Goal: Information Seeking & Learning: Learn about a topic

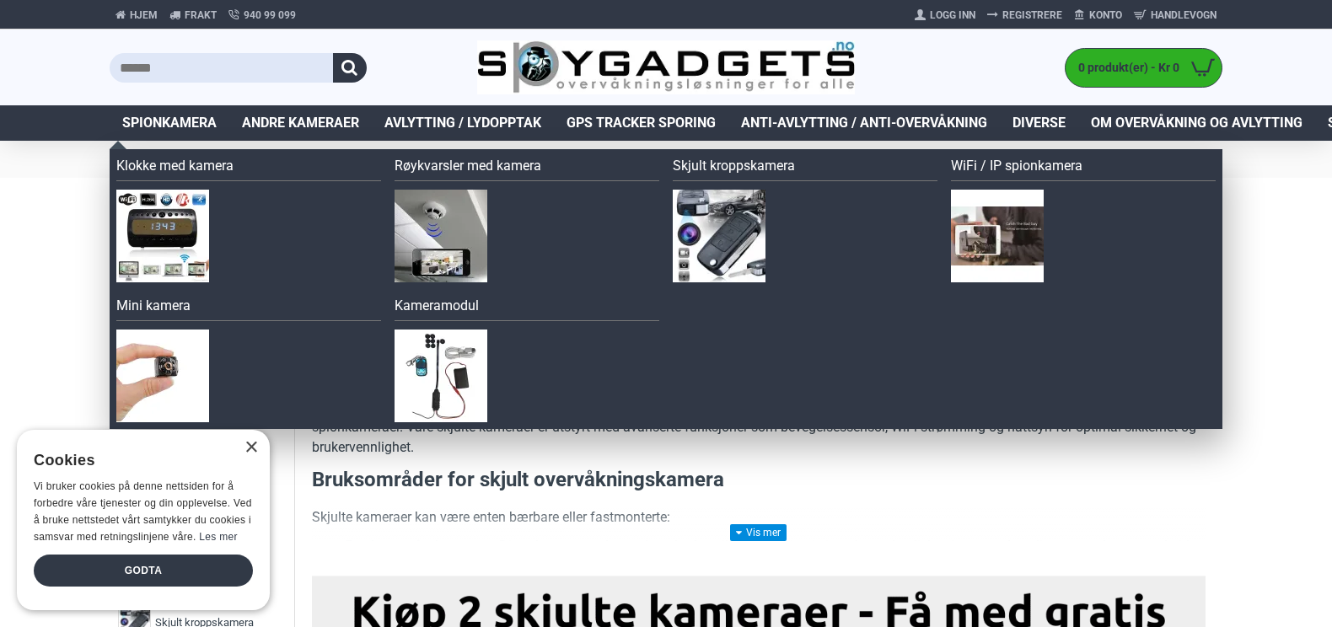
click at [174, 124] on span "Spionkamera" at bounding box center [169, 123] width 94 height 20
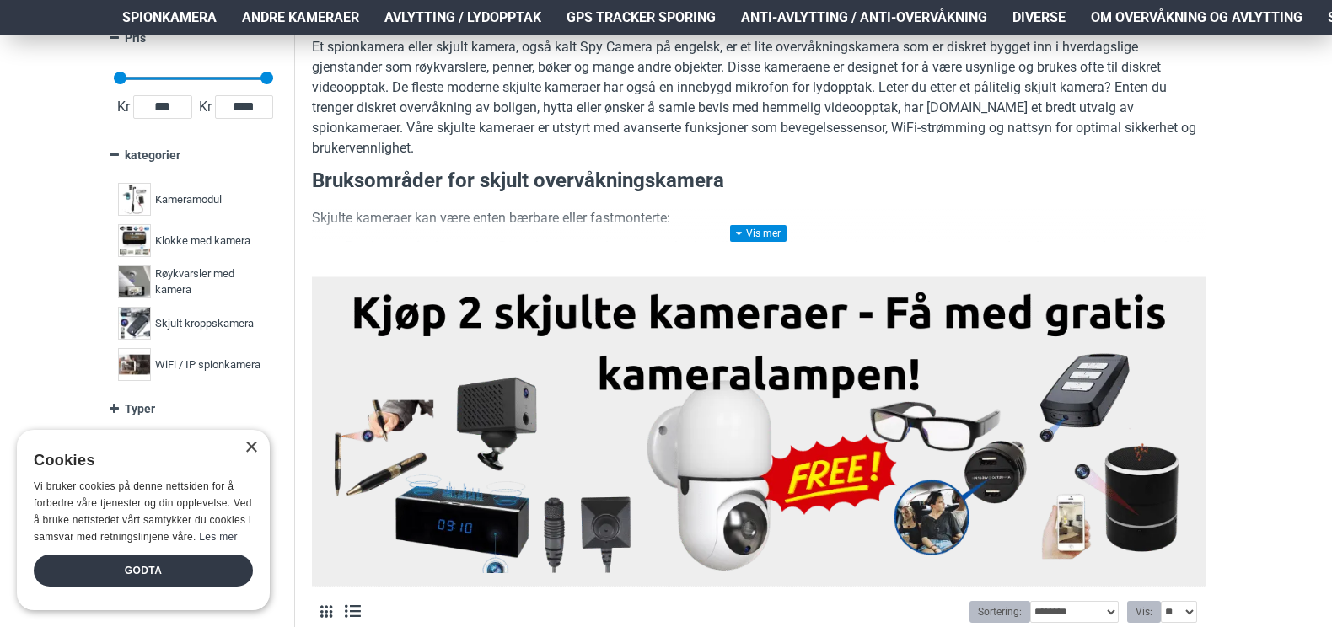
scroll to position [303, 0]
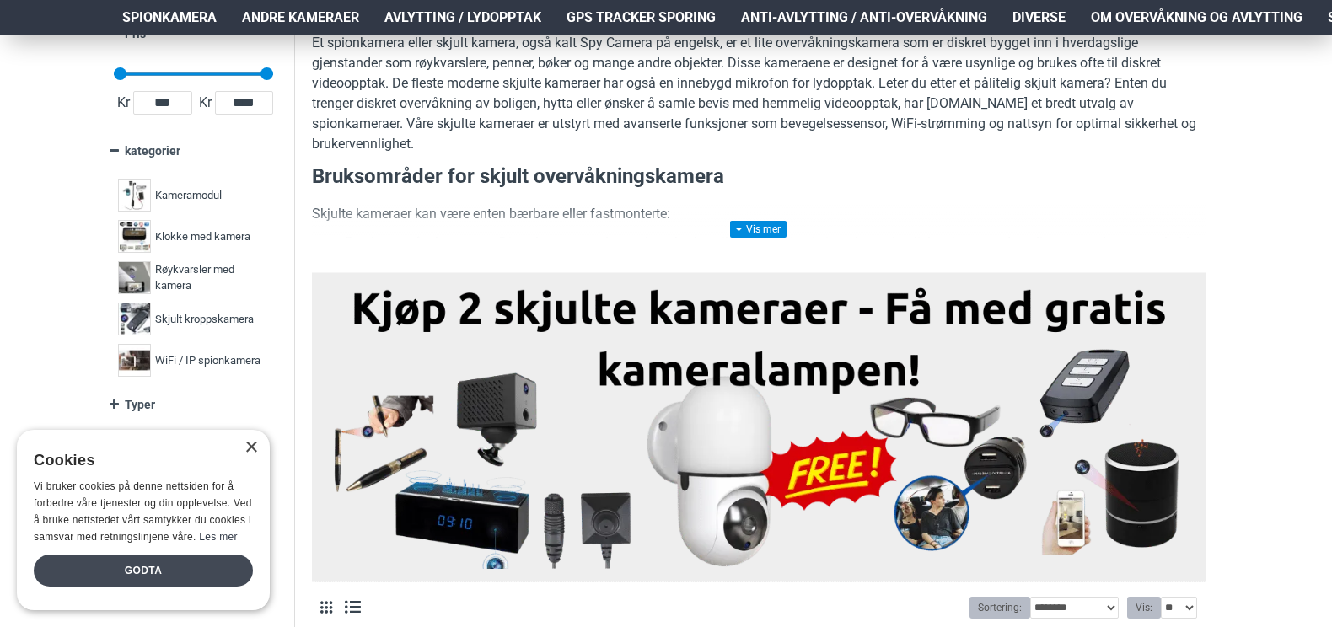
click at [174, 566] on div "Godta" at bounding box center [143, 571] width 219 height 32
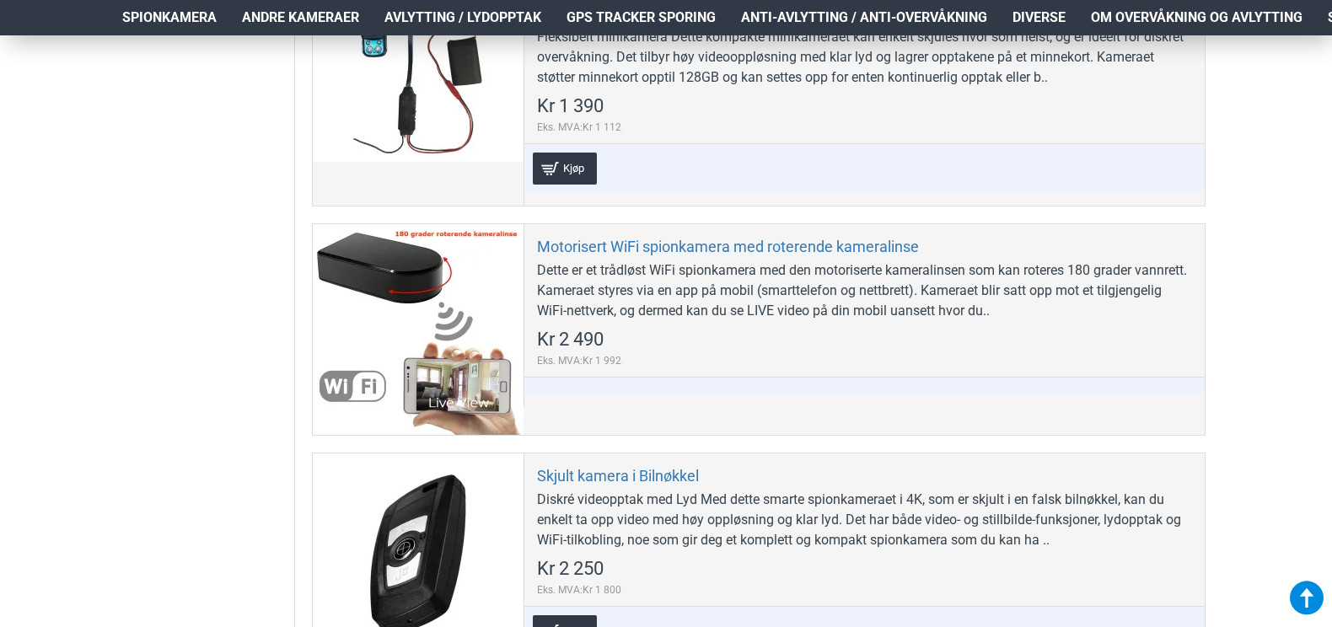
scroll to position [4517, 0]
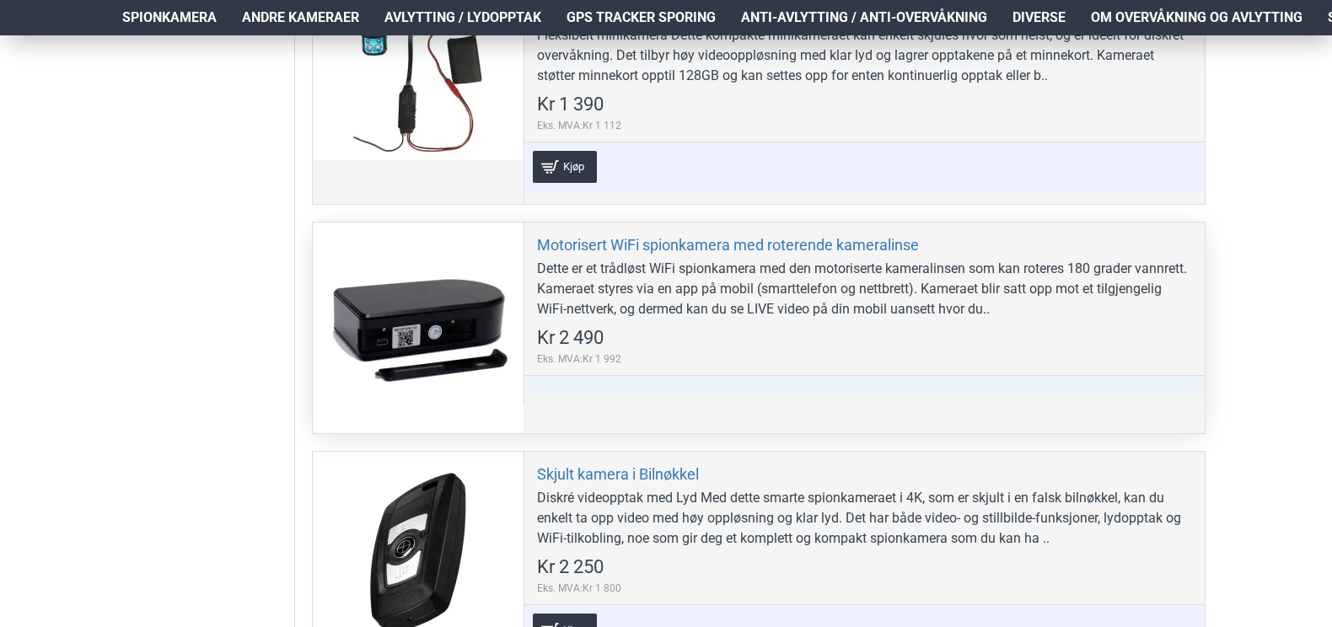
click at [426, 303] on div at bounding box center [418, 327] width 211 height 211
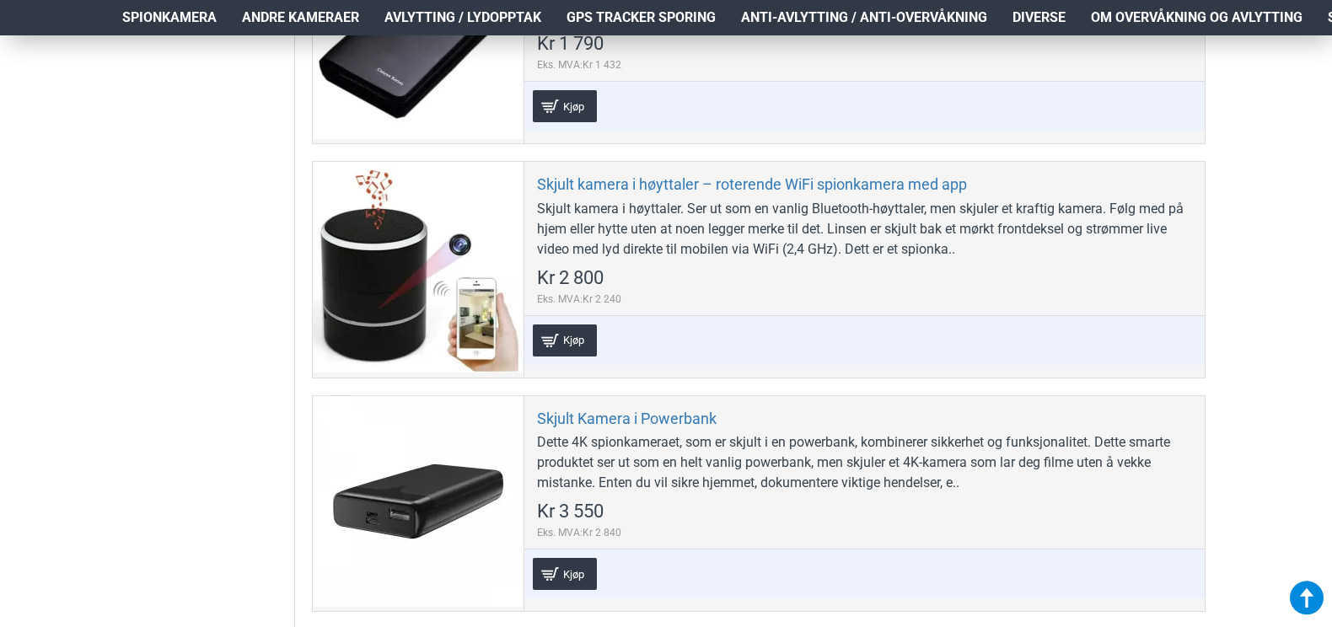
scroll to position [5275, 0]
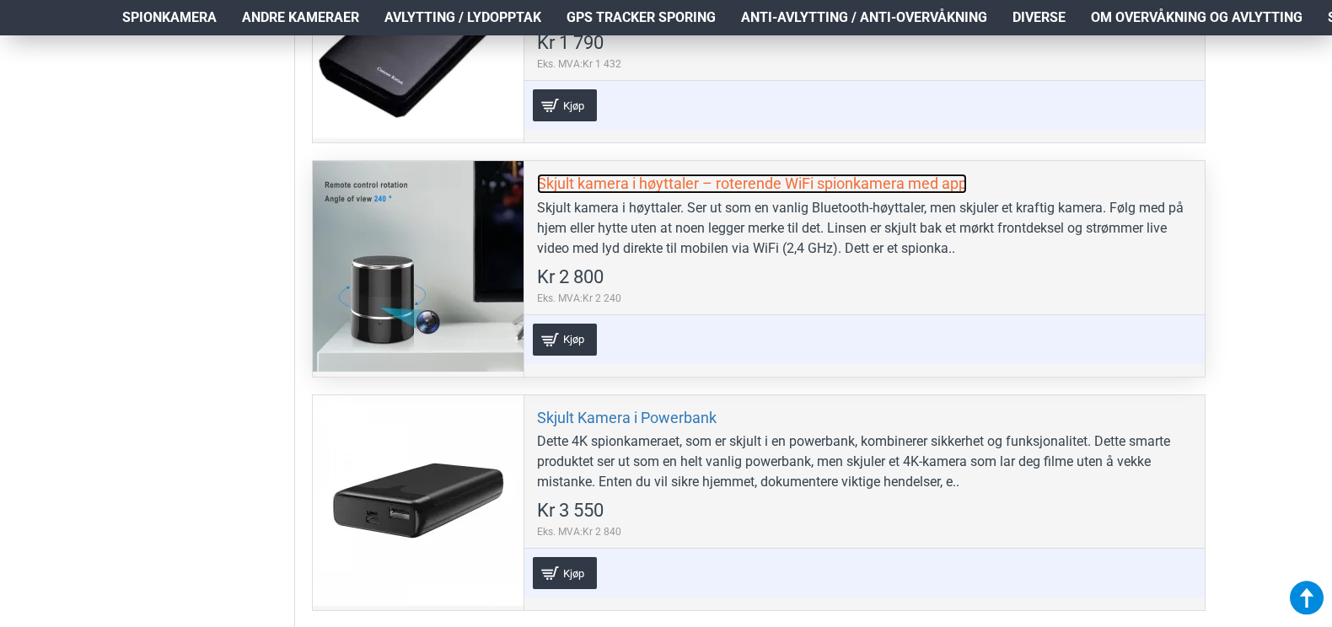
click at [703, 181] on link "Skjult kamera i høyttaler – roterende WiFi spionkamera med app" at bounding box center [752, 183] width 430 height 19
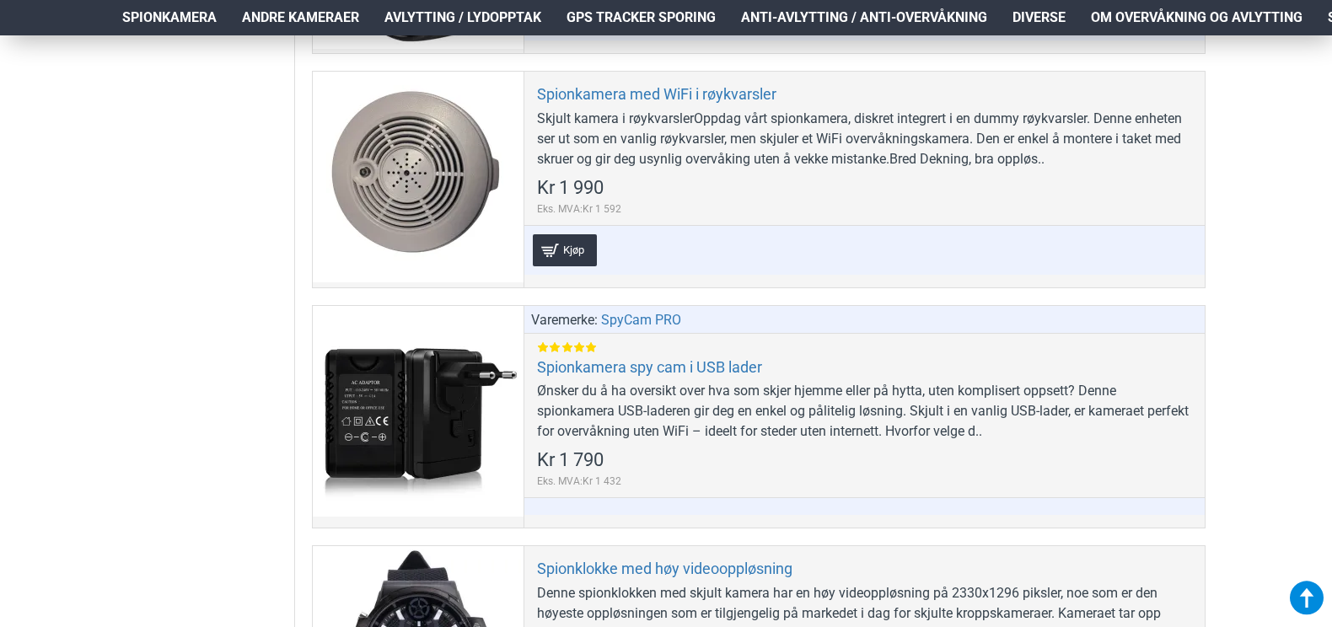
scroll to position [6522, 0]
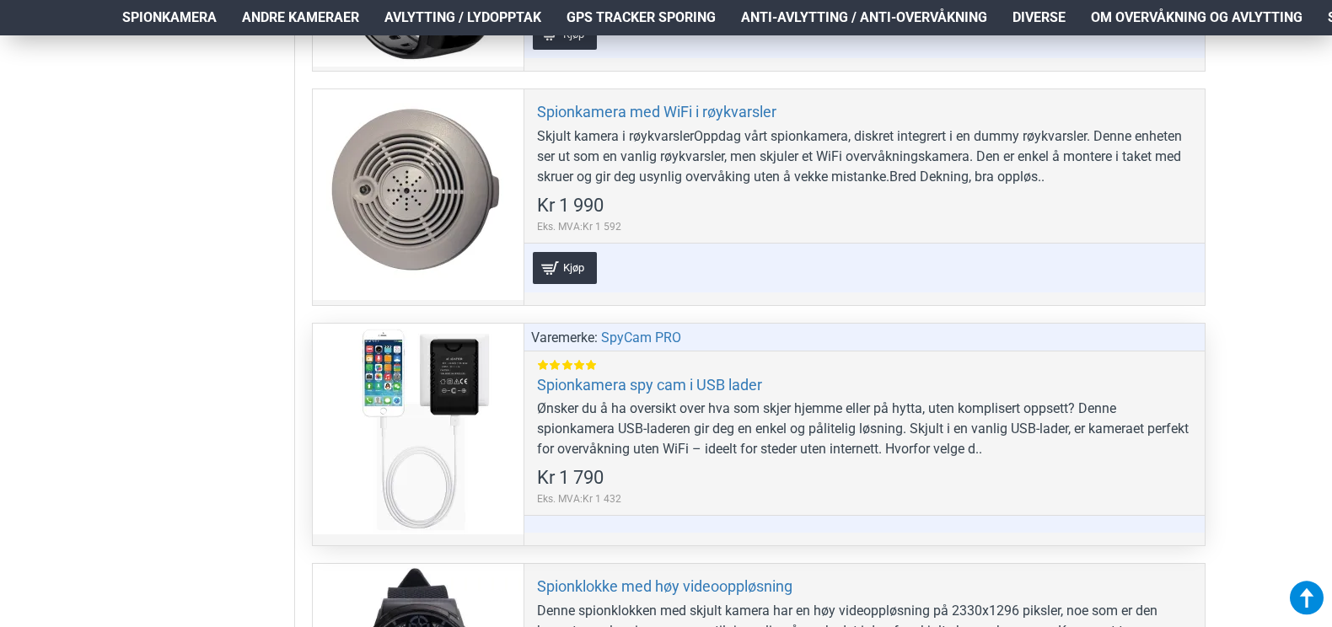
click at [659, 426] on div "Ønsker du å ha oversikt over hva som skjer hjemme eller på hytta, uten komplise…" at bounding box center [864, 429] width 655 height 61
click at [570, 391] on link "Spionkamera spy cam i USB lader" at bounding box center [649, 384] width 225 height 19
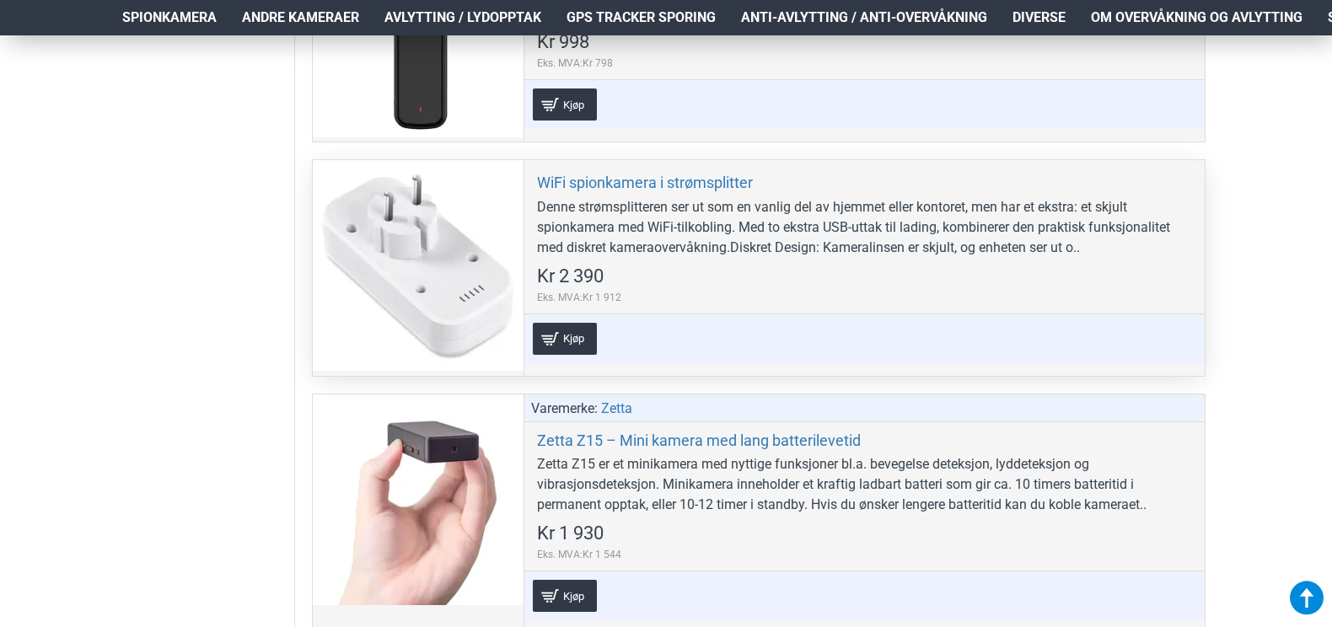
scroll to position [7905, 0]
click at [442, 272] on div at bounding box center [418, 263] width 211 height 211
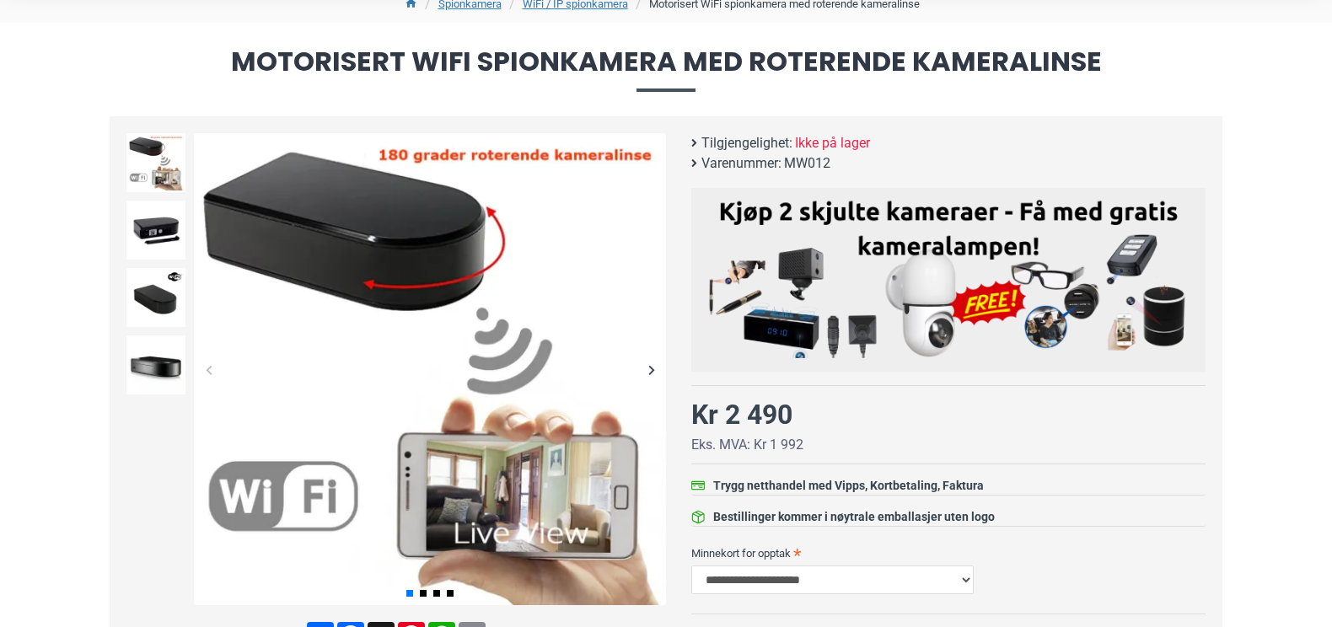
scroll to position [156, 0]
click at [165, 217] on img at bounding box center [155, 229] width 59 height 59
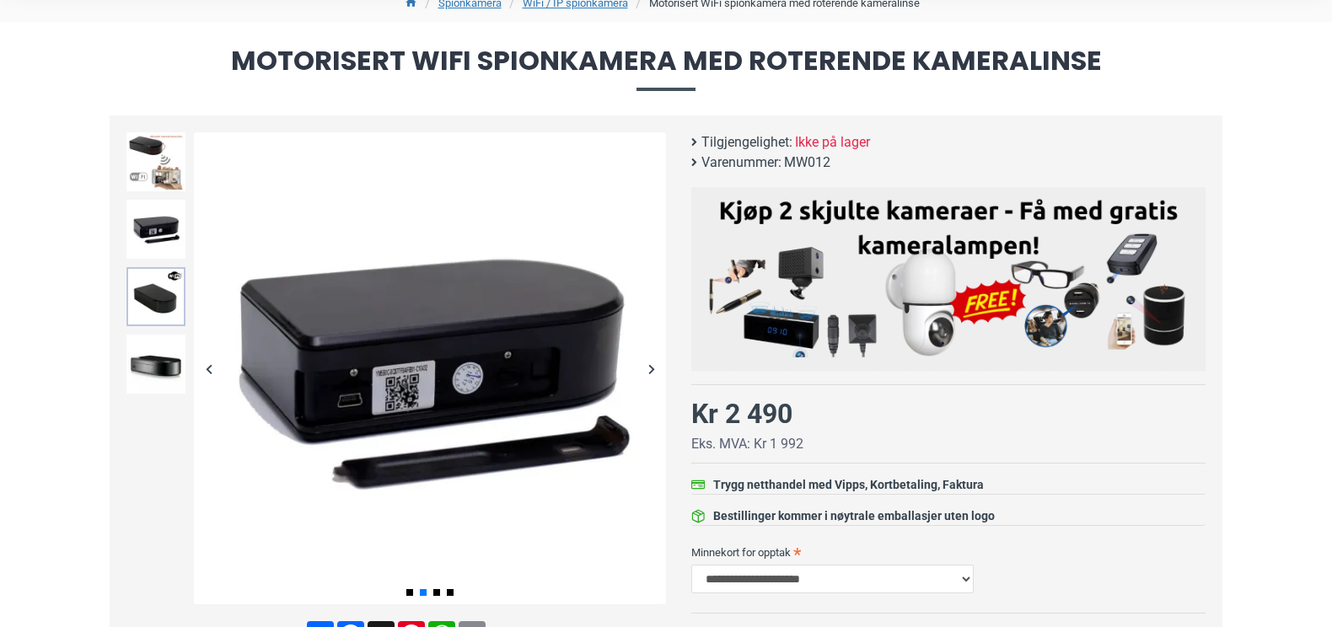
click at [160, 277] on img at bounding box center [155, 296] width 59 height 59
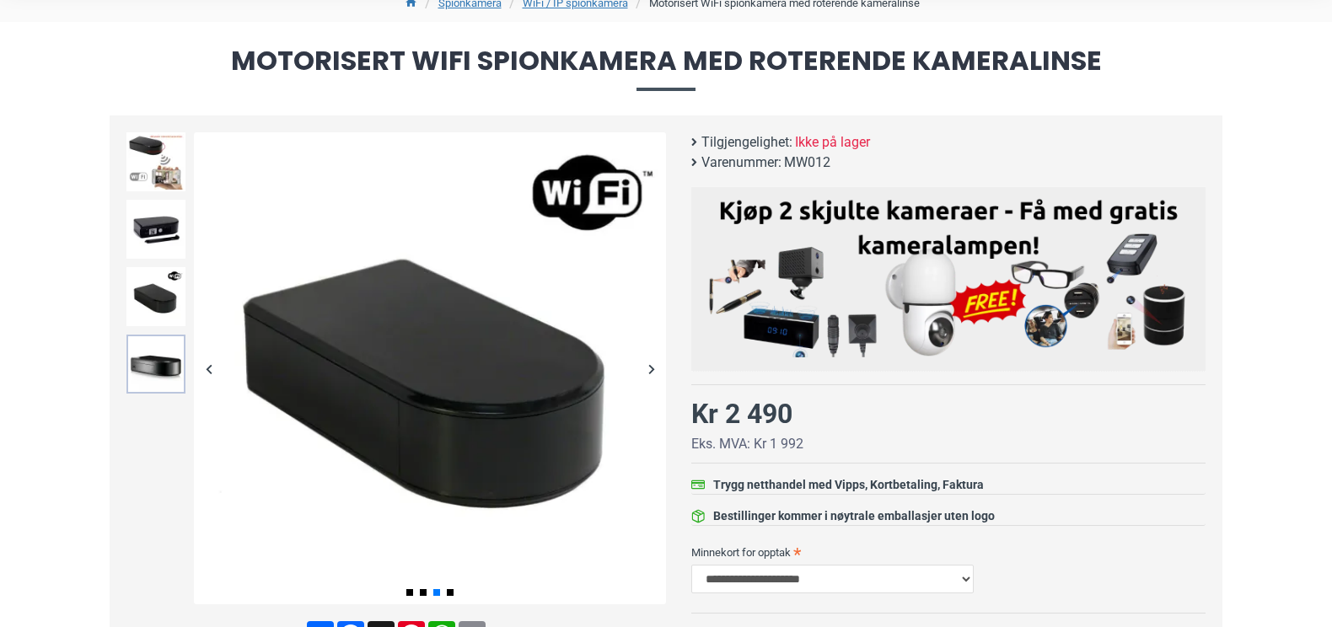
click at [154, 348] on img at bounding box center [155, 364] width 59 height 59
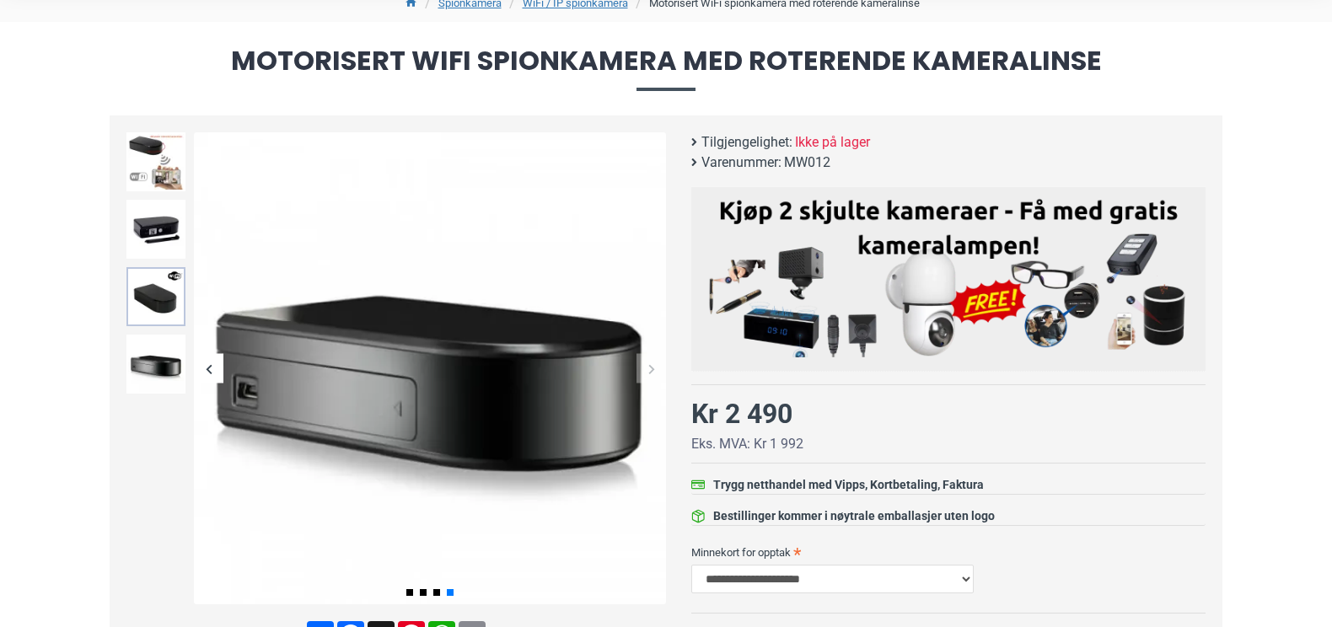
click at [160, 303] on img at bounding box center [155, 296] width 59 height 59
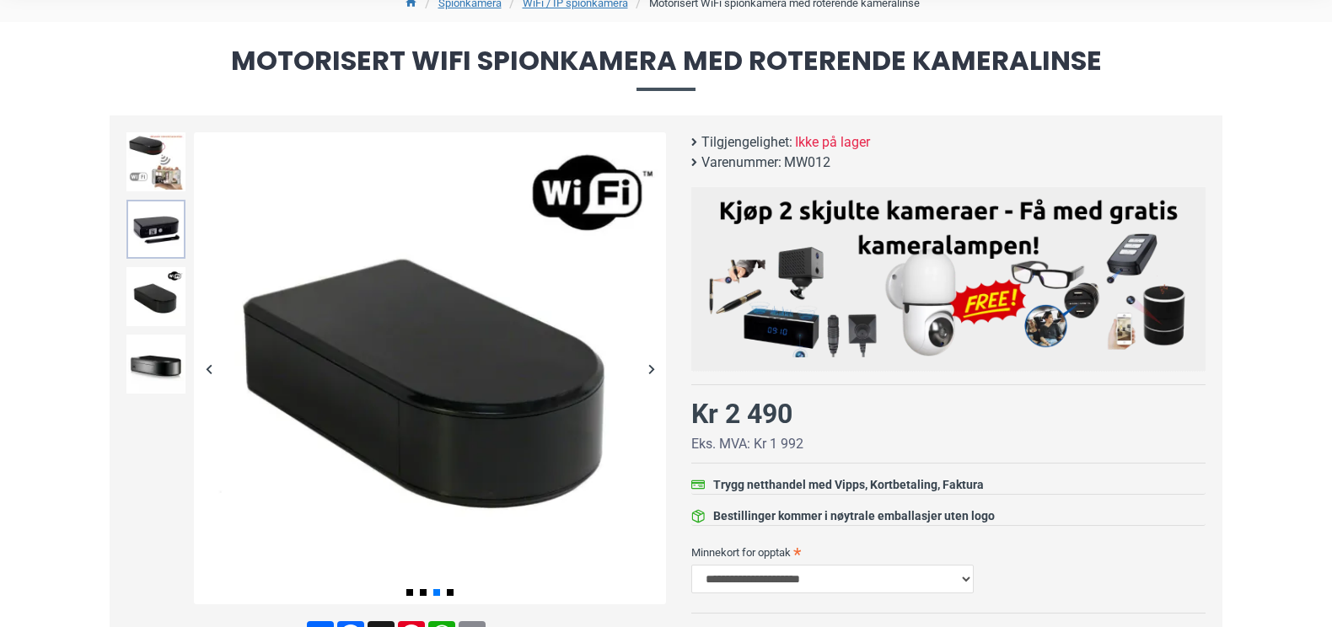
click at [169, 218] on img at bounding box center [155, 229] width 59 height 59
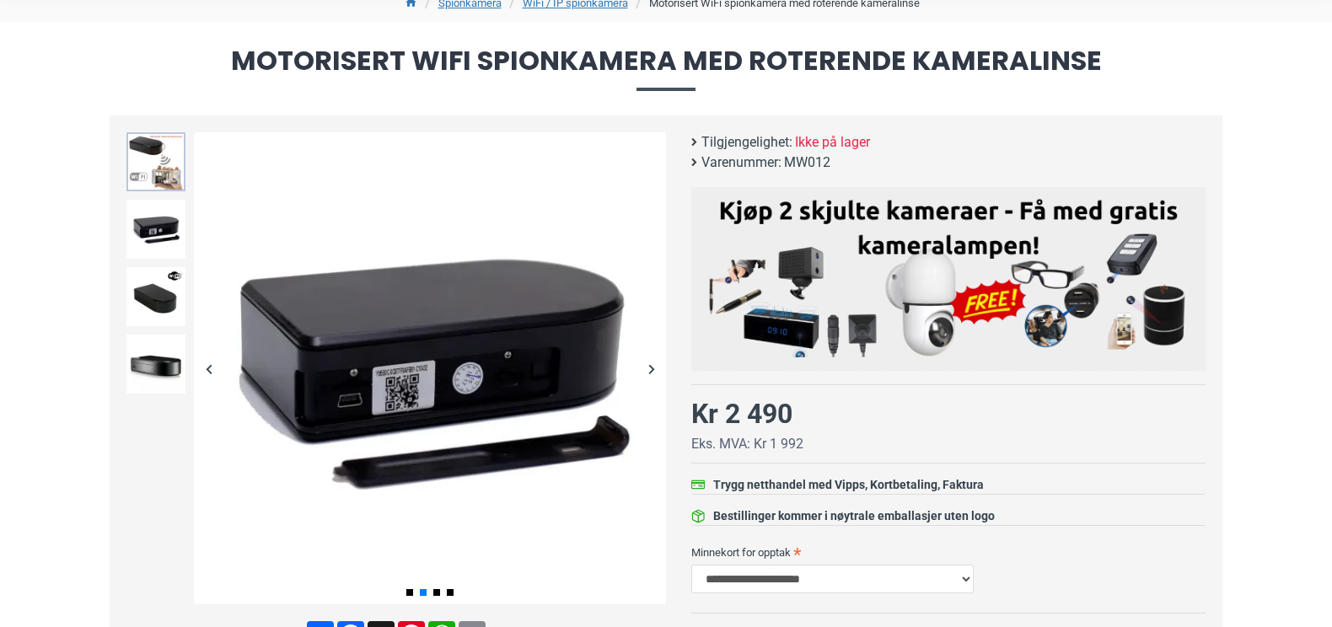
click at [165, 161] on img at bounding box center [155, 161] width 59 height 59
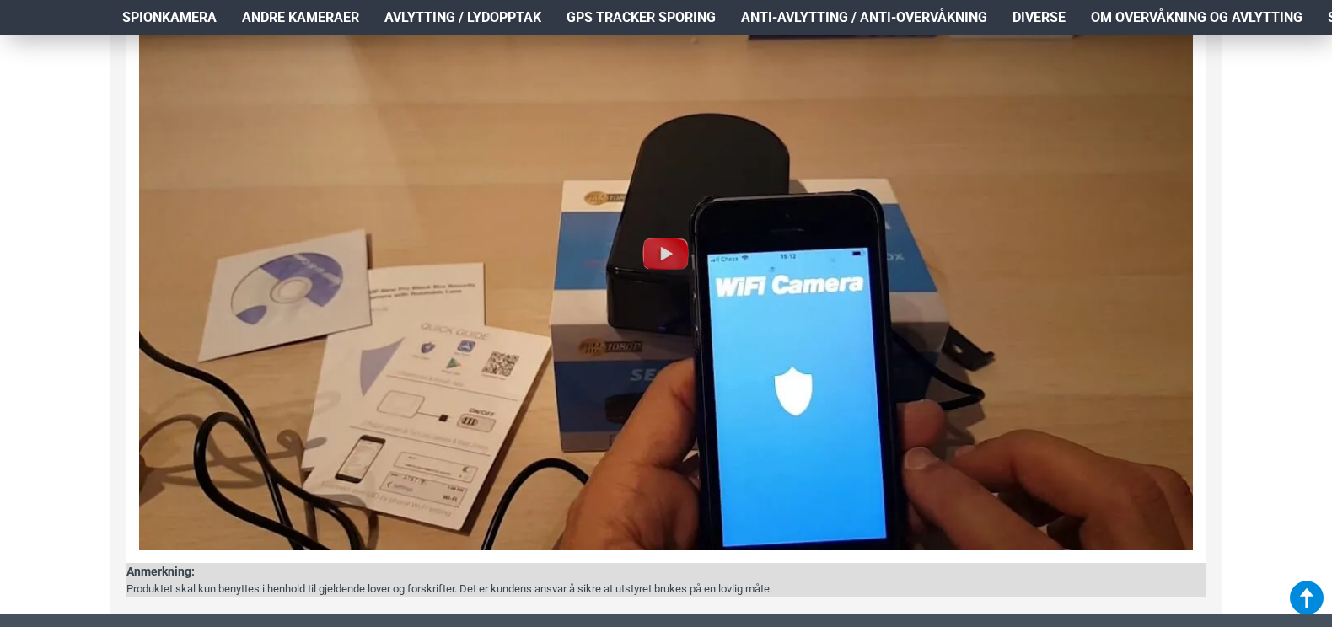
scroll to position [1727, 0]
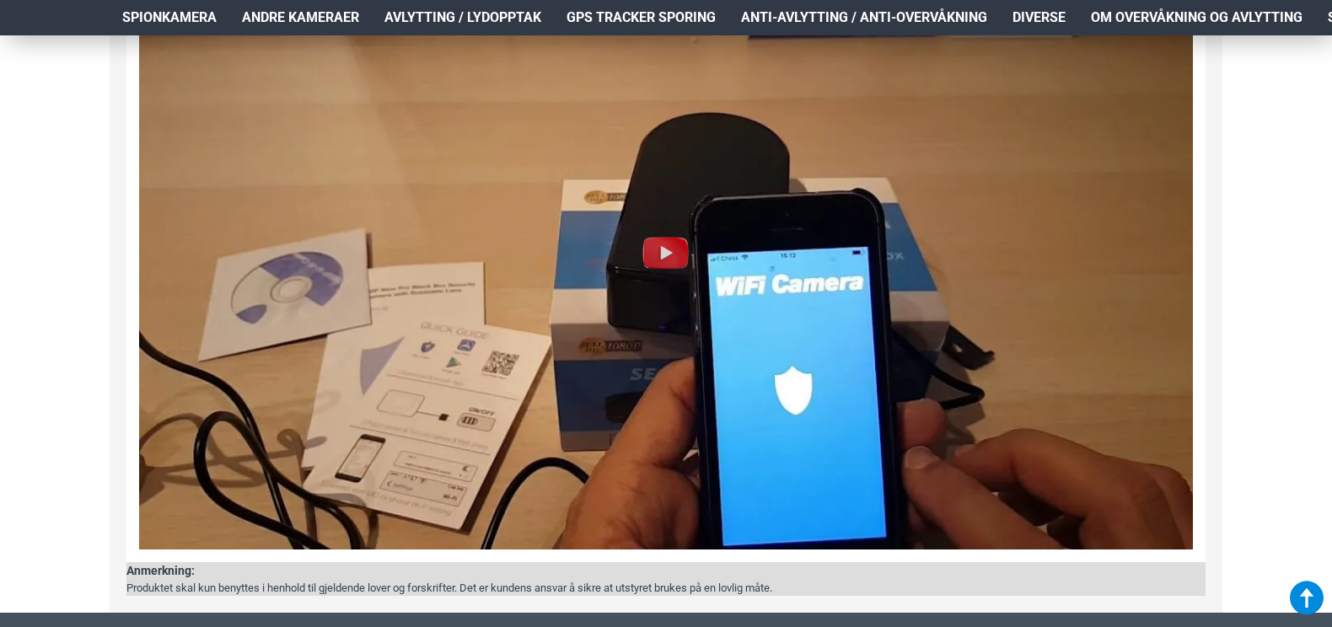
click at [664, 255] on img at bounding box center [666, 253] width 54 height 54
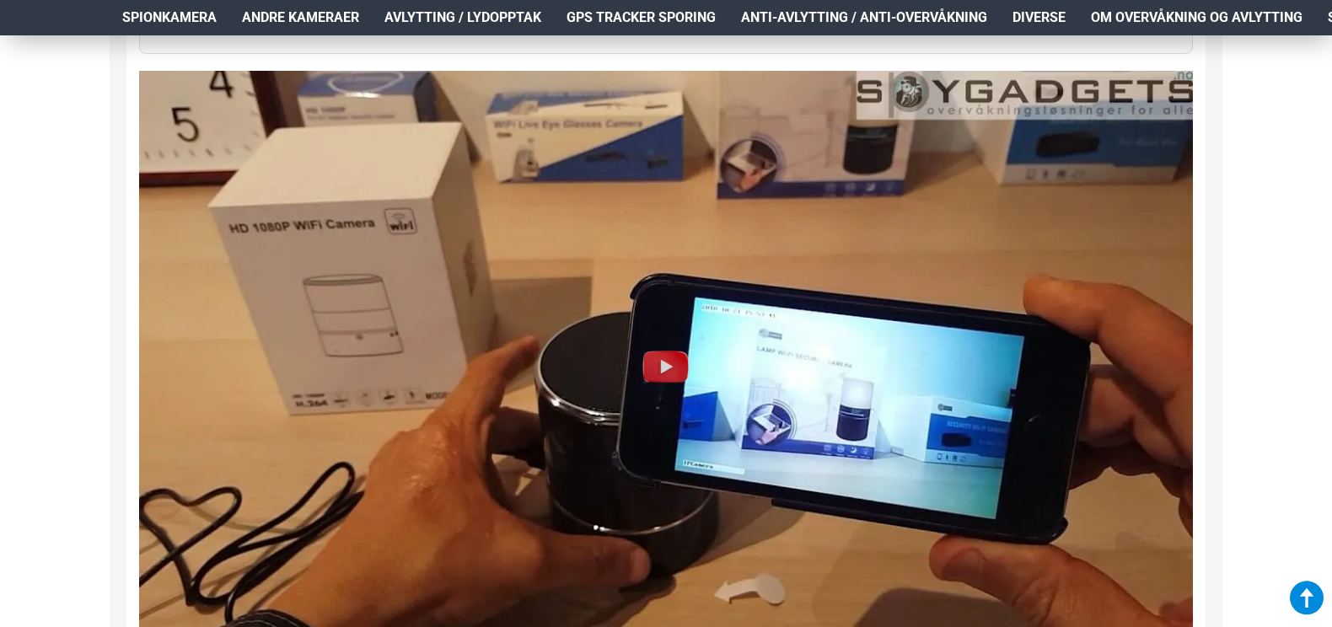
scroll to position [2695, 0]
click at [672, 362] on img at bounding box center [666, 366] width 54 height 54
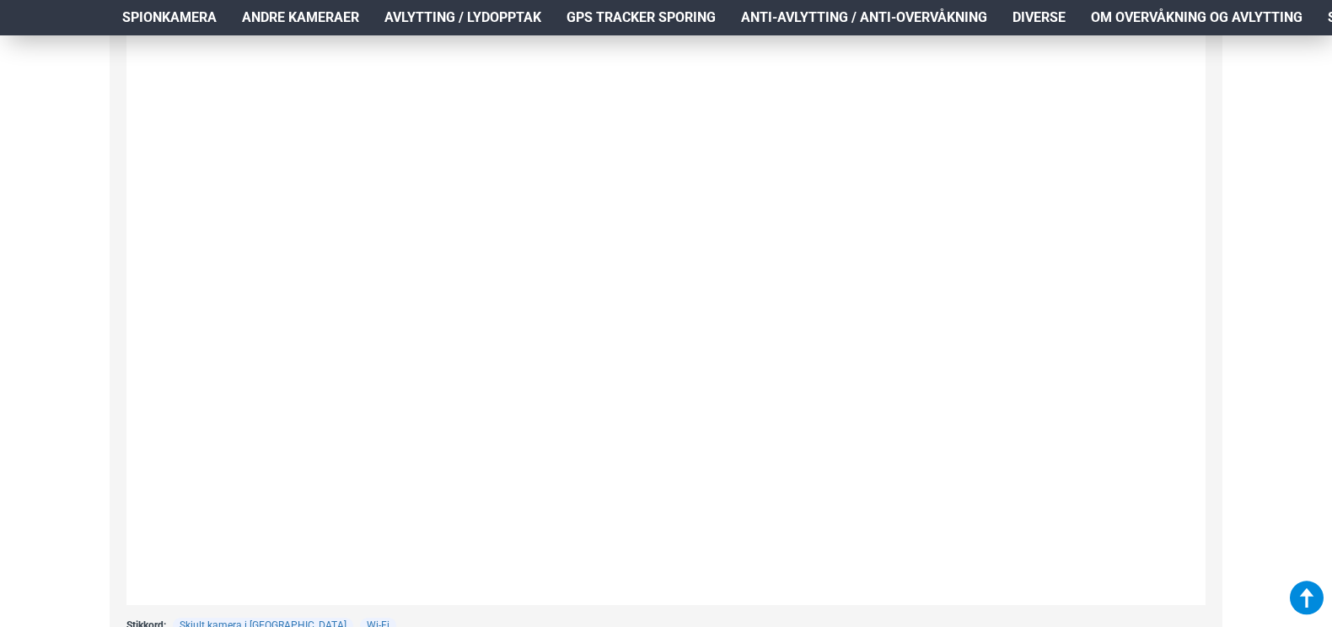
scroll to position [2766, 0]
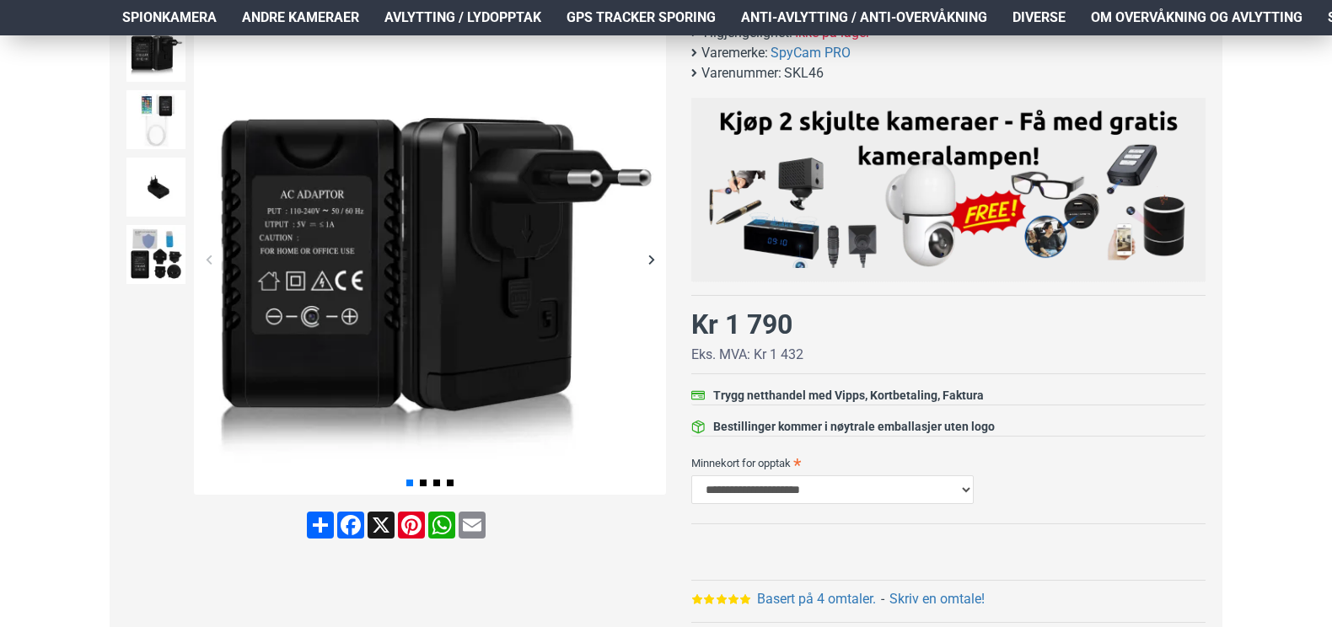
scroll to position [265, 0]
click at [651, 250] on div "Next slide" at bounding box center [650, 259] width 29 height 29
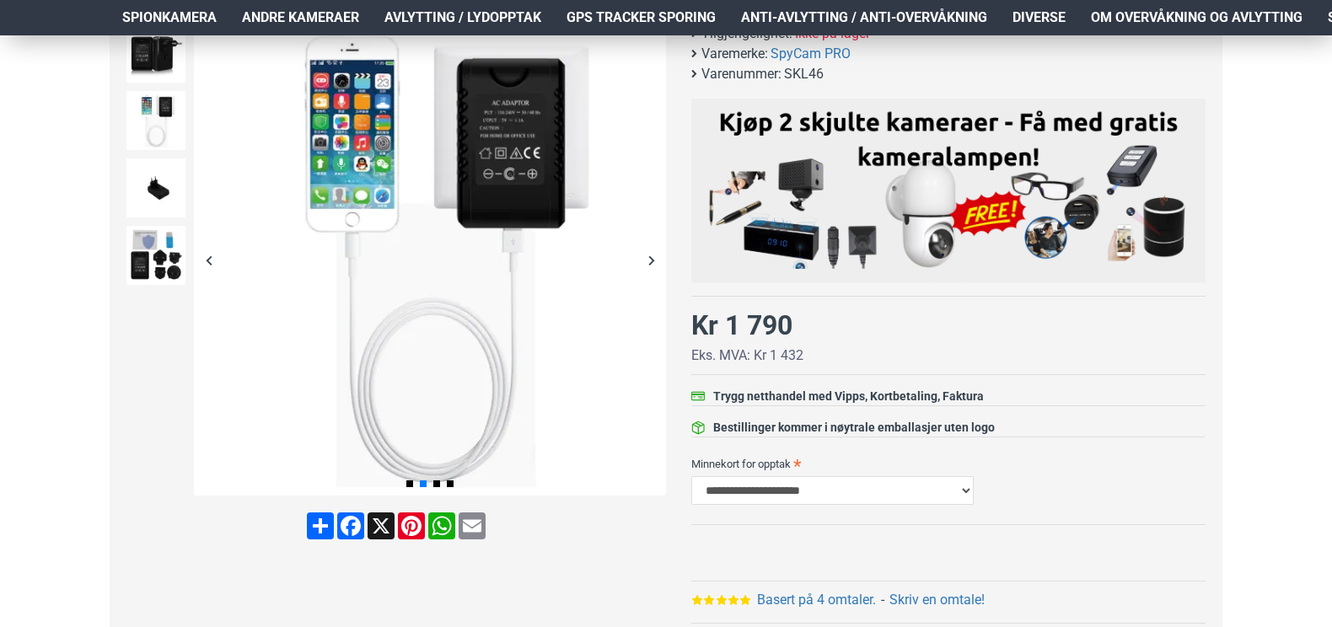
click at [651, 250] on div "Next slide" at bounding box center [650, 259] width 29 height 29
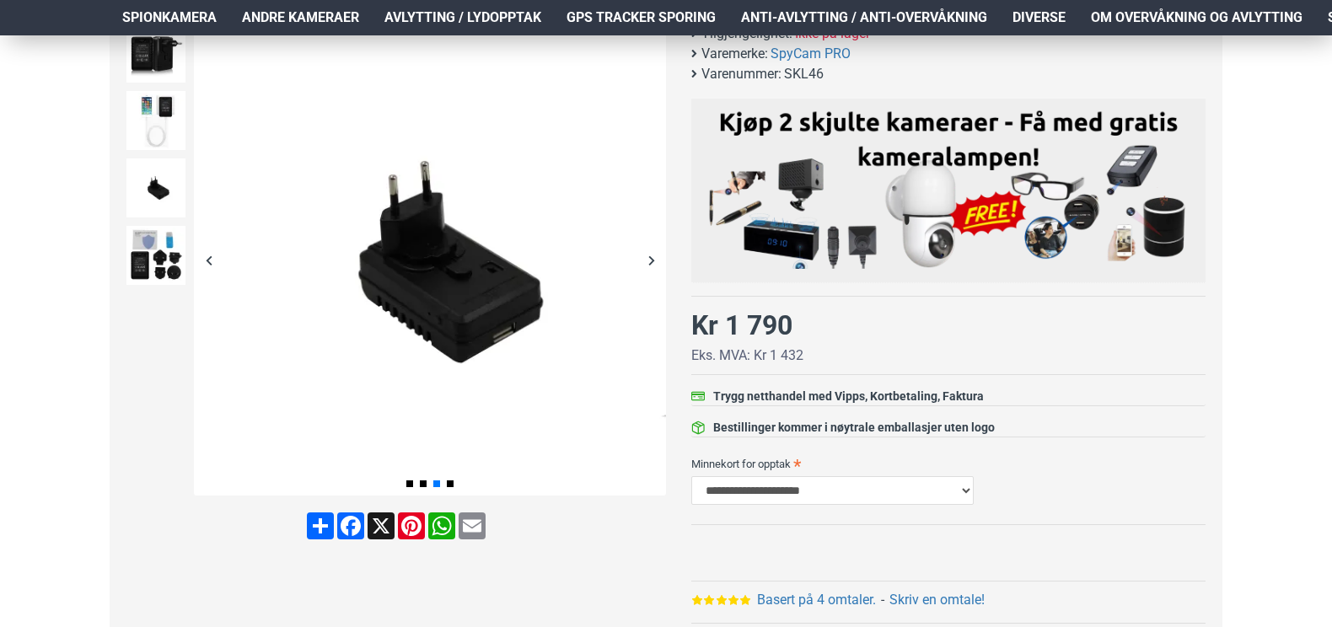
click at [651, 250] on div "Next slide" at bounding box center [650, 259] width 29 height 29
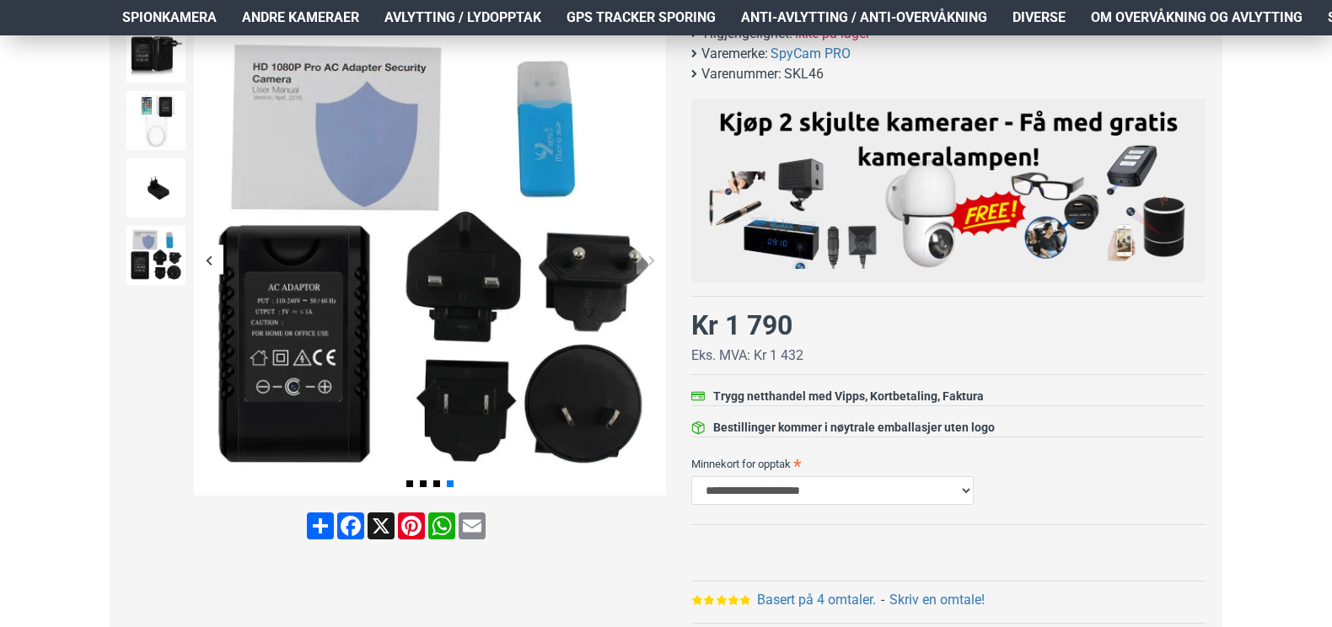
click at [651, 259] on div "Next slide" at bounding box center [650, 259] width 29 height 29
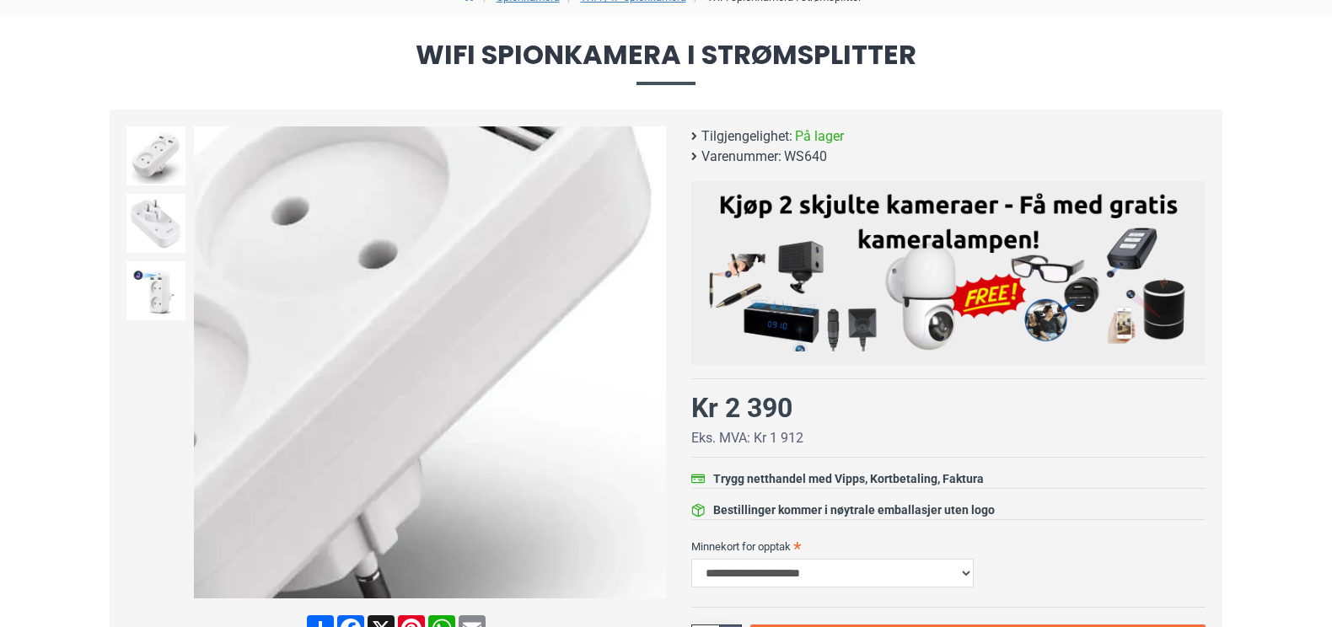
scroll to position [161, 0]
click at [603, 368] on img at bounding box center [430, 363] width 472 height 472
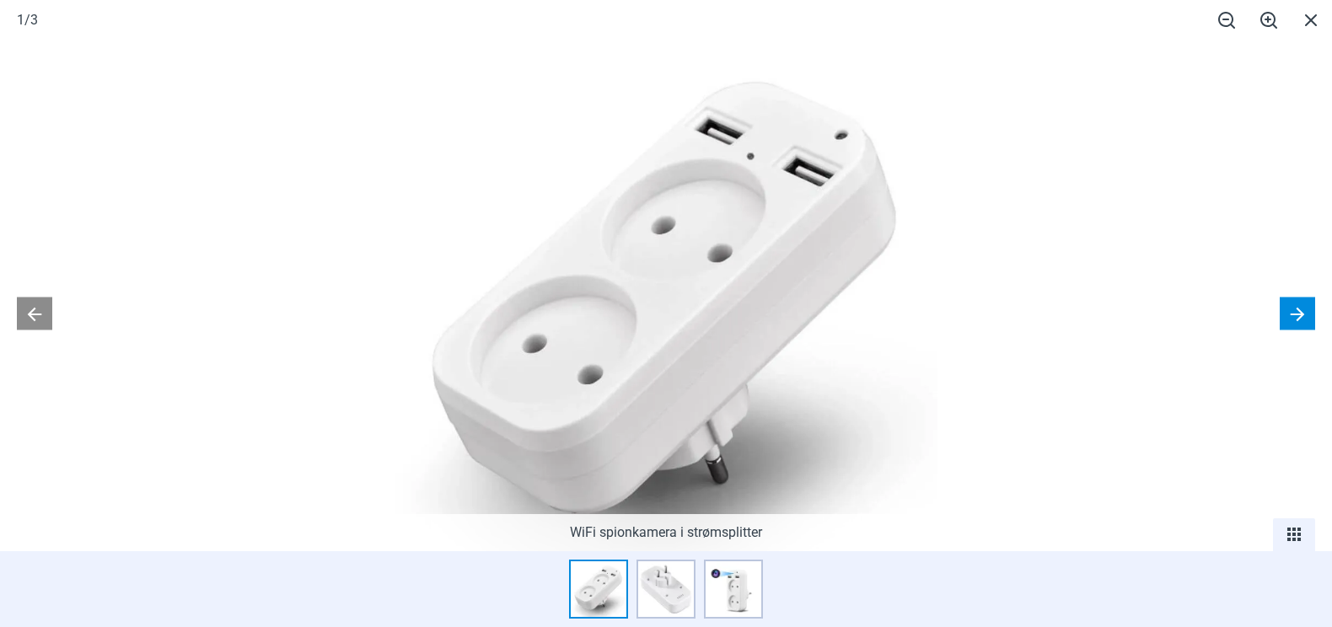
click at [1293, 306] on button at bounding box center [1296, 313] width 35 height 33
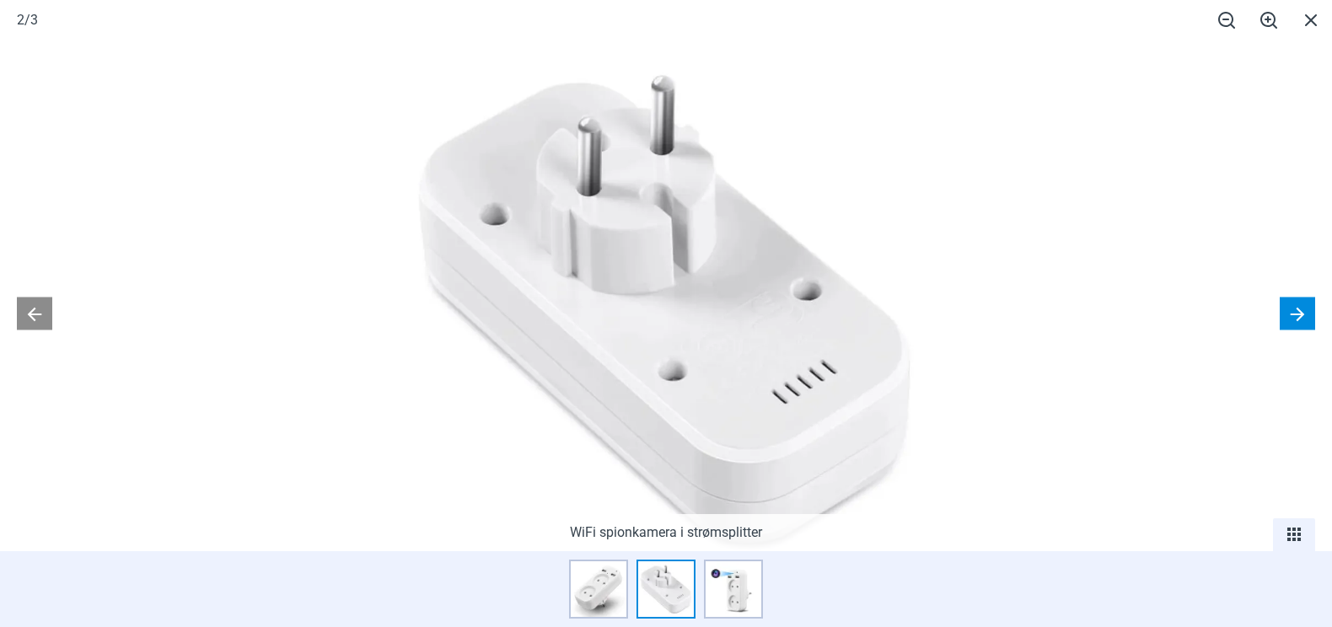
click at [1293, 306] on button at bounding box center [1296, 313] width 35 height 33
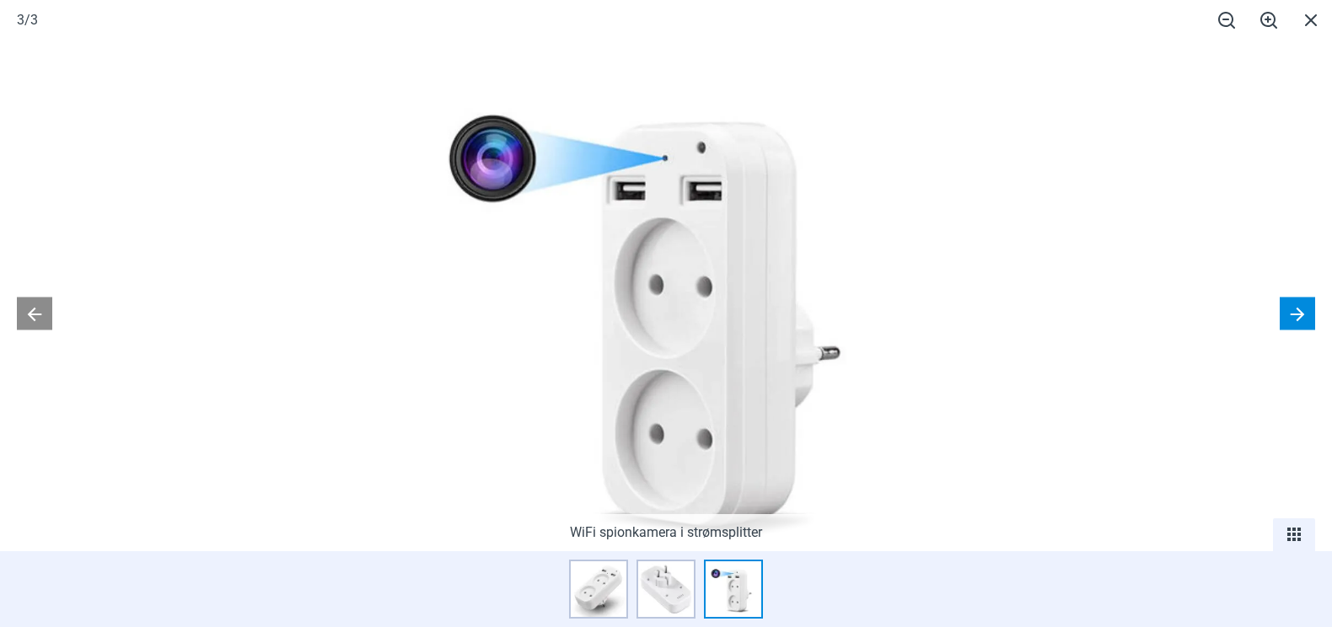
click at [1293, 306] on button at bounding box center [1296, 313] width 35 height 33
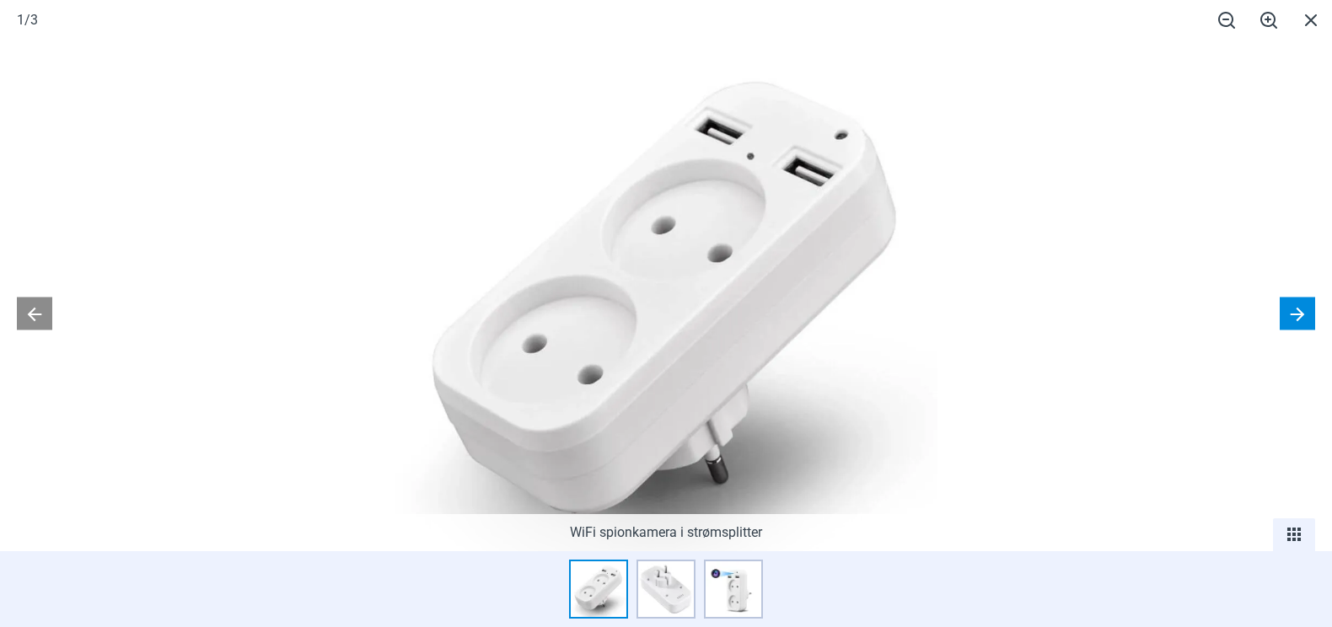
click at [1293, 306] on button at bounding box center [1296, 313] width 35 height 33
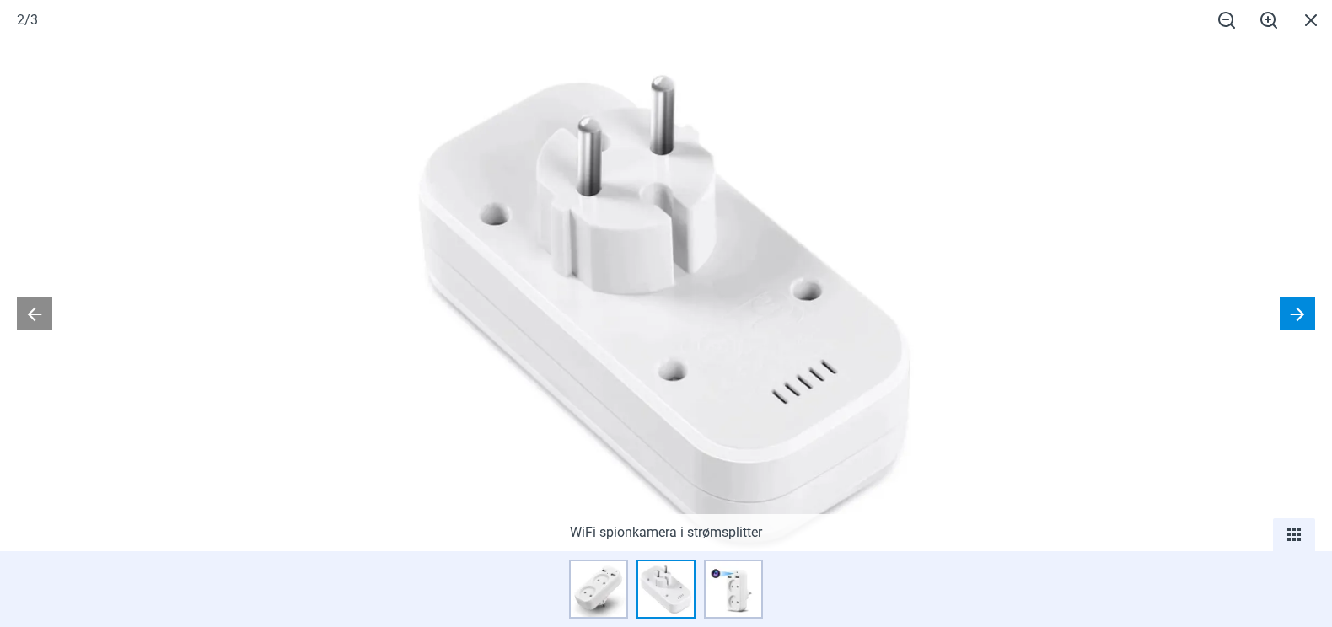
click at [1293, 306] on button at bounding box center [1296, 313] width 35 height 33
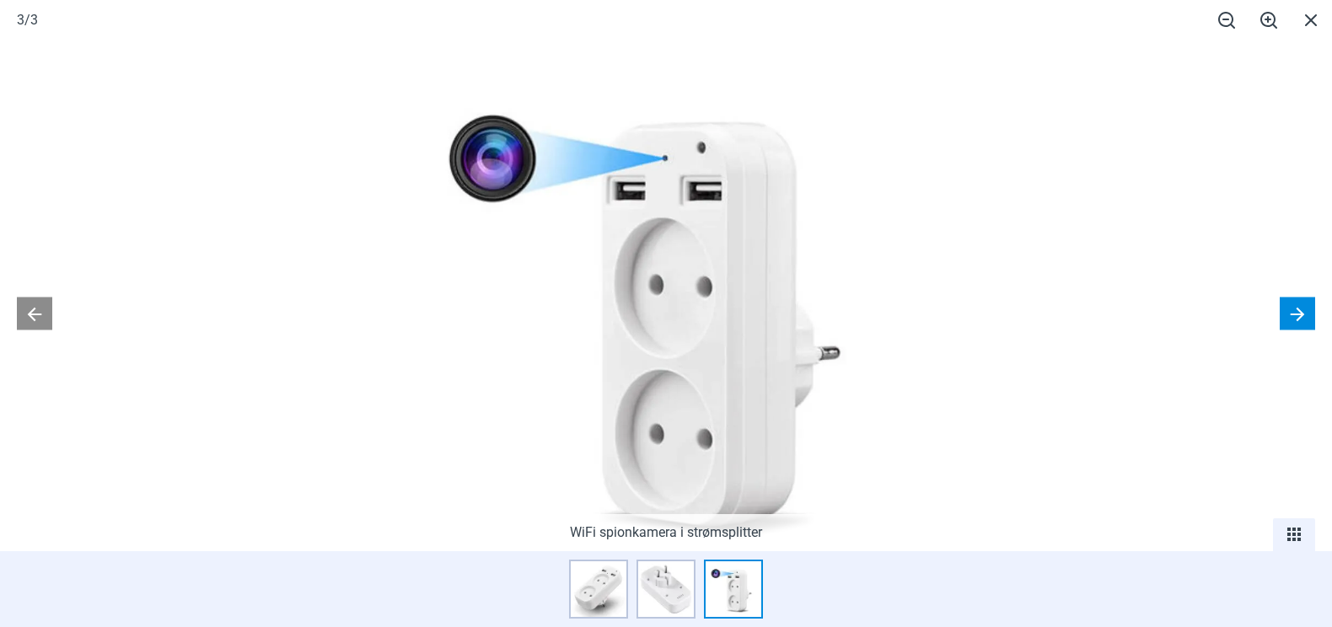
click at [1293, 306] on button at bounding box center [1296, 313] width 35 height 33
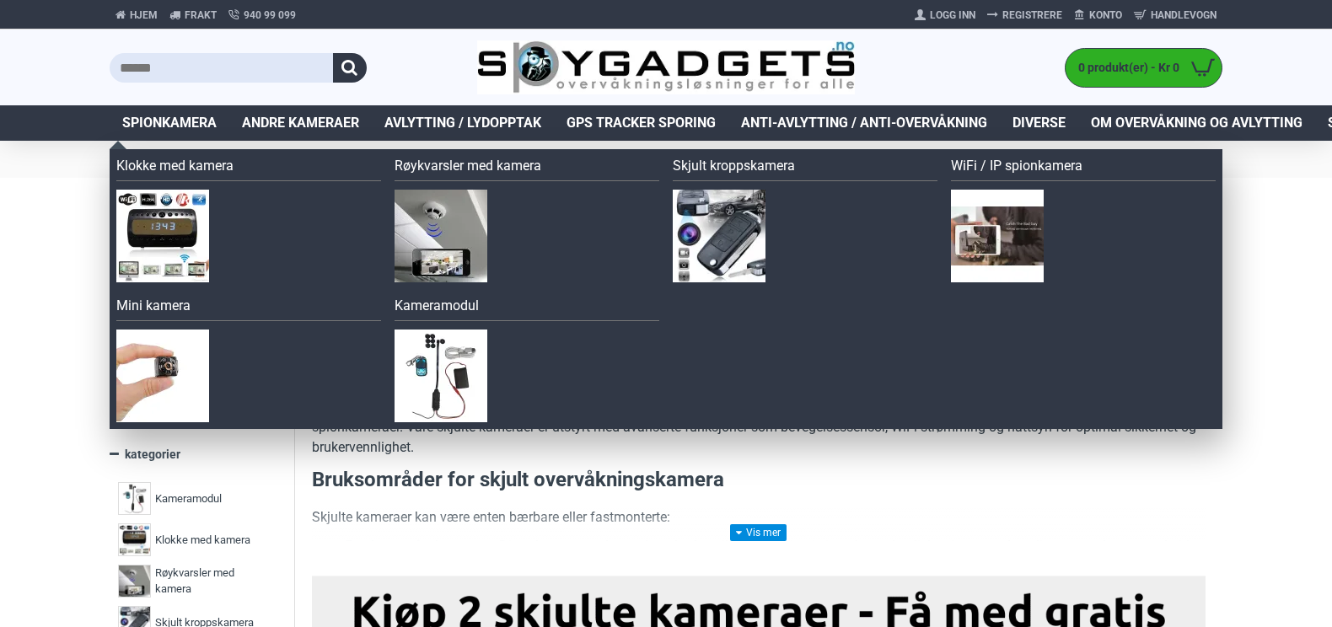
click at [175, 130] on span "Spionkamera" at bounding box center [169, 123] width 94 height 20
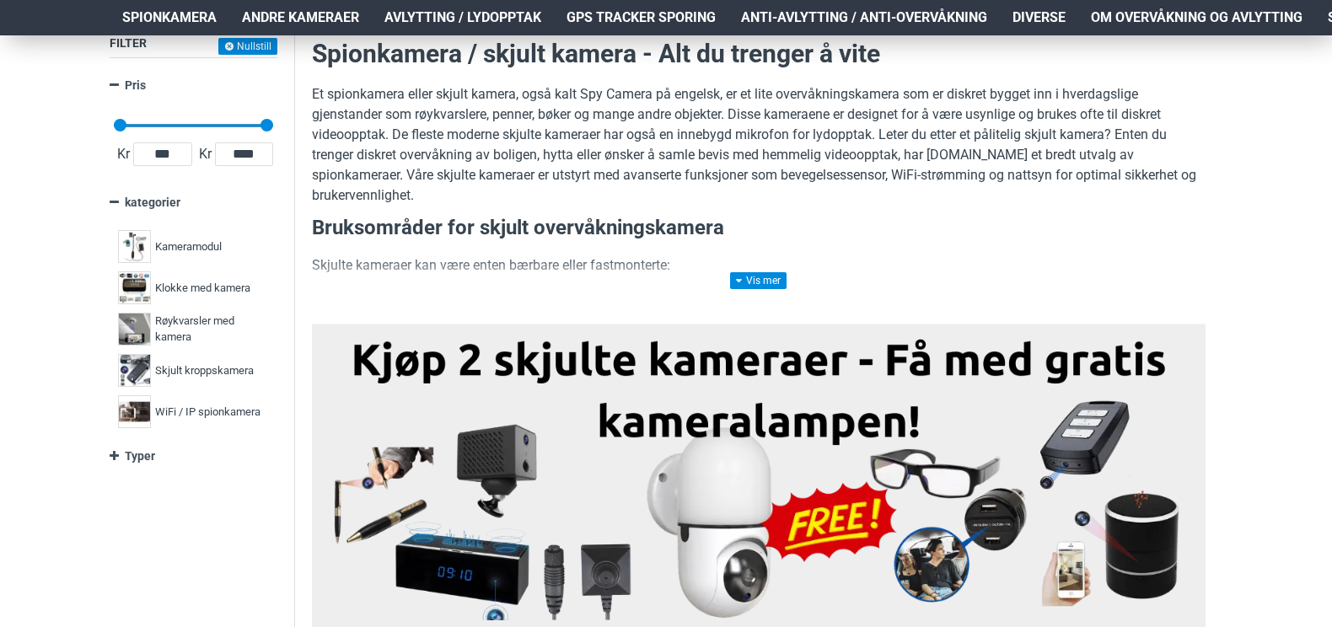
scroll to position [266, 0]
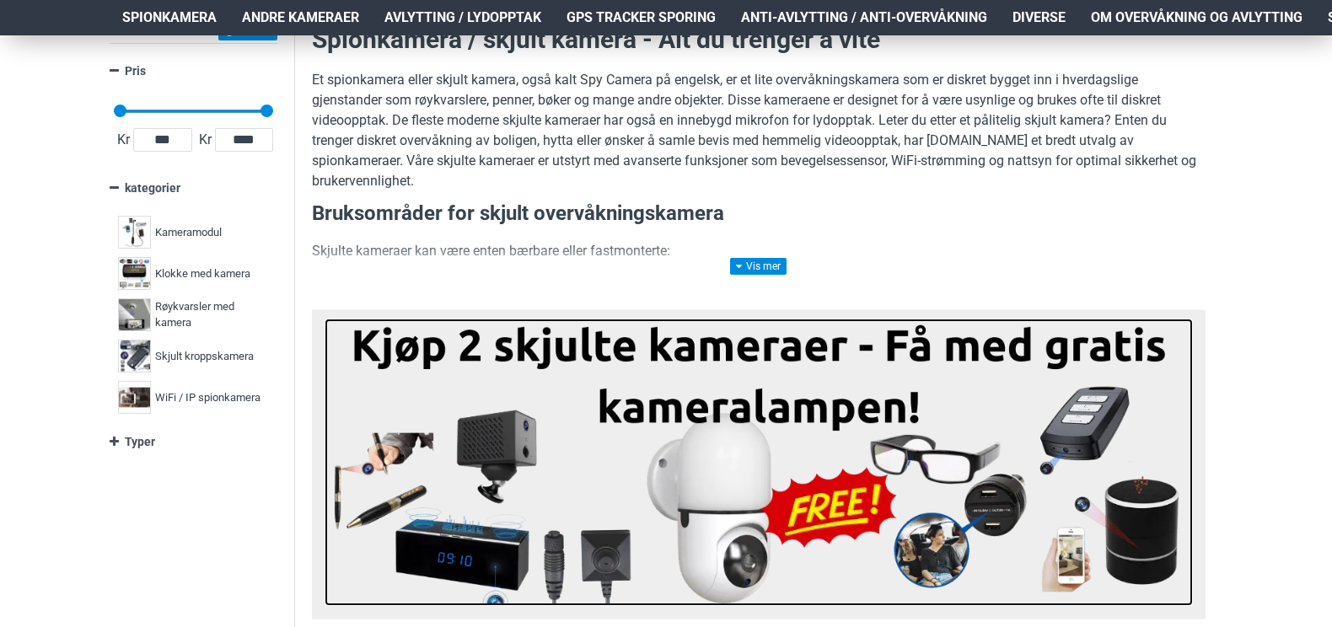
click at [803, 415] on img at bounding box center [758, 462] width 868 height 287
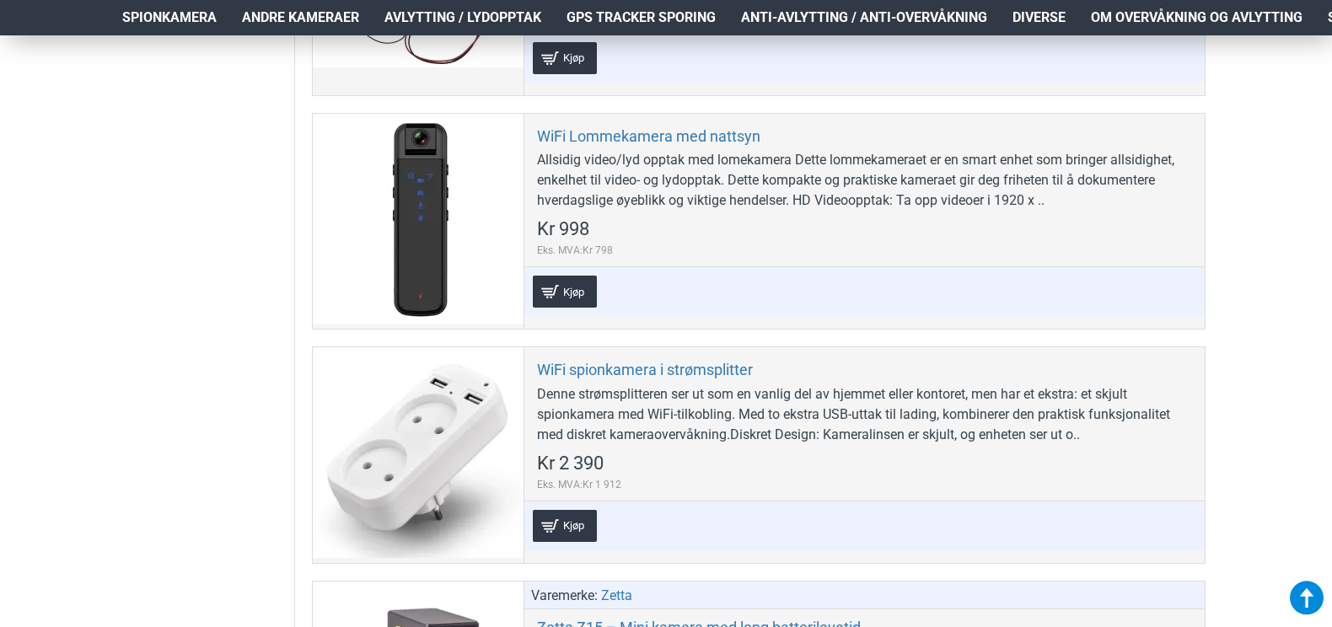
scroll to position [7717, 0]
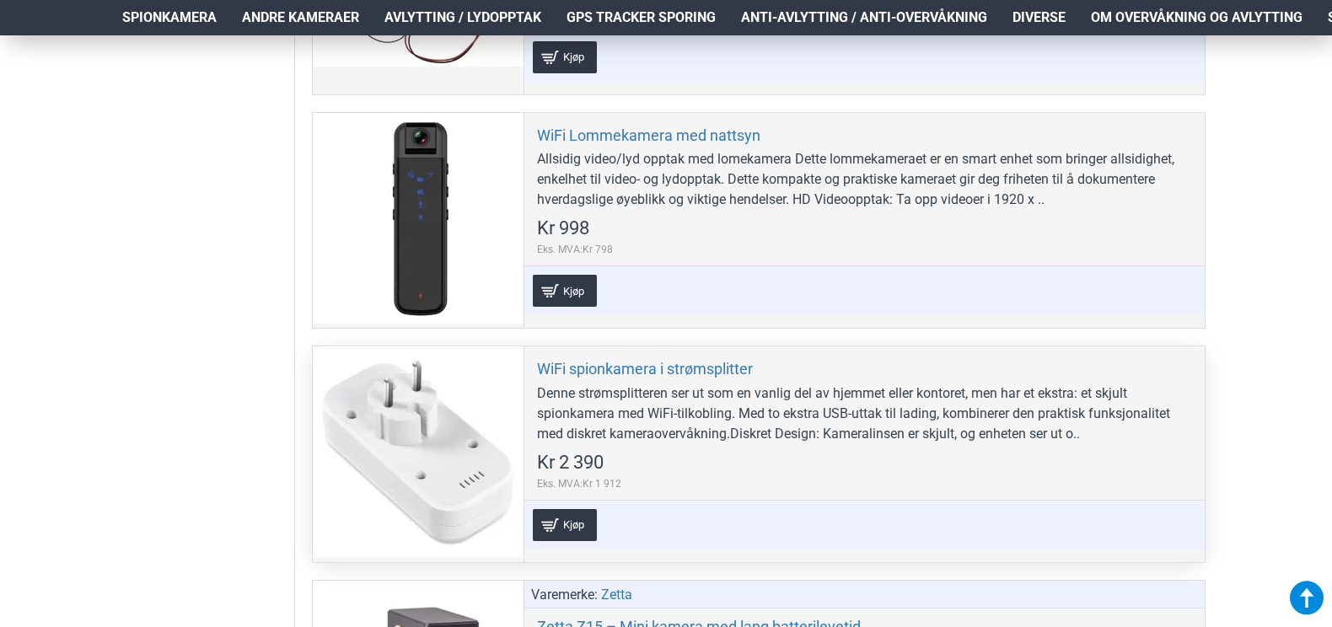
click at [374, 451] on div at bounding box center [418, 451] width 211 height 211
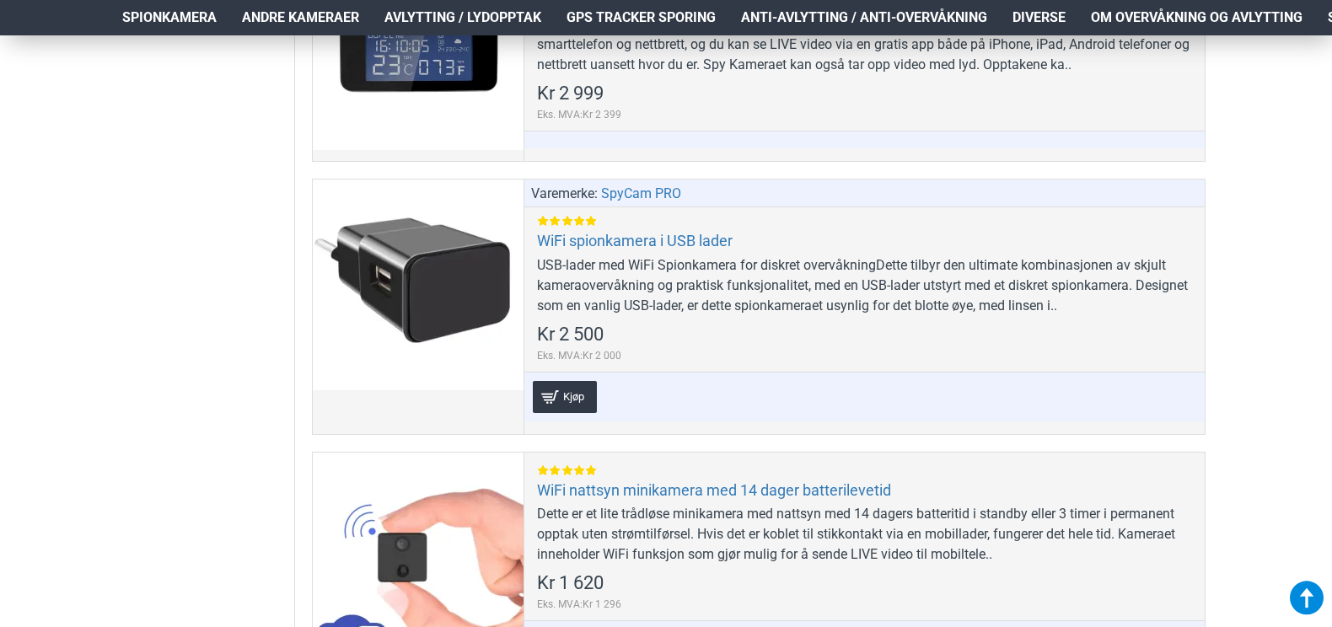
scroll to position [9940, 0]
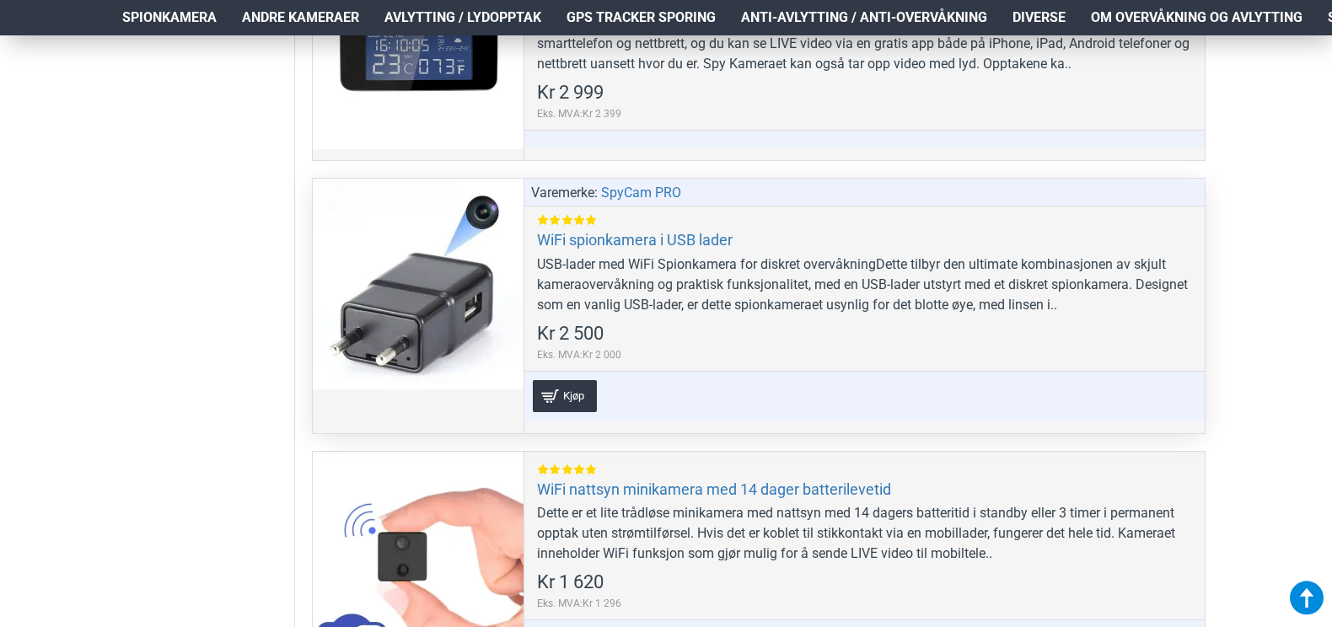
click at [468, 270] on div at bounding box center [418, 284] width 211 height 211
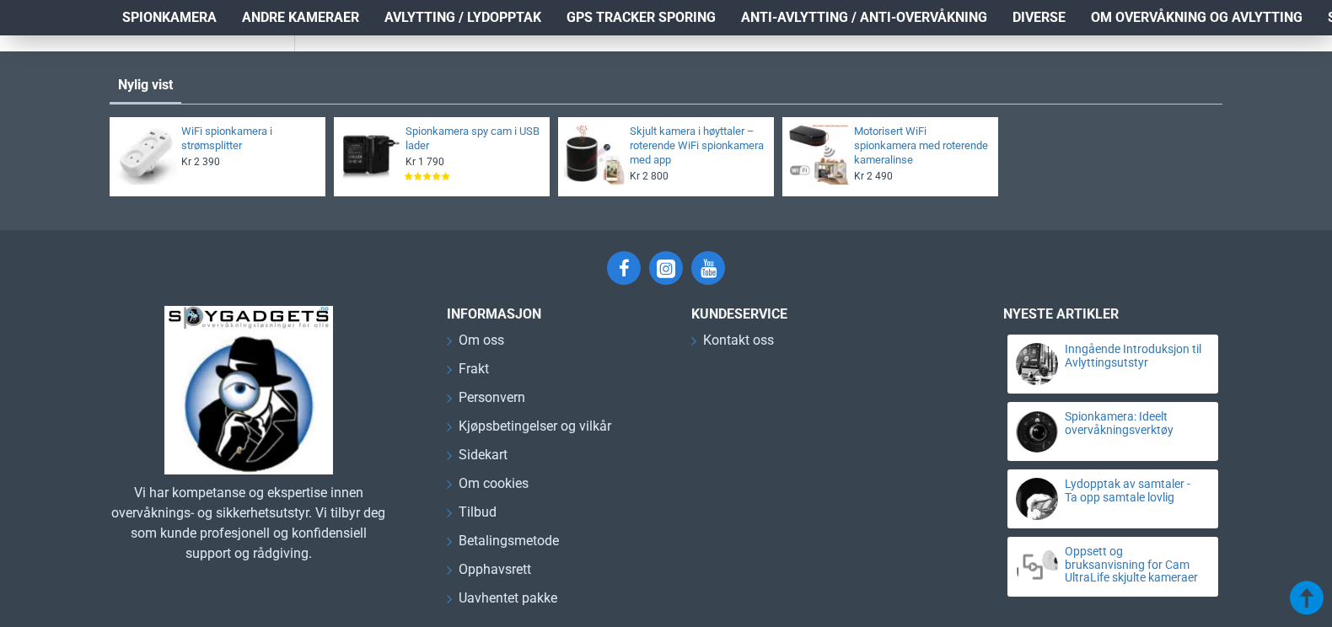
scroll to position [10642, 0]
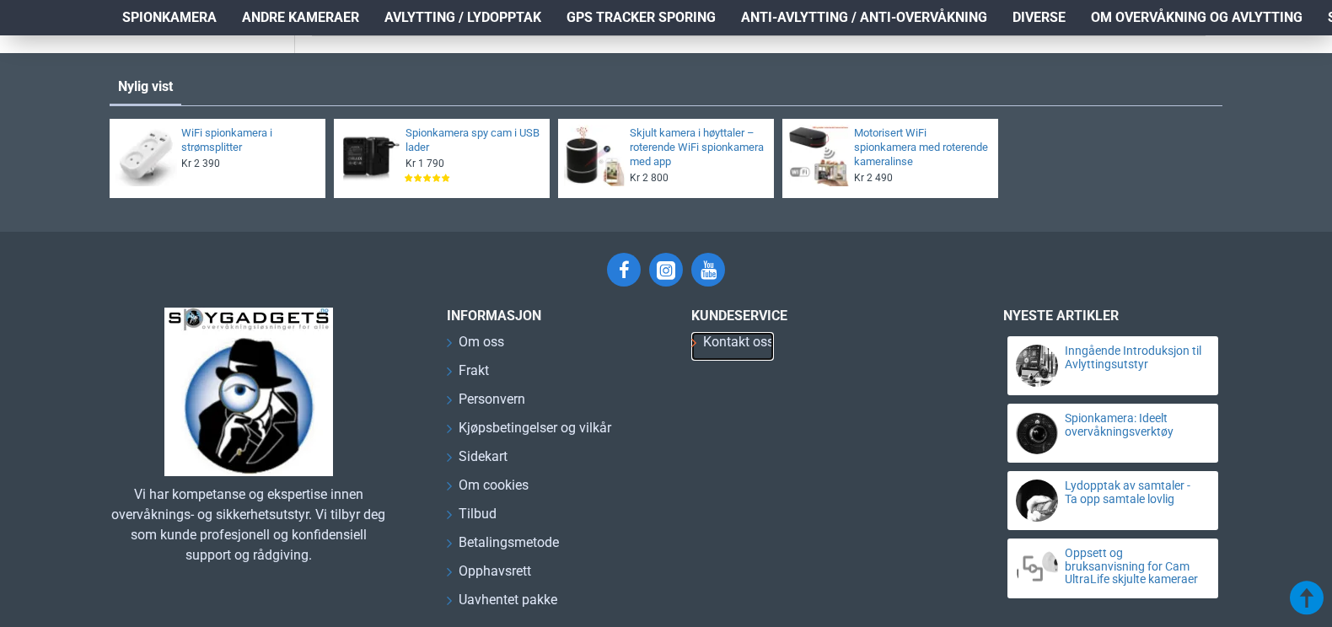
click at [732, 343] on span "Kontakt oss" at bounding box center [738, 342] width 71 height 20
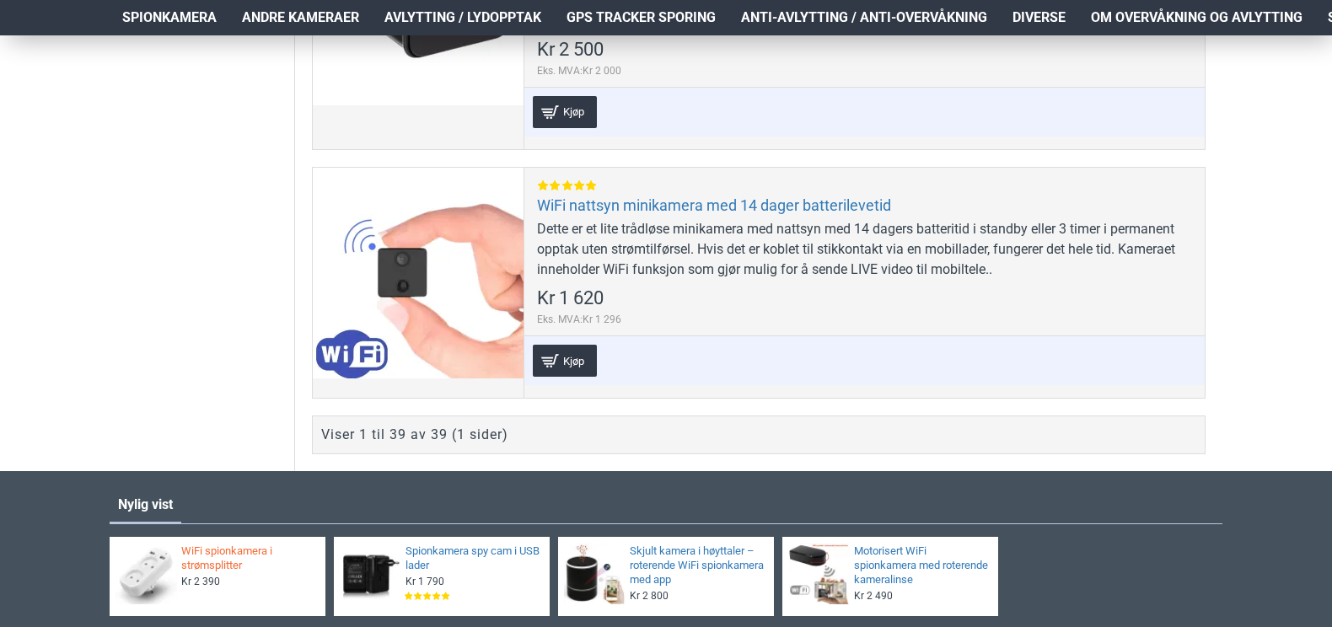
scroll to position [10225, 0]
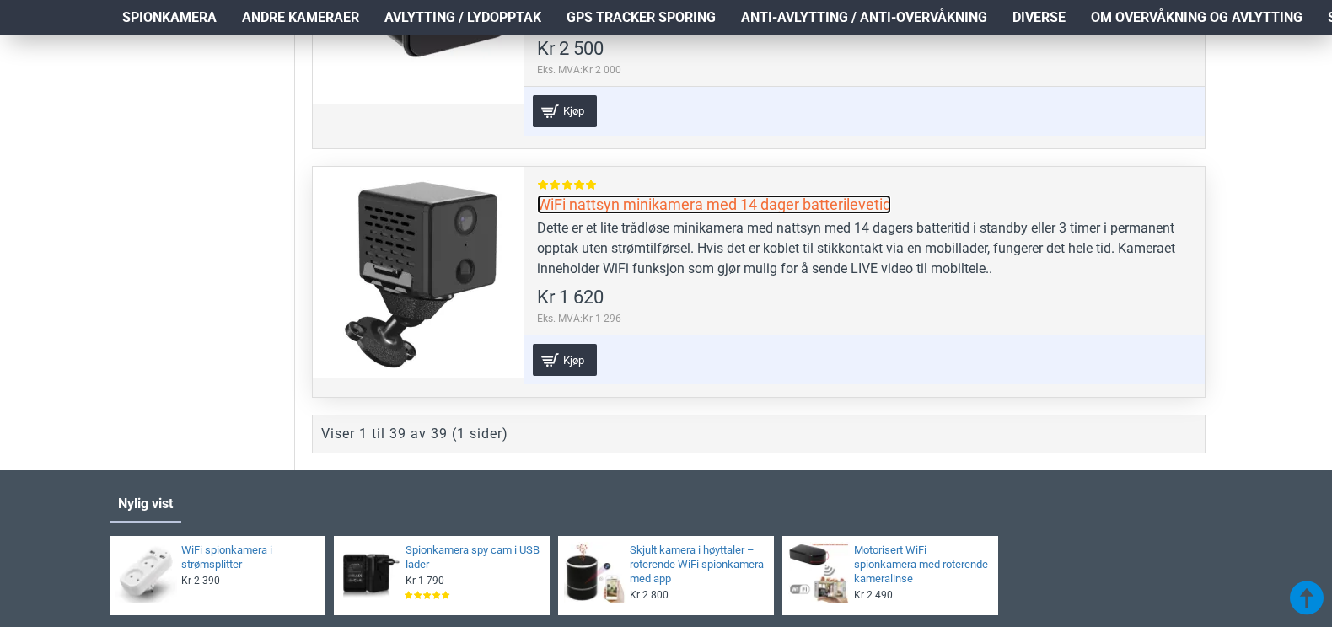
click at [779, 201] on link "WiFi nattsyn minikamera med 14 dager batterilevetid" at bounding box center [714, 204] width 354 height 19
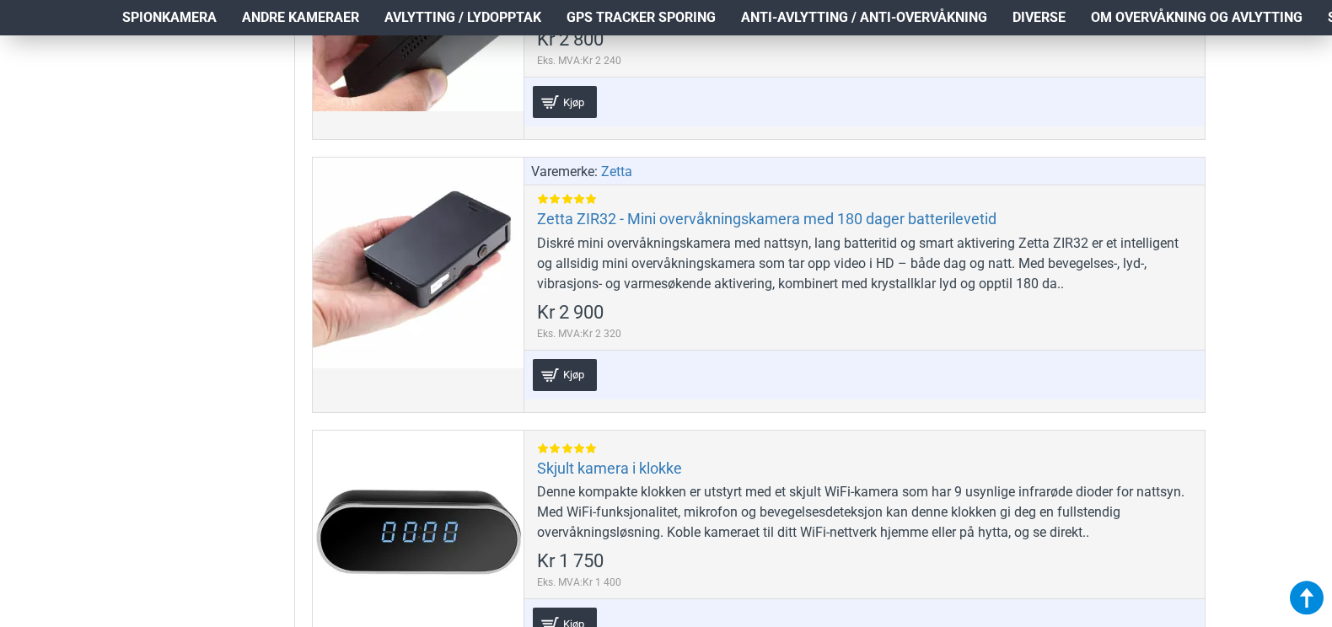
scroll to position [8653, 0]
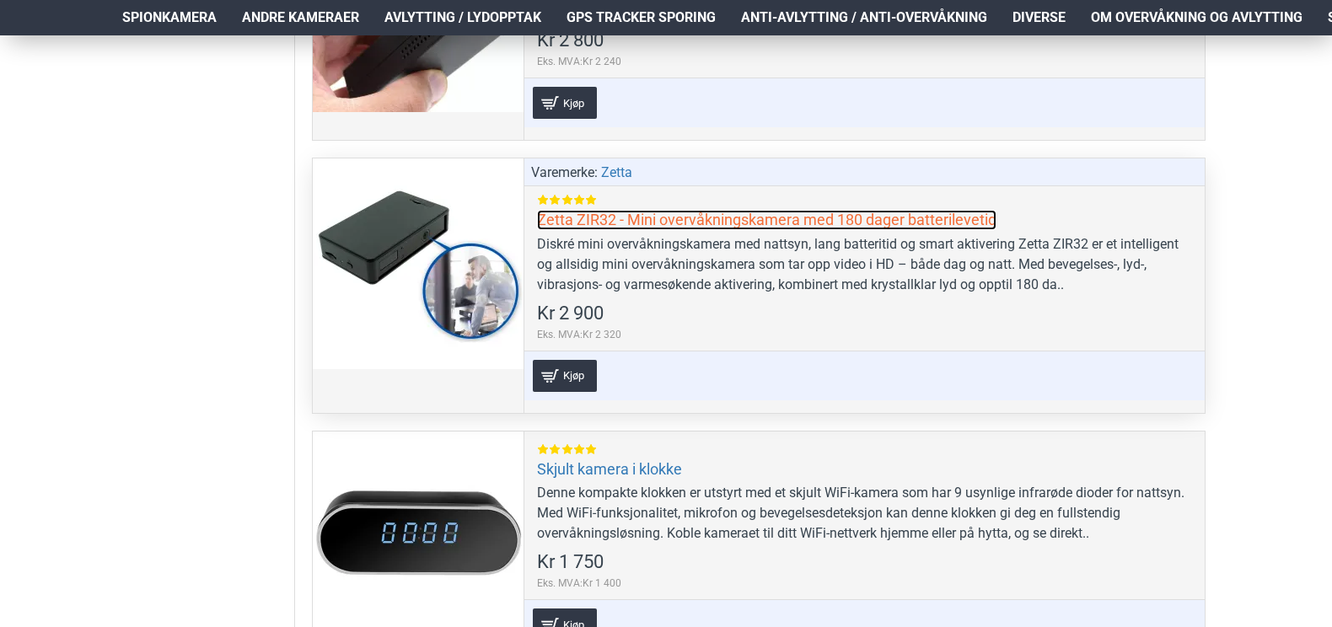
click at [633, 217] on link "Zetta ZIR32 - Mini overvåkningskamera med 180 dager batterilevetid" at bounding box center [766, 219] width 459 height 19
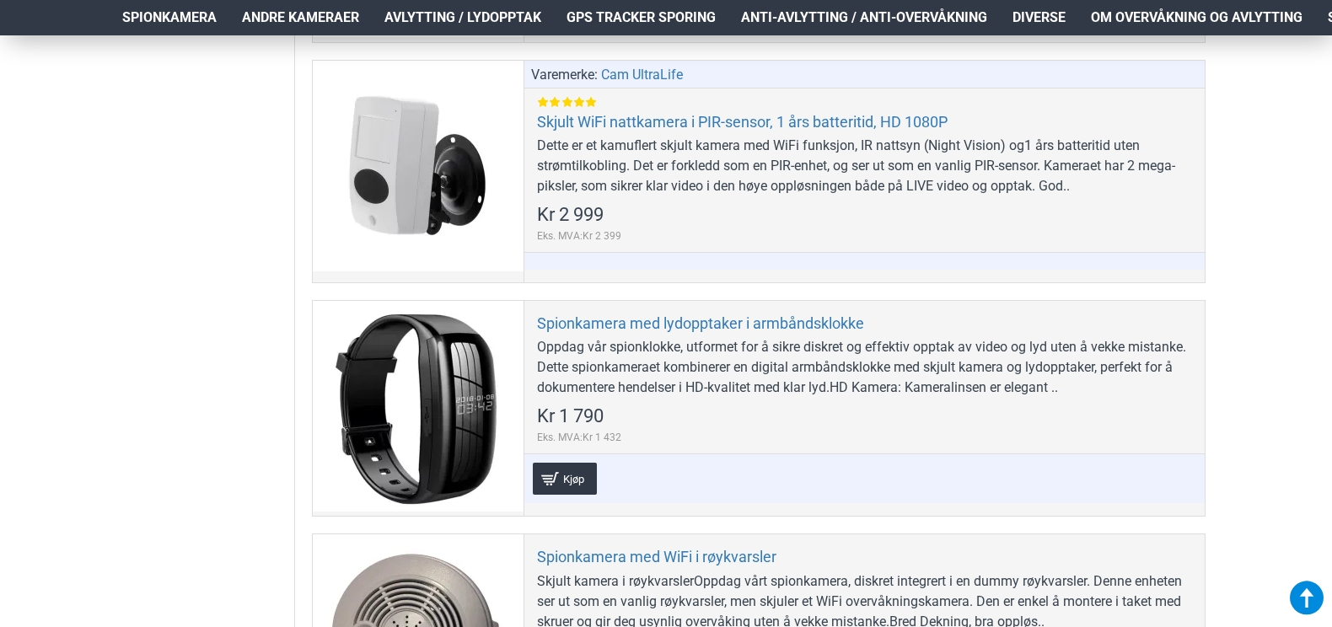
scroll to position [6076, 0]
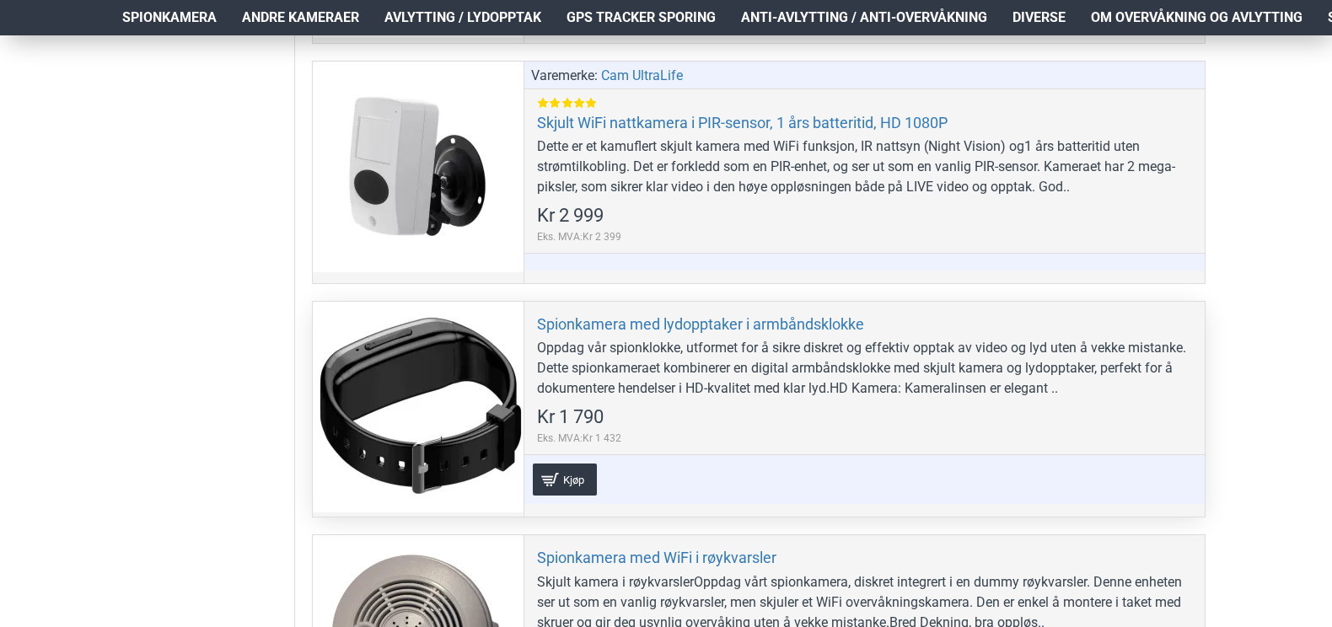
click at [410, 386] on div at bounding box center [418, 407] width 211 height 211
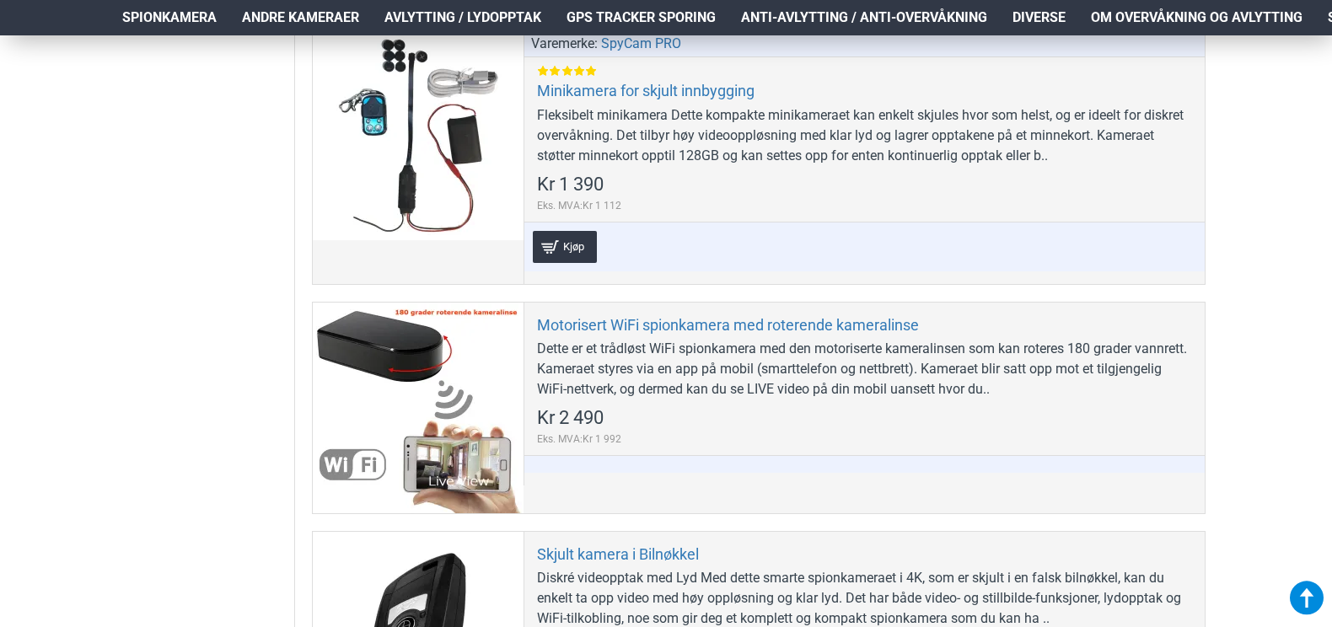
scroll to position [4436, 0]
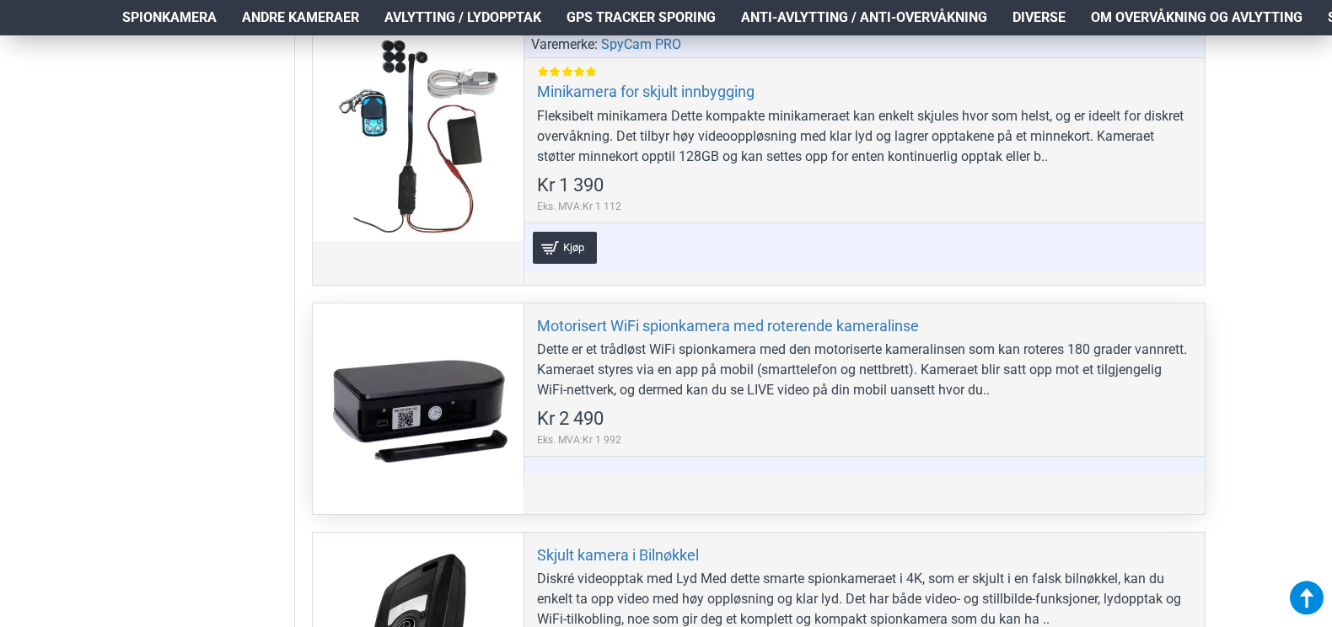
click at [397, 409] on div at bounding box center [418, 408] width 211 height 211
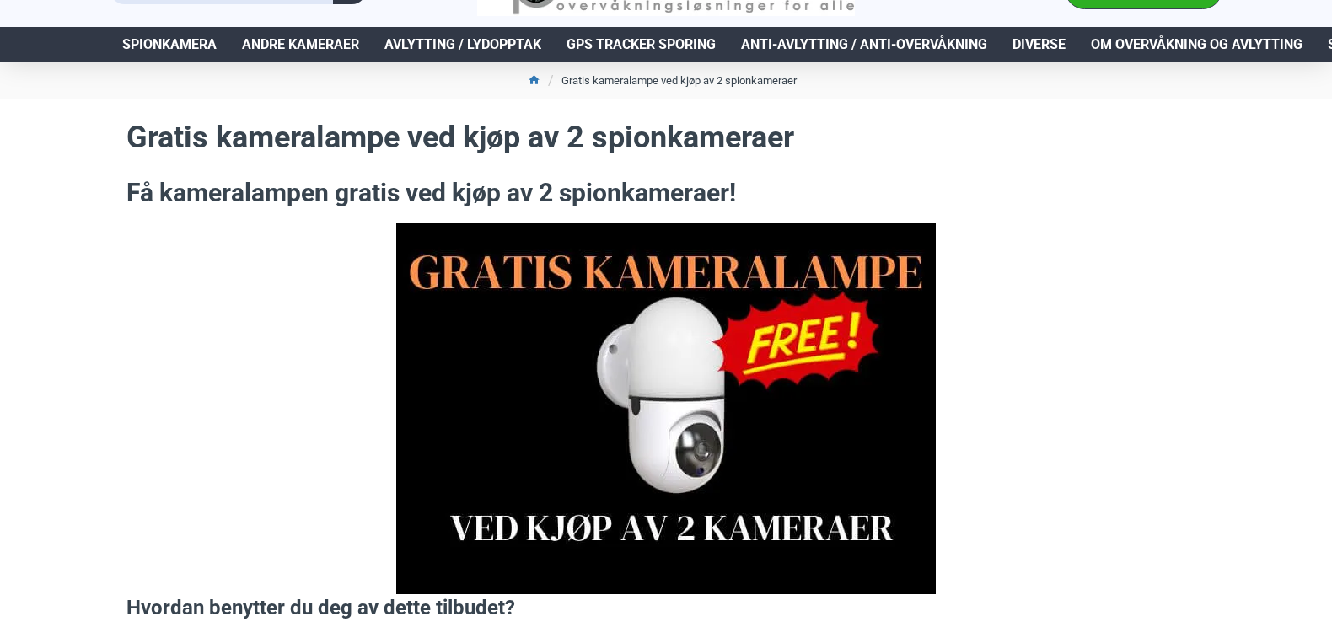
scroll to position [79, 0]
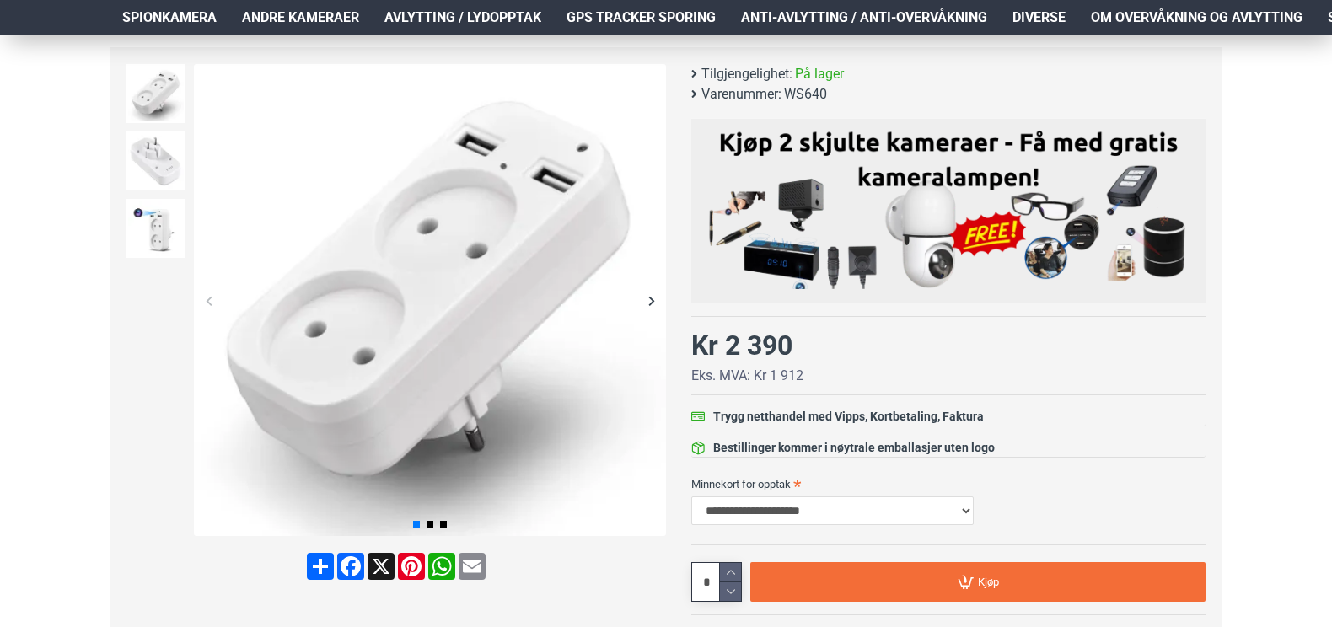
scroll to position [220, 0]
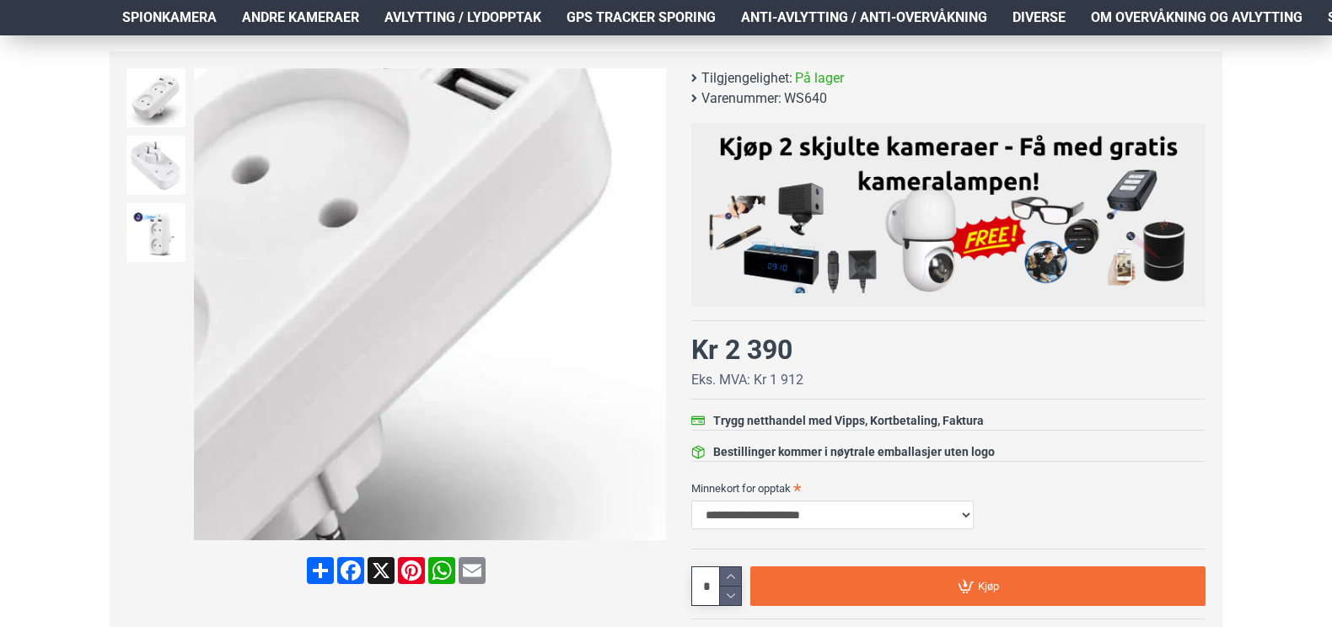
click at [653, 308] on div "Next slide" at bounding box center [650, 304] width 29 height 29
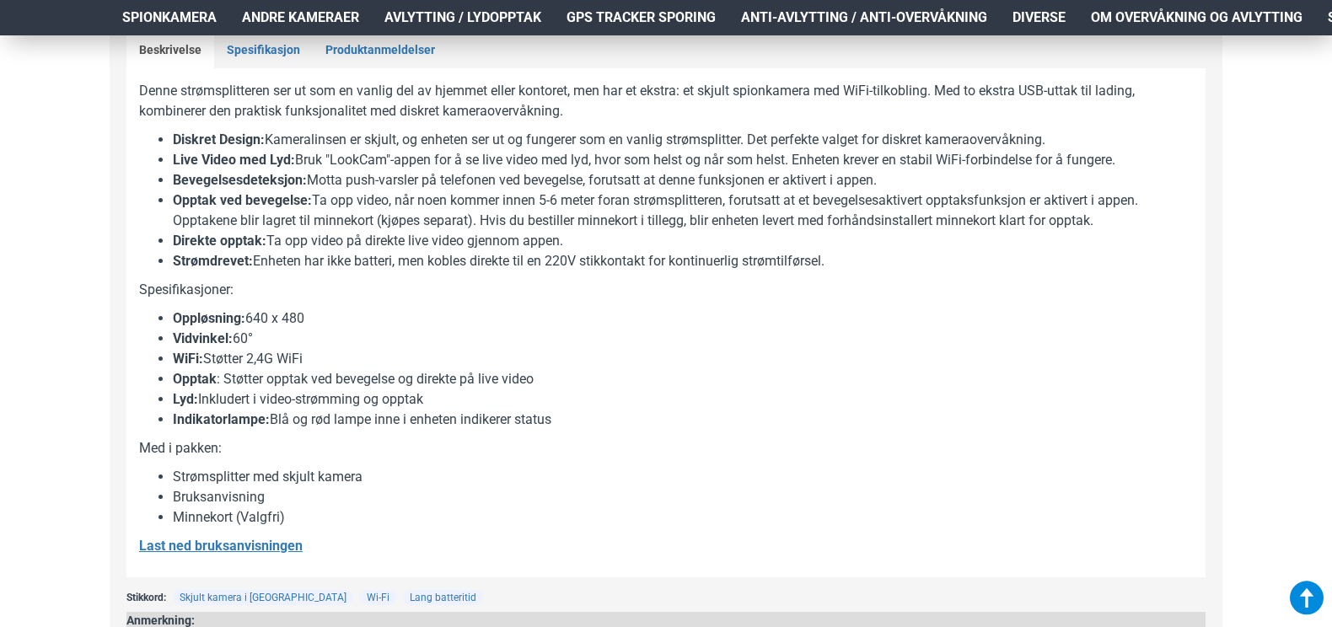
scroll to position [909, 0]
click at [271, 553] on u "Last ned bruksanvisningen" at bounding box center [220, 547] width 163 height 16
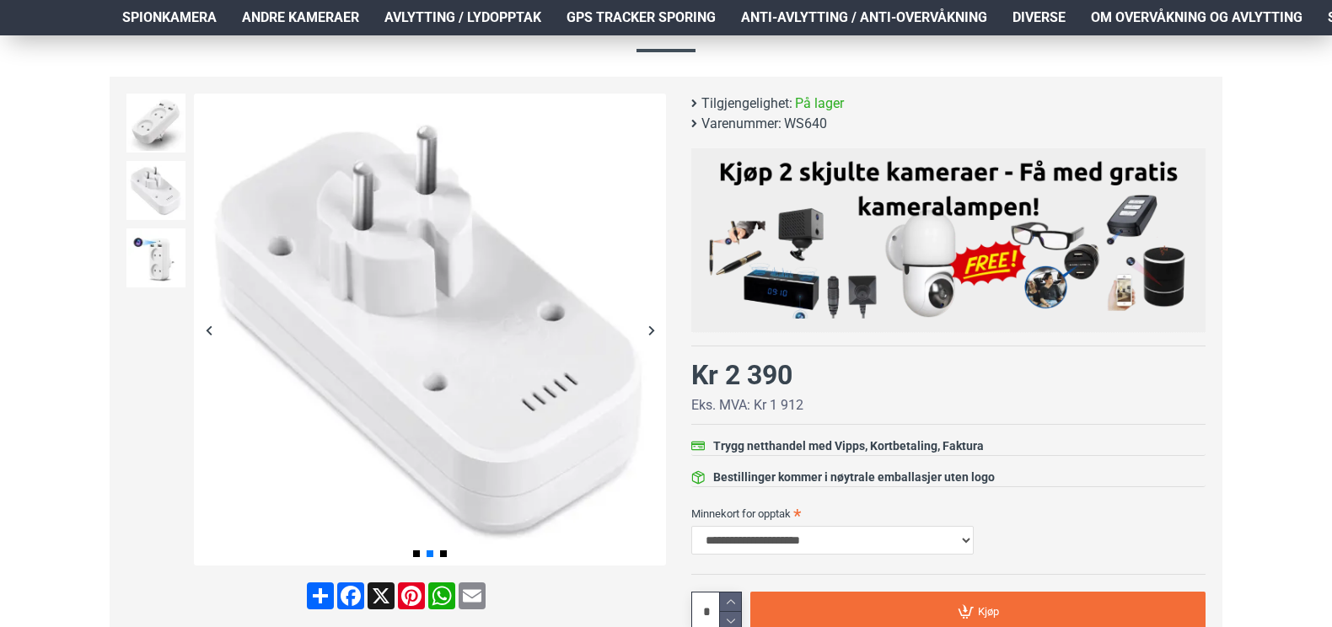
scroll to position [0, 0]
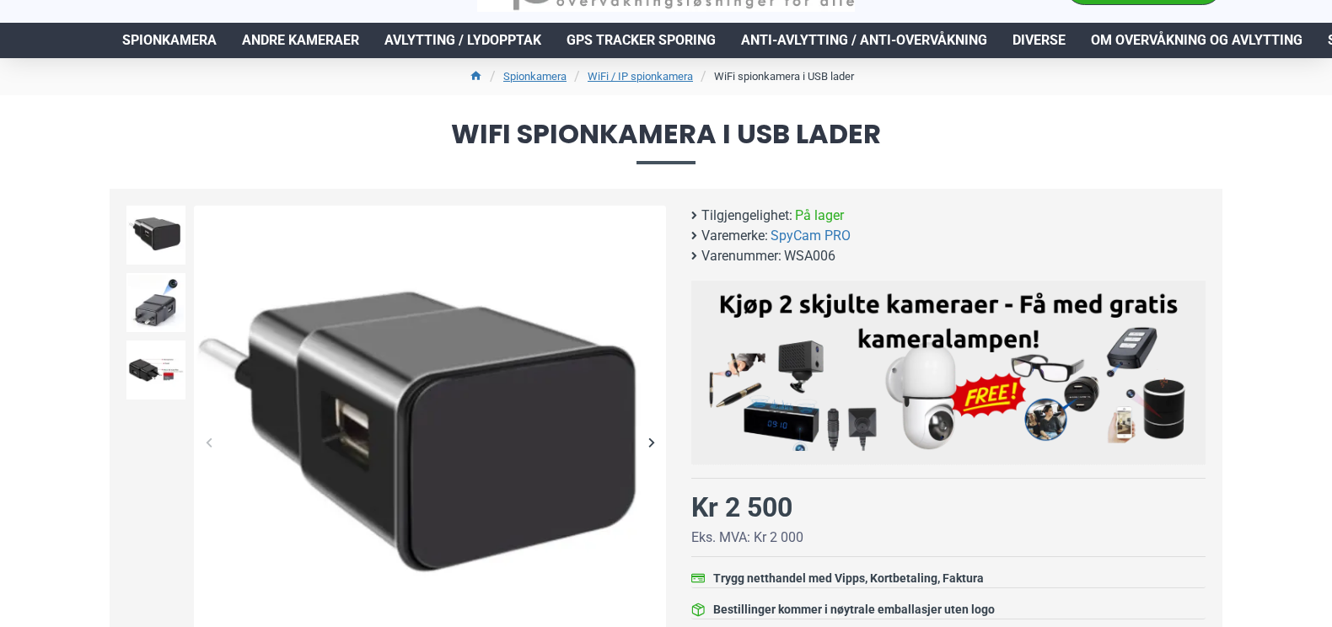
scroll to position [83, 0]
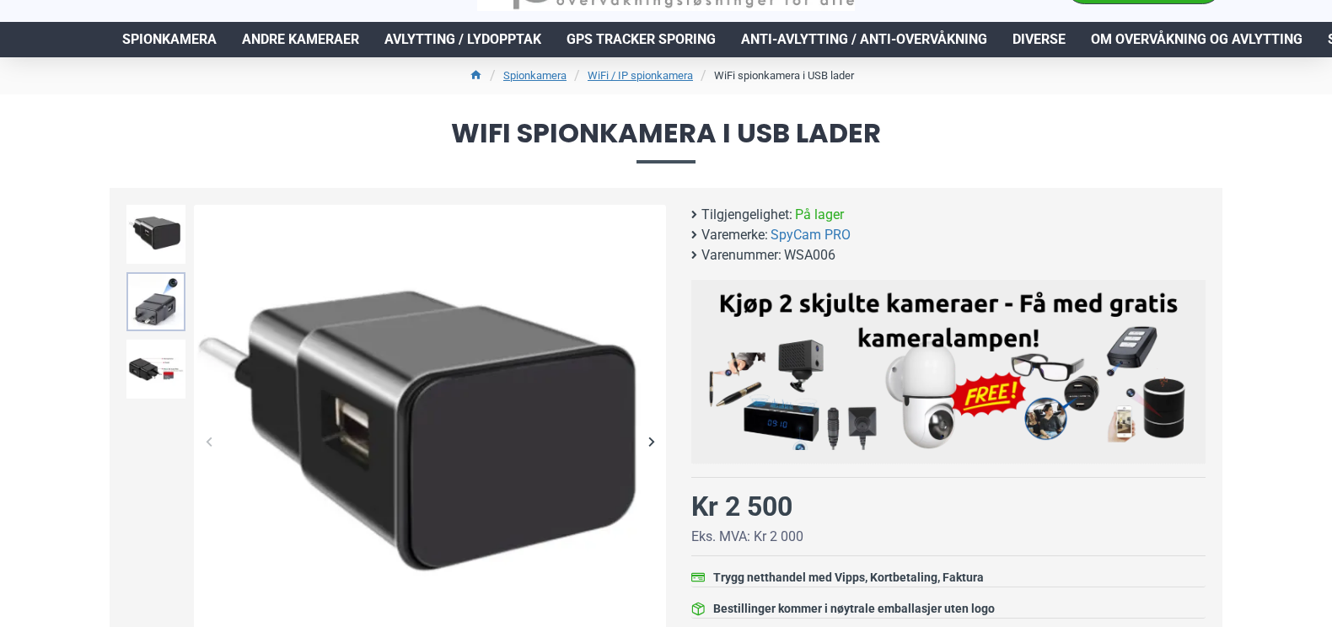
click at [157, 292] on img at bounding box center [155, 301] width 59 height 59
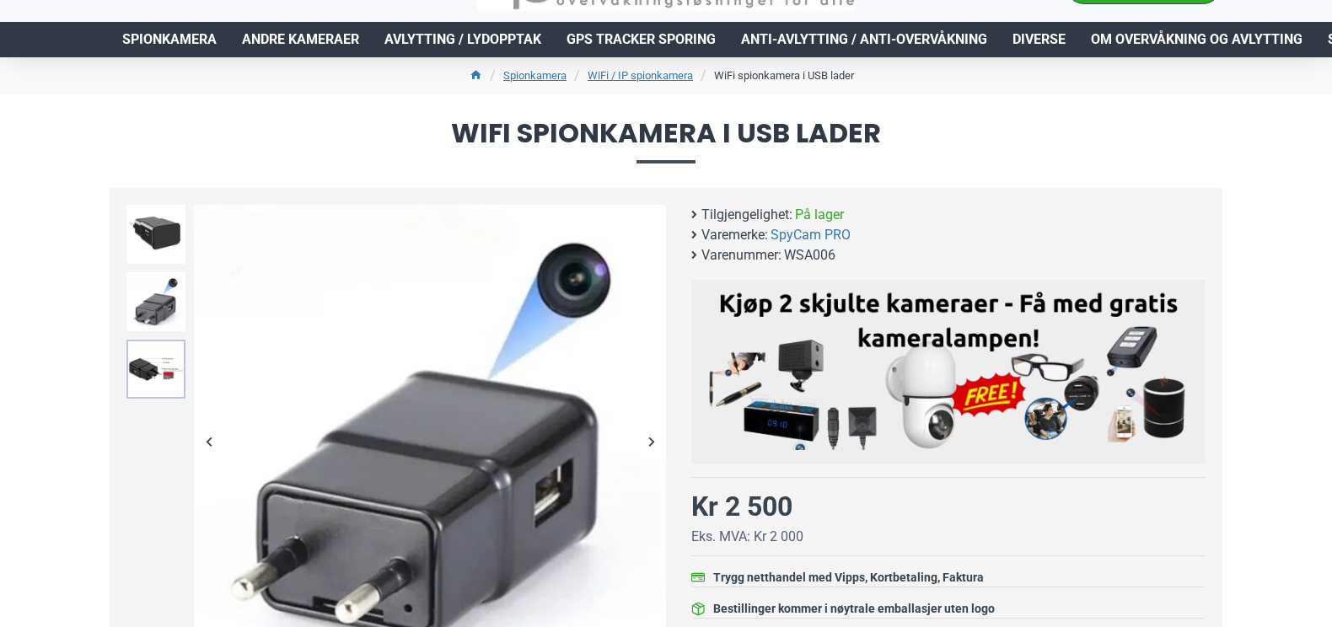
click at [149, 364] on img at bounding box center [155, 369] width 59 height 59
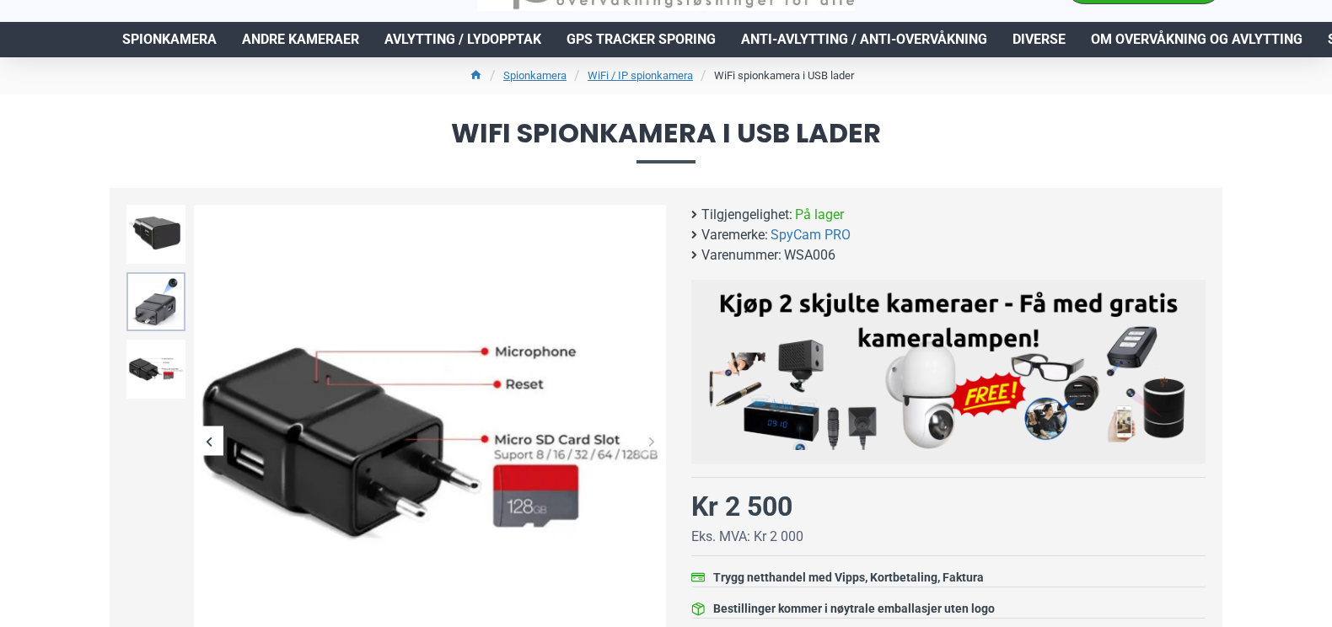
click at [164, 312] on img at bounding box center [155, 301] width 59 height 59
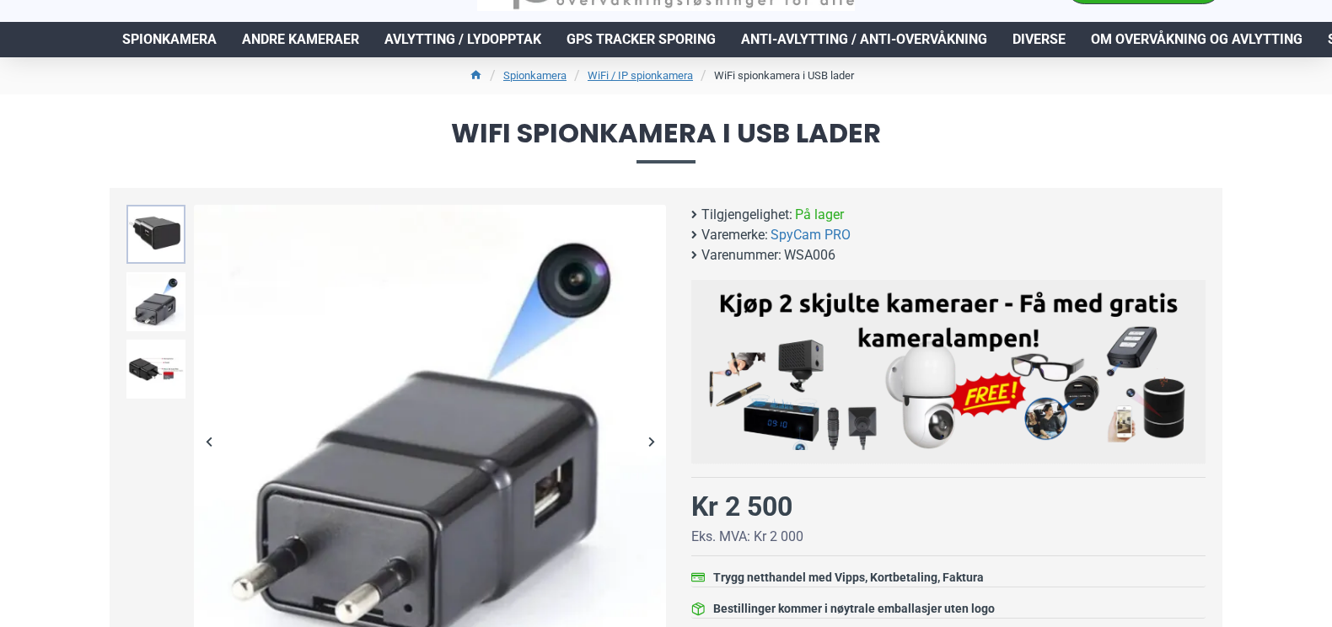
click at [154, 243] on img at bounding box center [155, 234] width 59 height 59
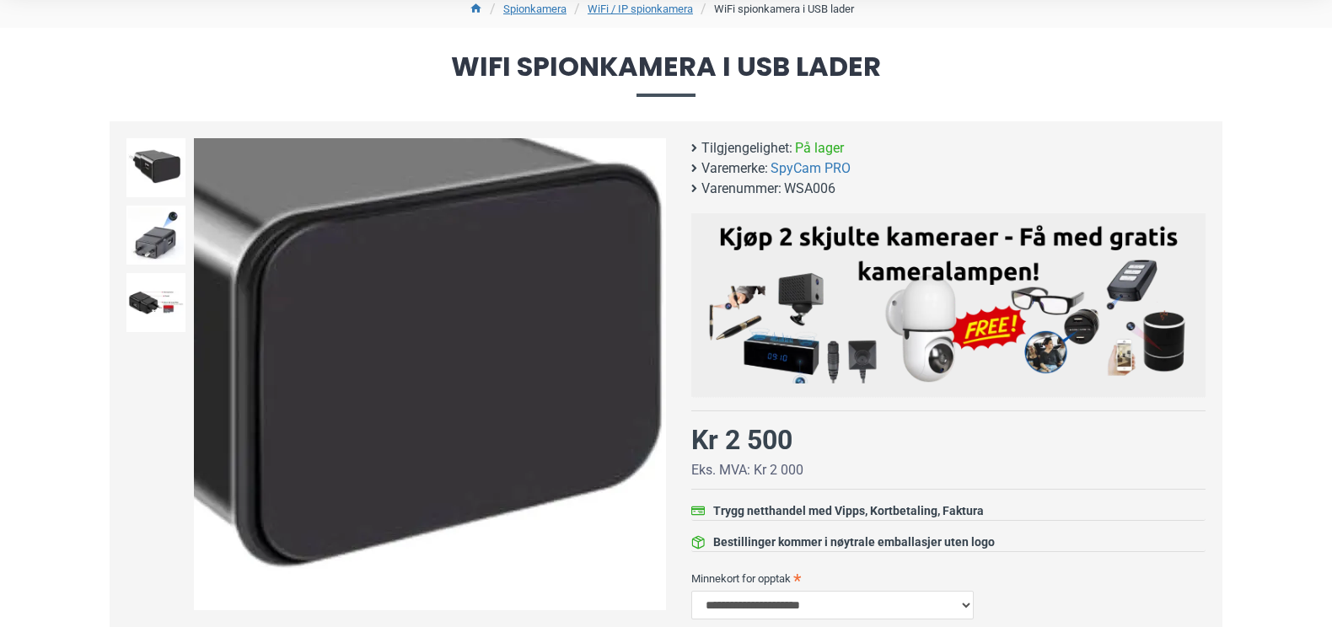
scroll to position [149, 0]
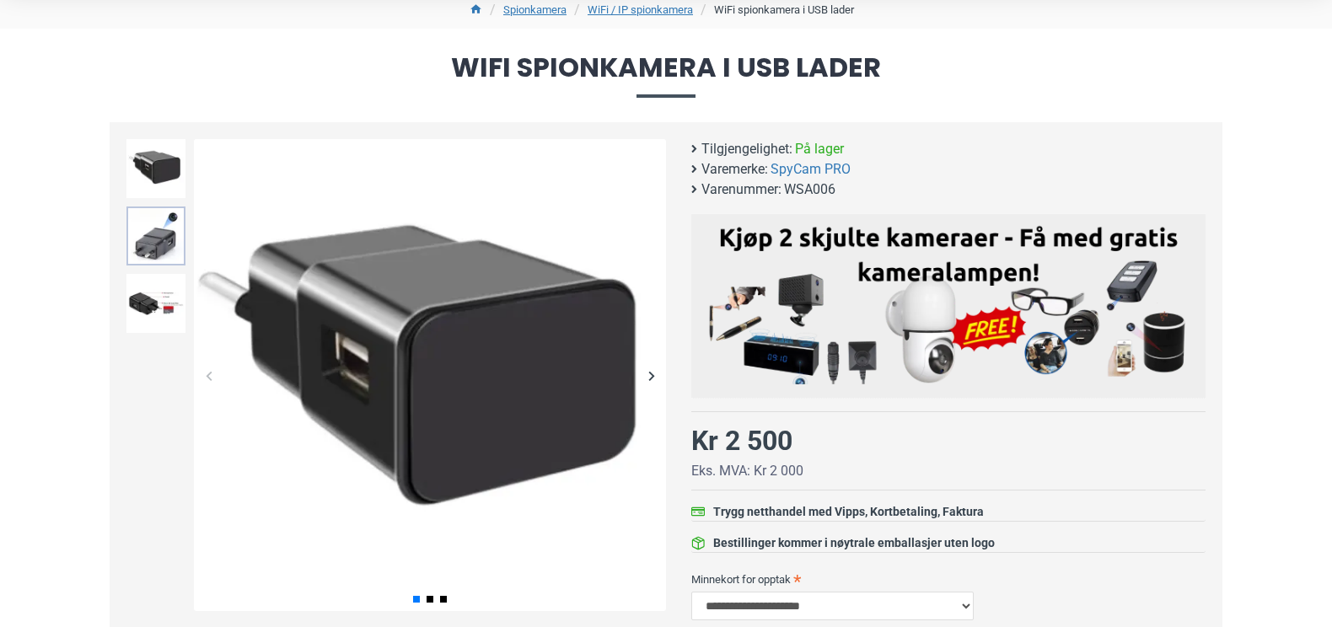
click at [169, 237] on img at bounding box center [155, 235] width 59 height 59
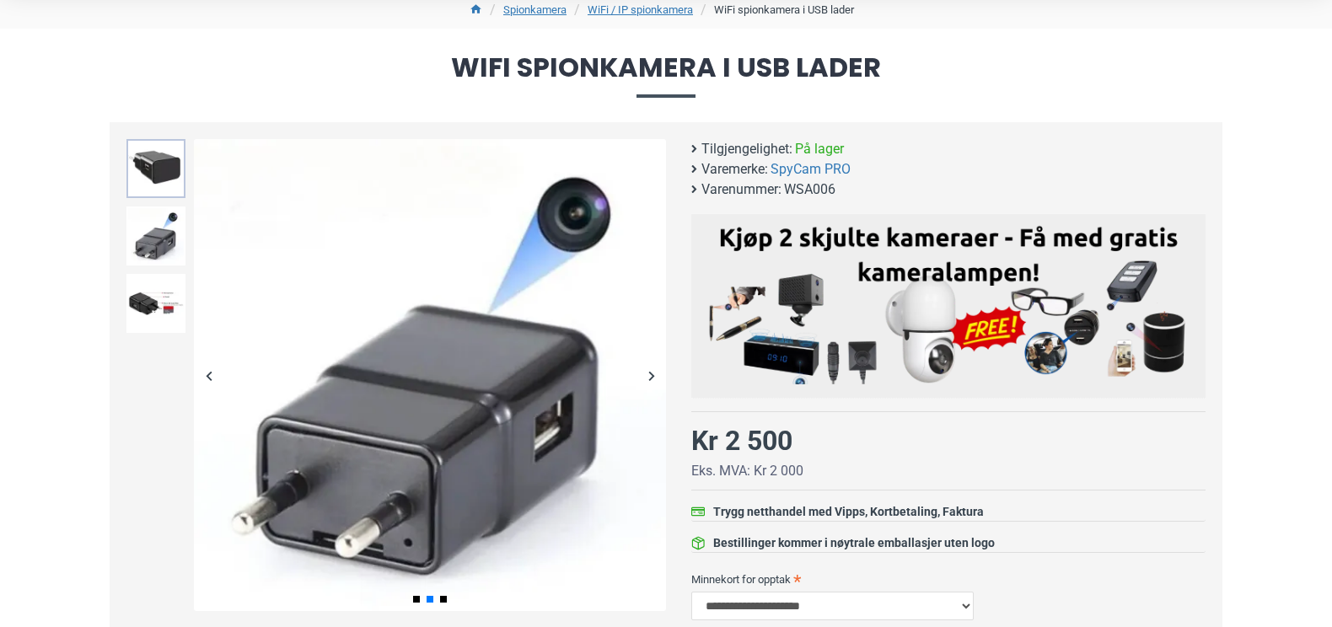
click at [167, 170] on img at bounding box center [155, 168] width 59 height 59
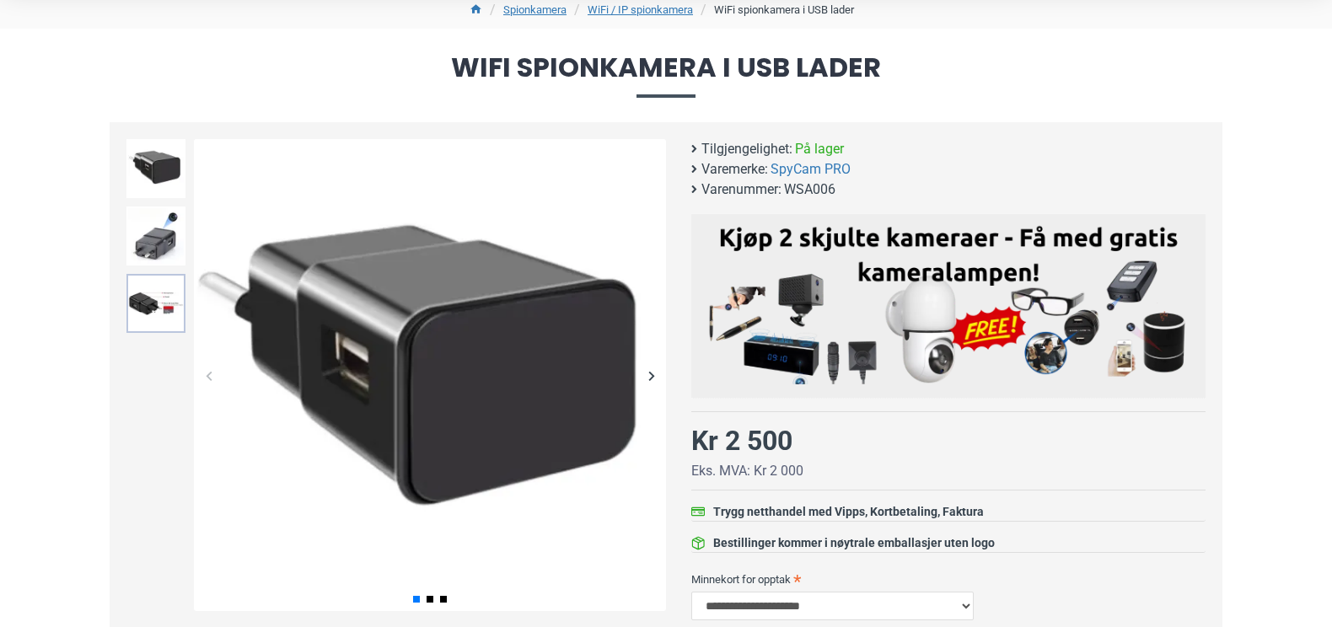
click at [142, 304] on img at bounding box center [155, 303] width 59 height 59
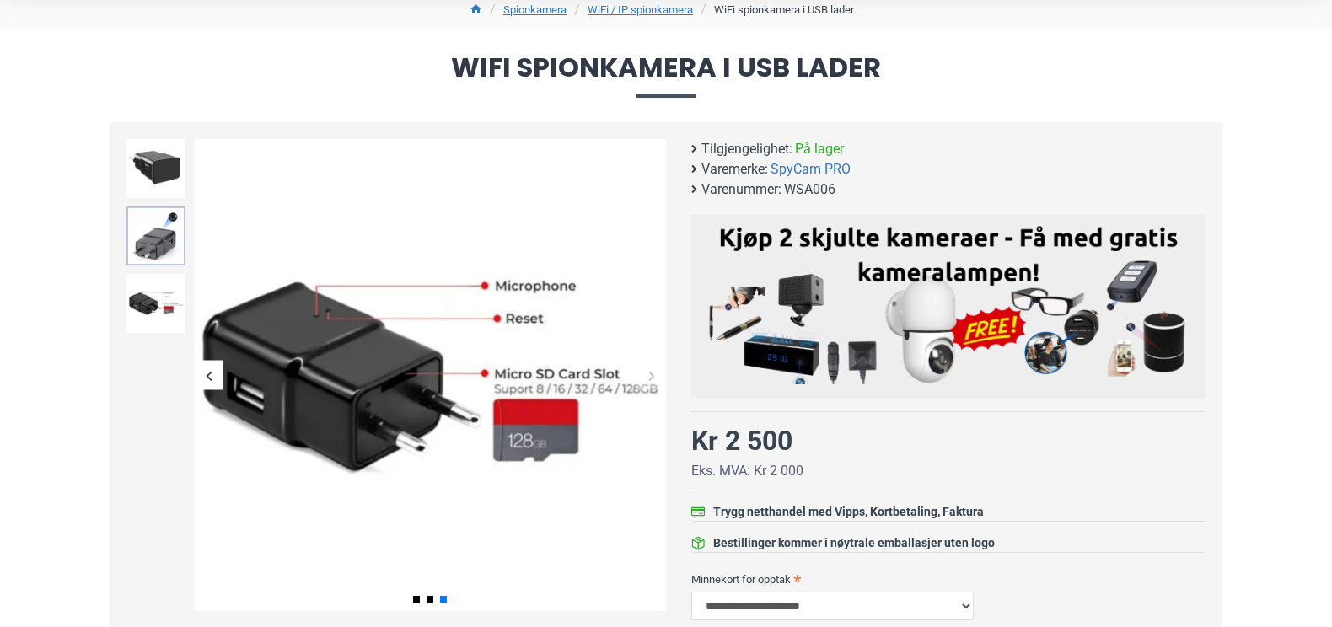
click at [147, 244] on img at bounding box center [155, 235] width 59 height 59
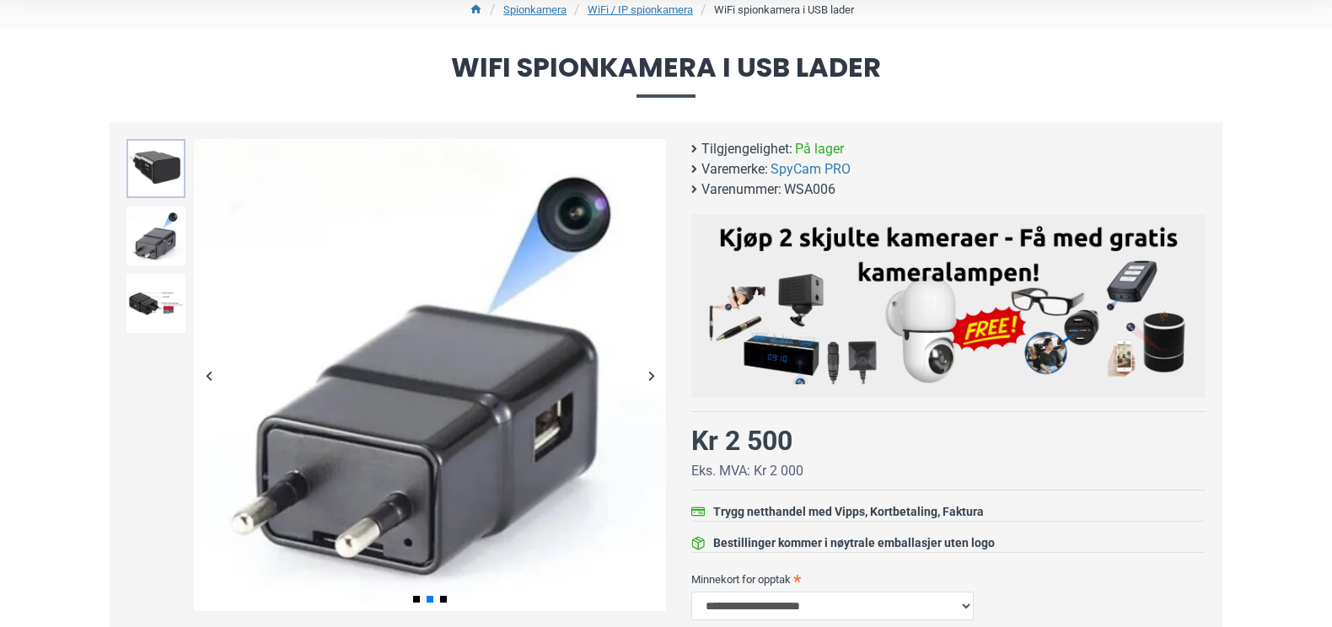
click at [160, 172] on img at bounding box center [155, 168] width 59 height 59
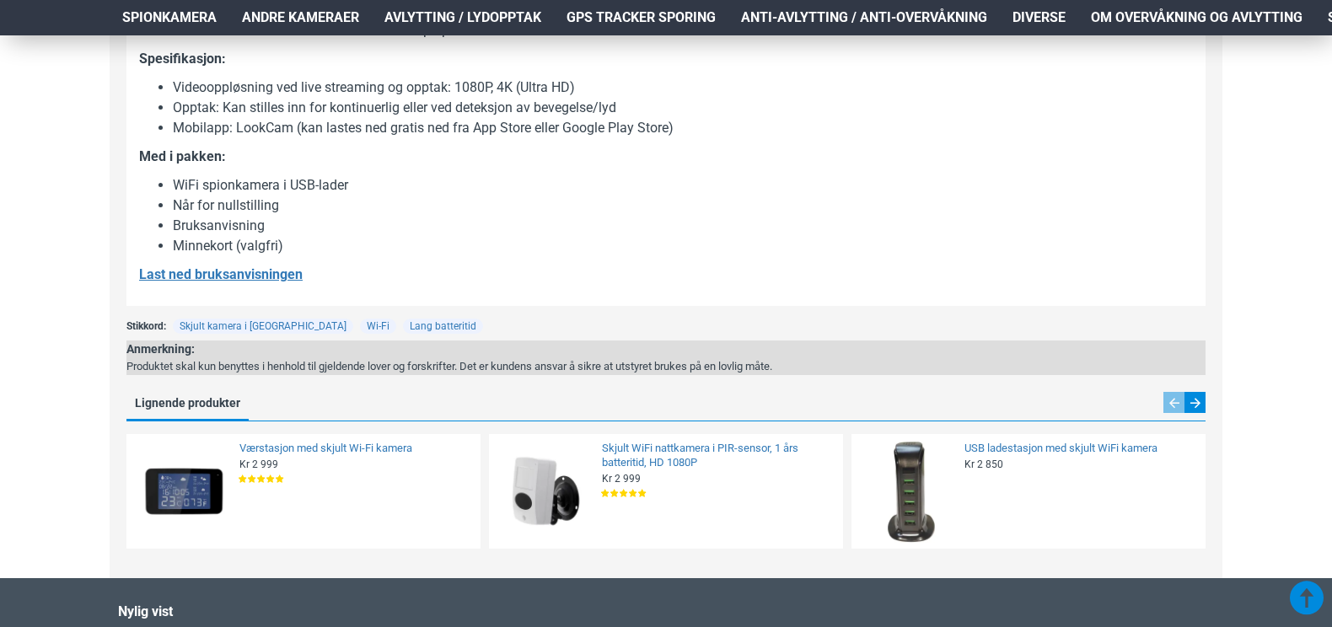
scroll to position [1403, 0]
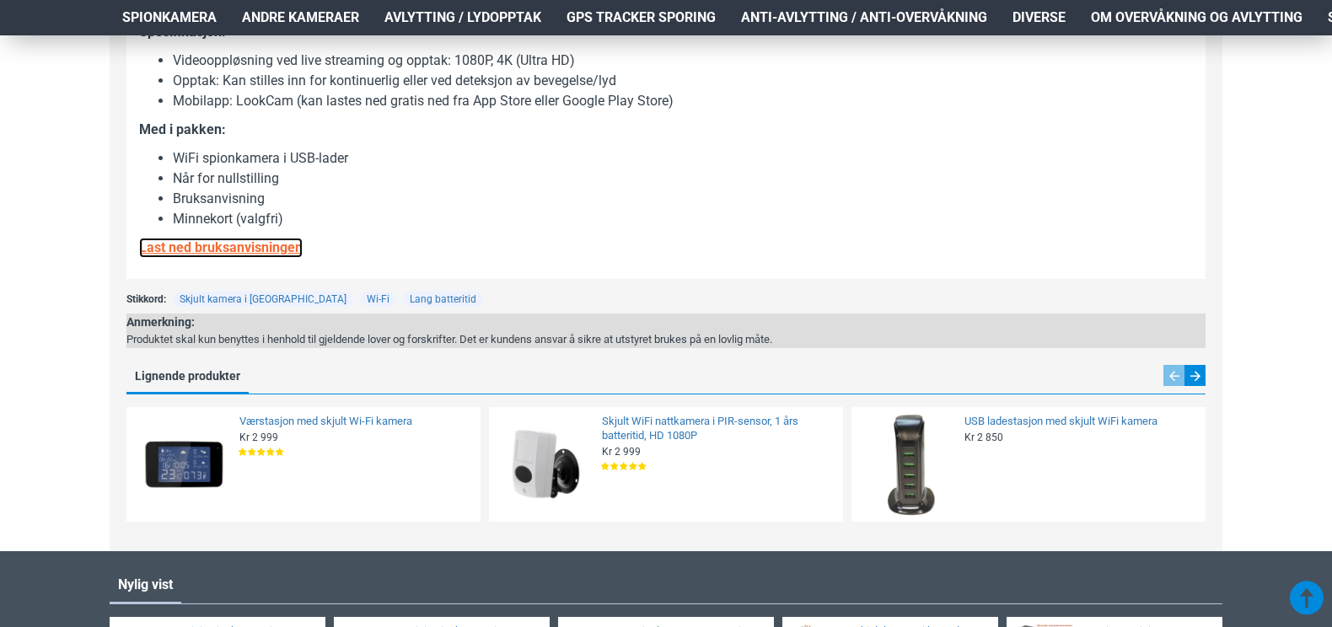
click at [284, 244] on u "Last ned bruksanvisningen" at bounding box center [220, 247] width 163 height 16
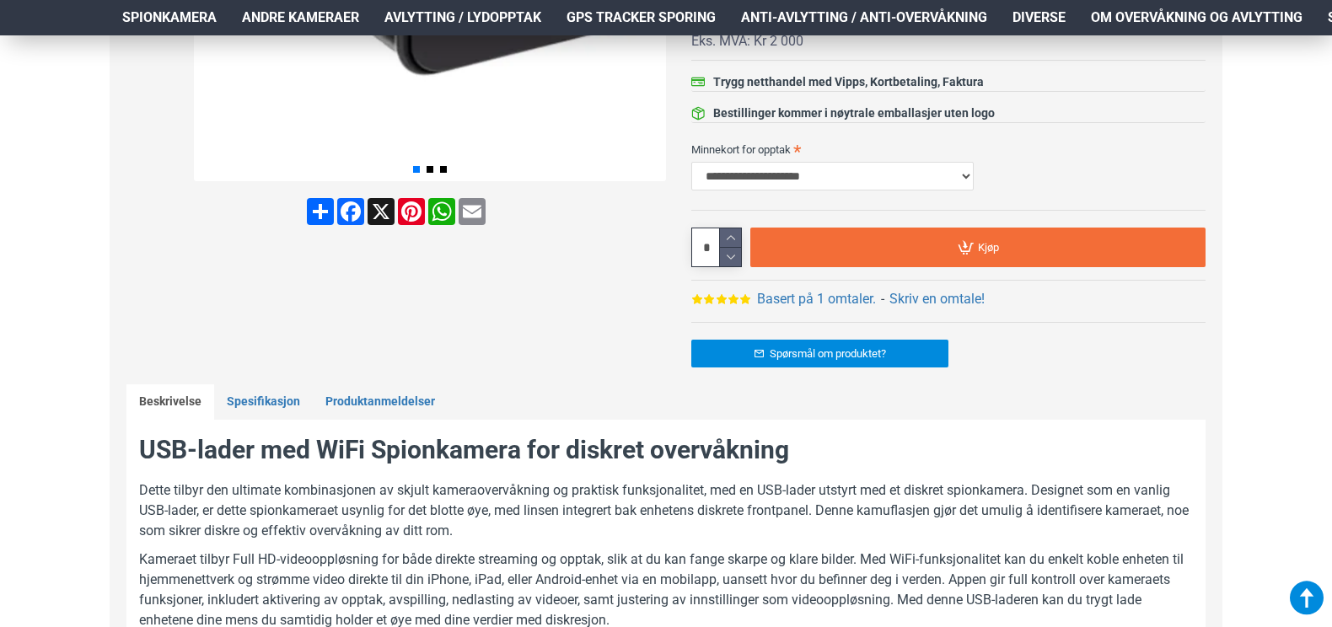
scroll to position [580, 0]
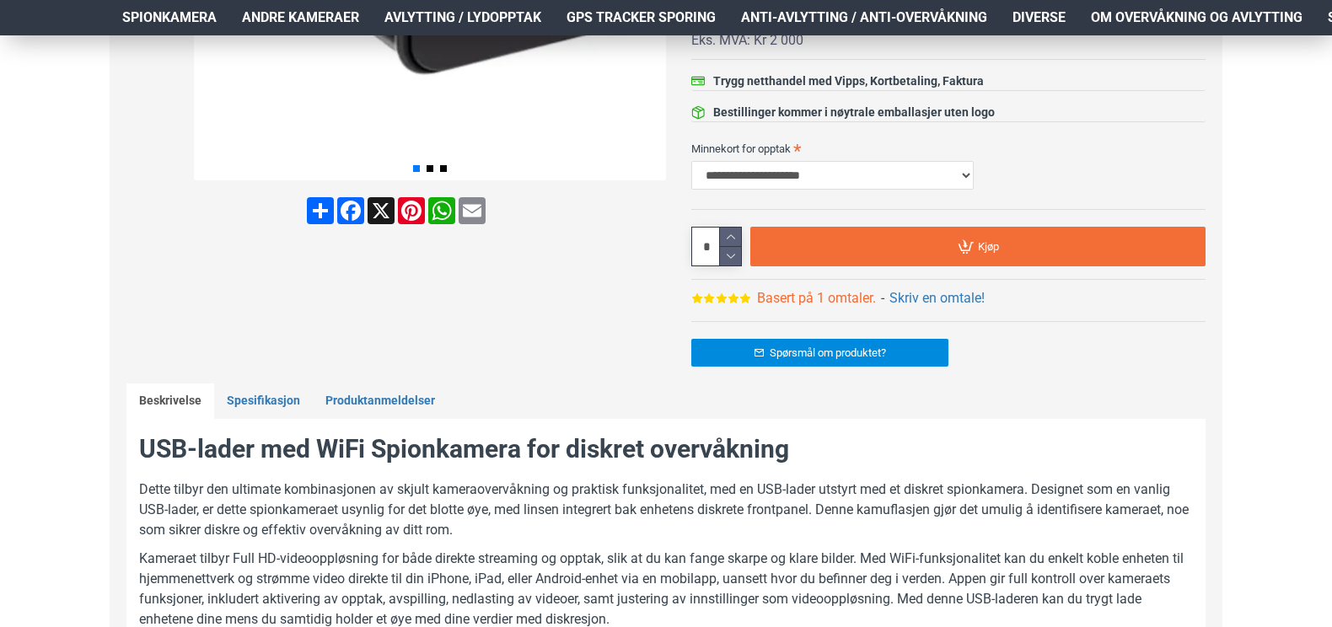
click at [816, 298] on link "Basert på 1 omtaler." at bounding box center [816, 298] width 119 height 20
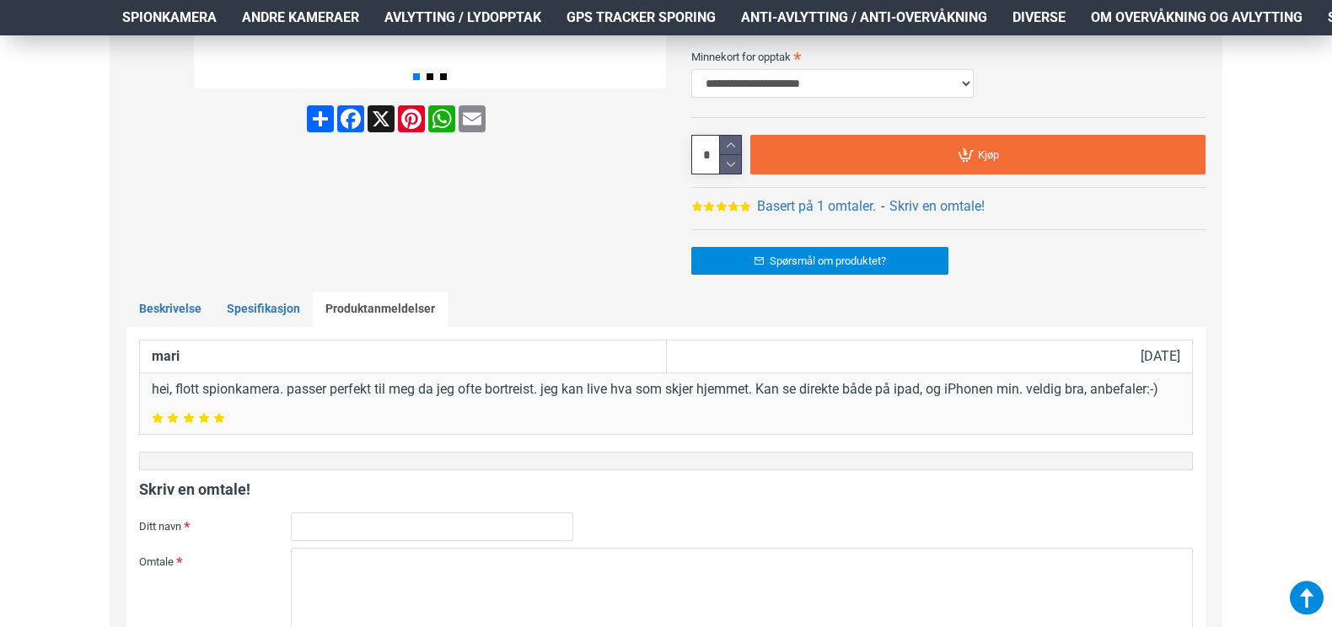
scroll to position [667, 0]
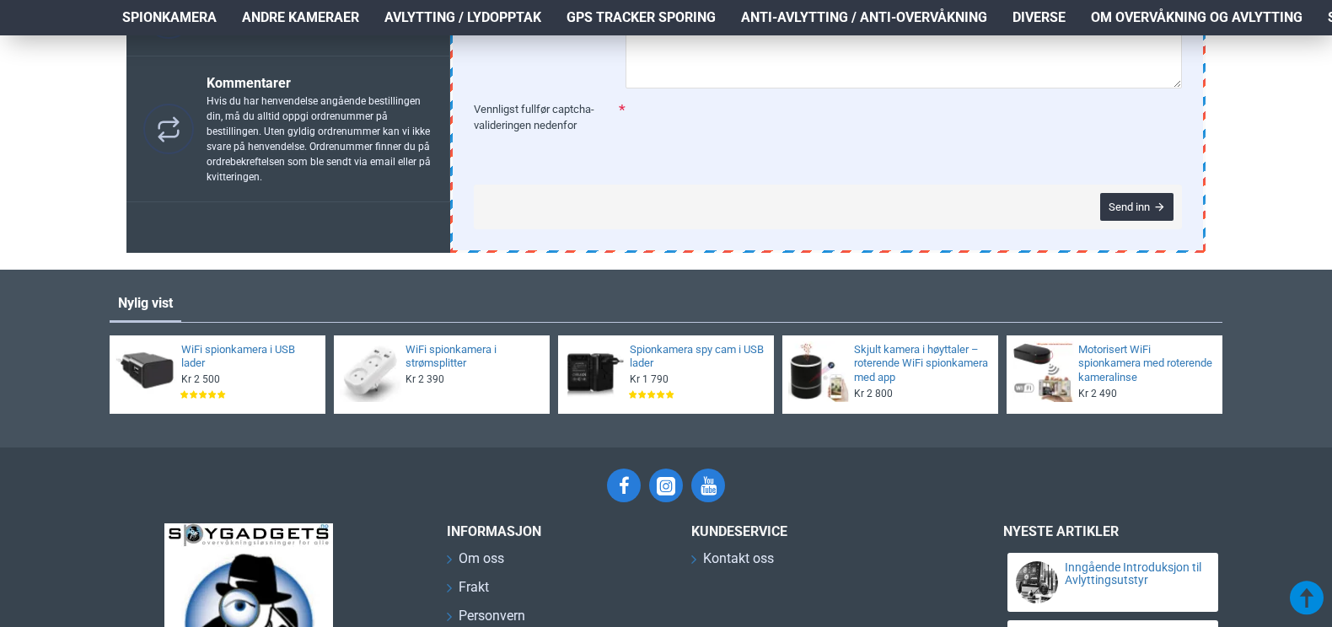
scroll to position [530, 0]
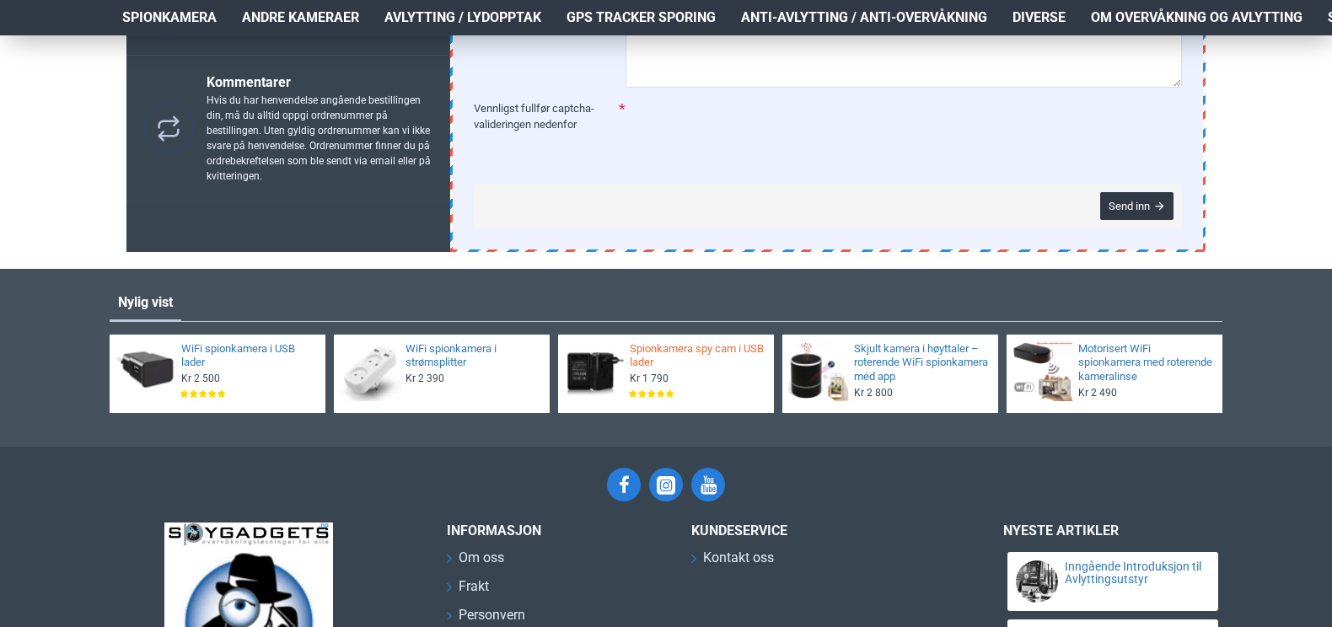
click at [650, 367] on link "Spionkamera spy cam i USB lader" at bounding box center [697, 356] width 134 height 29
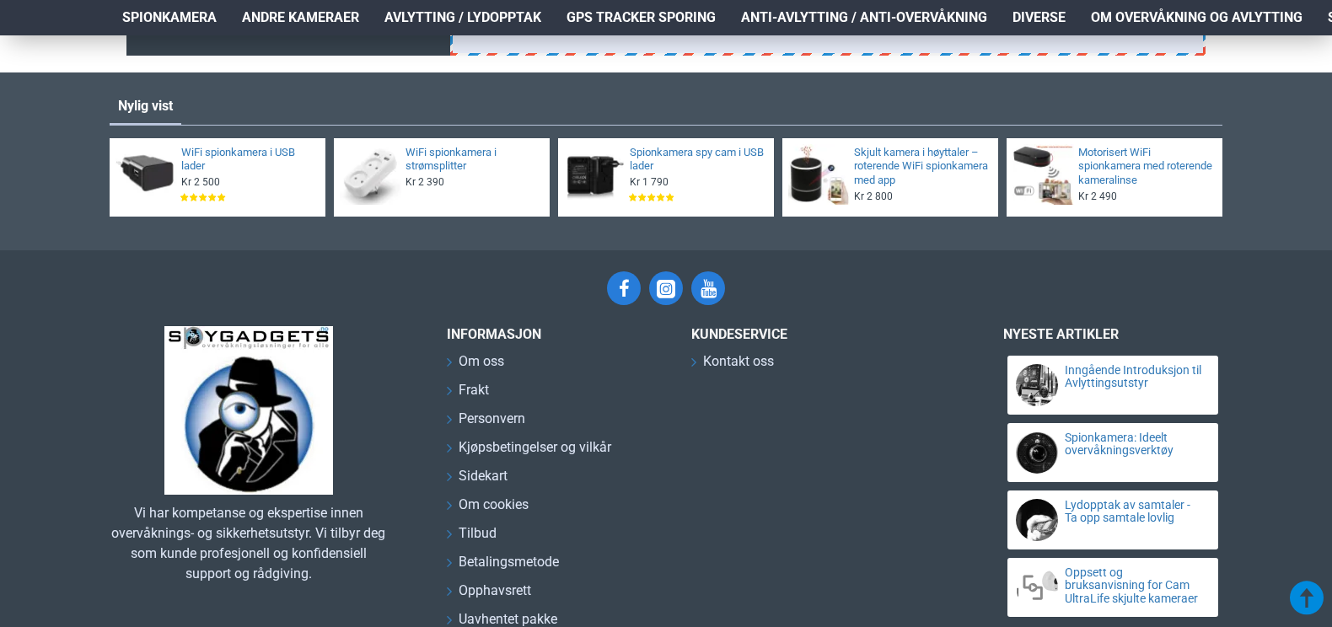
scroll to position [721, 0]
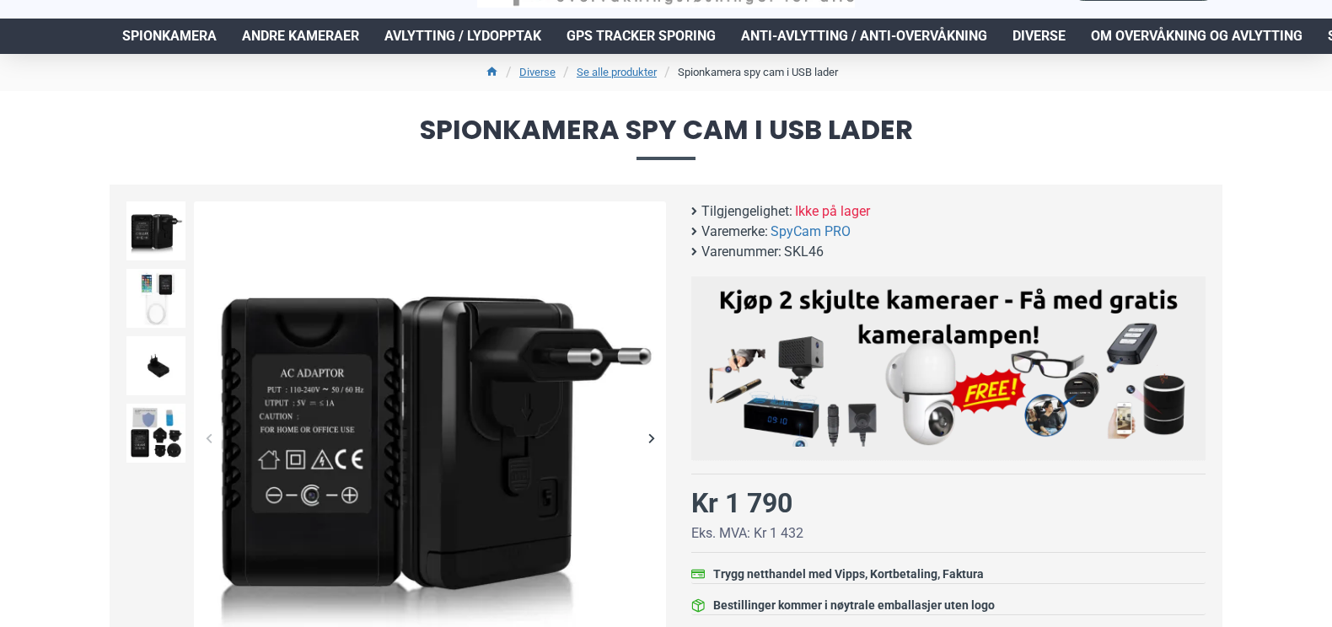
scroll to position [88, 0]
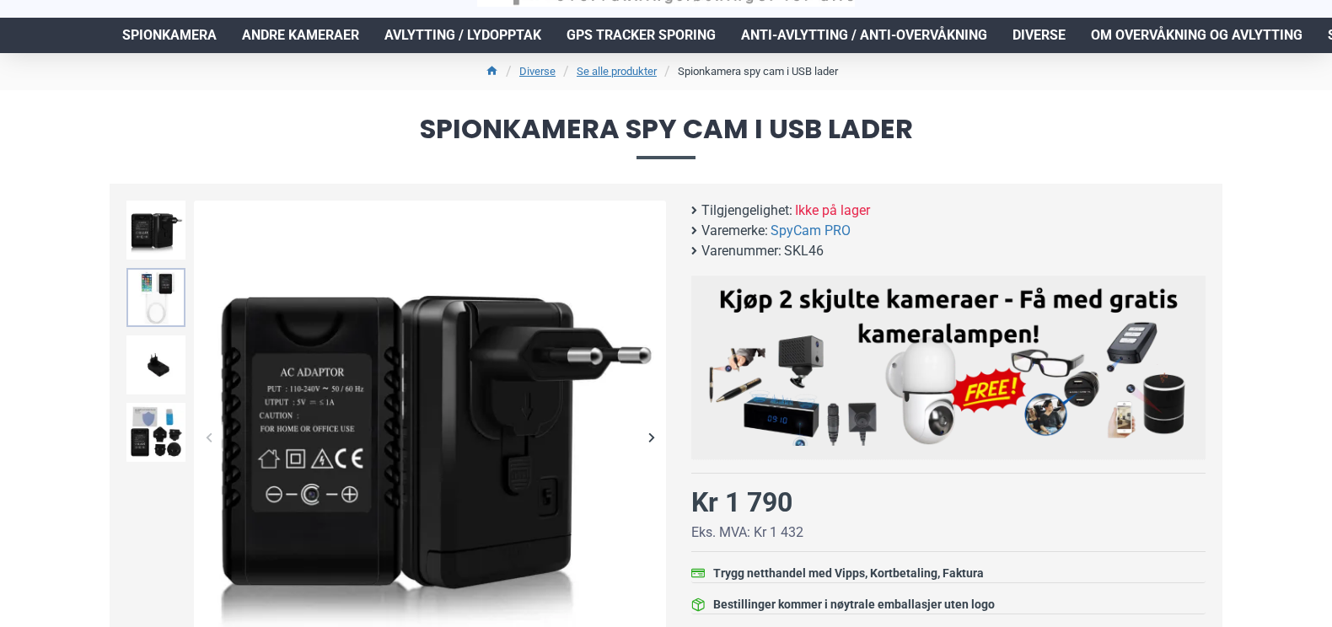
click at [153, 287] on img at bounding box center [155, 297] width 59 height 59
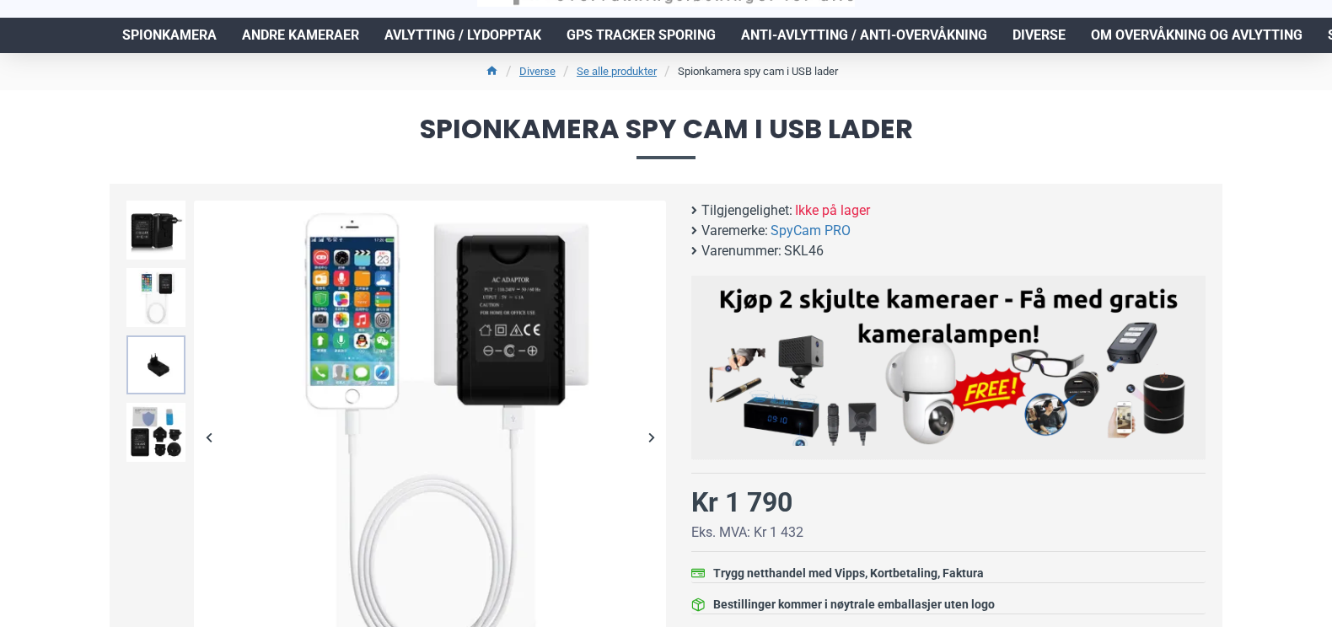
click at [156, 356] on img at bounding box center [155, 364] width 59 height 59
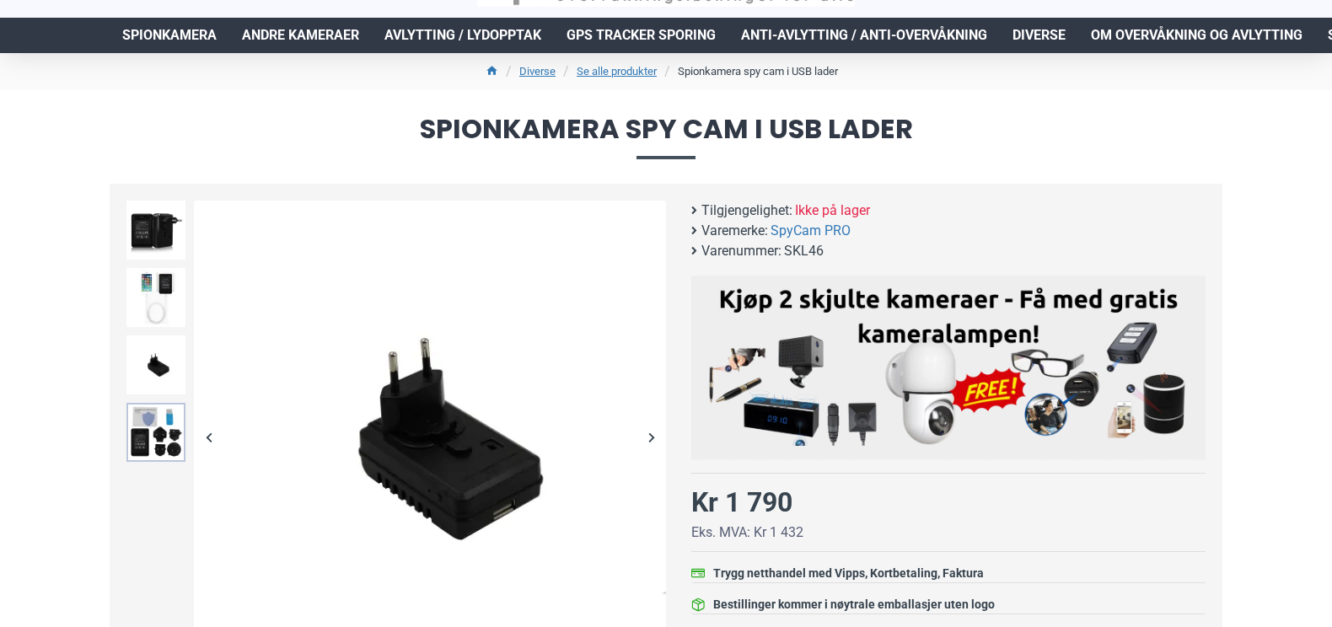
click at [162, 430] on img at bounding box center [155, 432] width 59 height 59
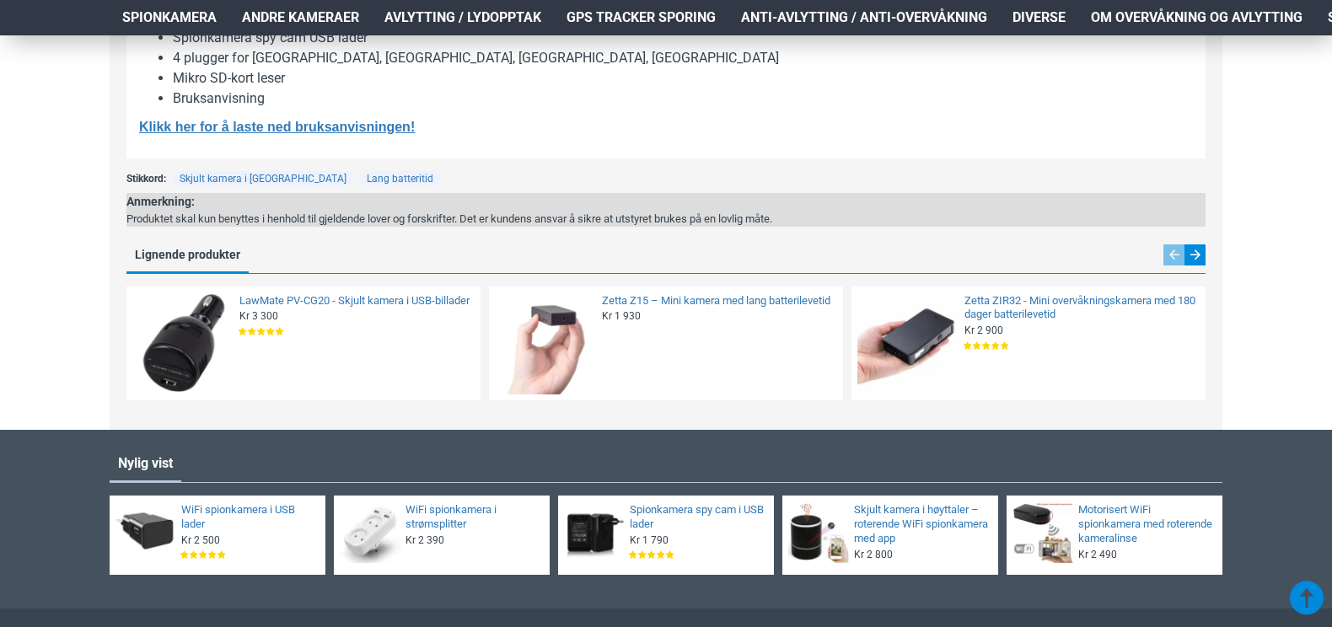
scroll to position [1712, 0]
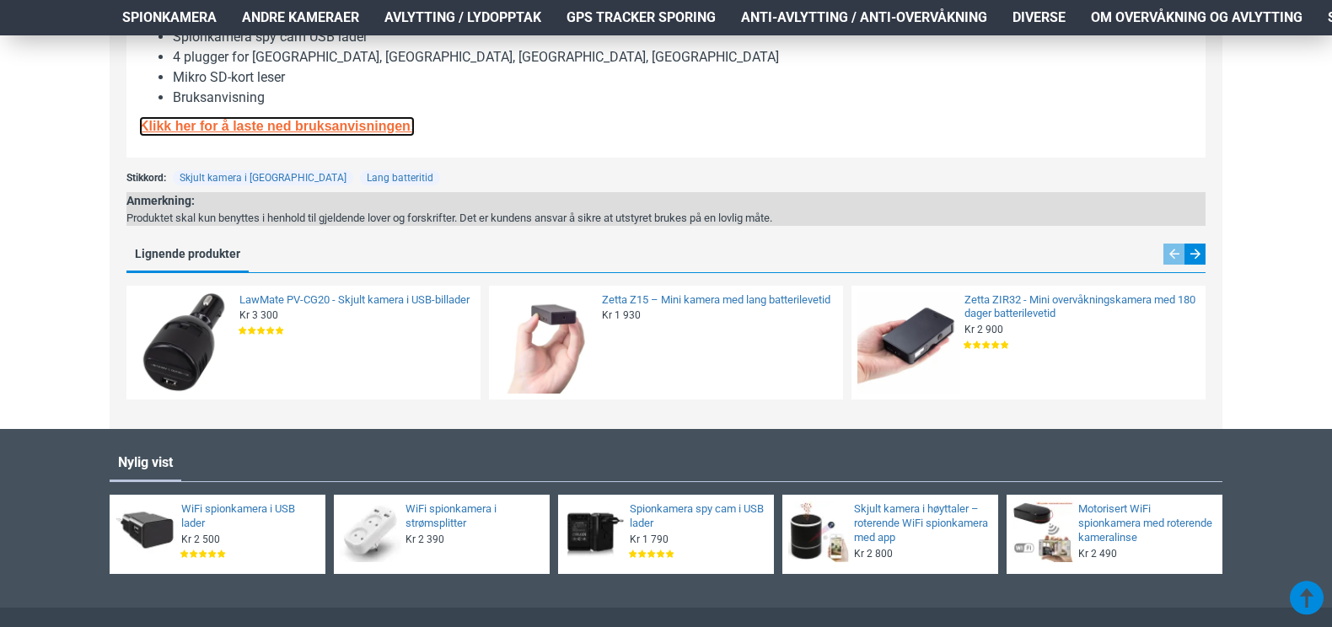
click at [336, 121] on b "Klikk her for å laste ned bruksanvisningen!" at bounding box center [277, 126] width 276 height 14
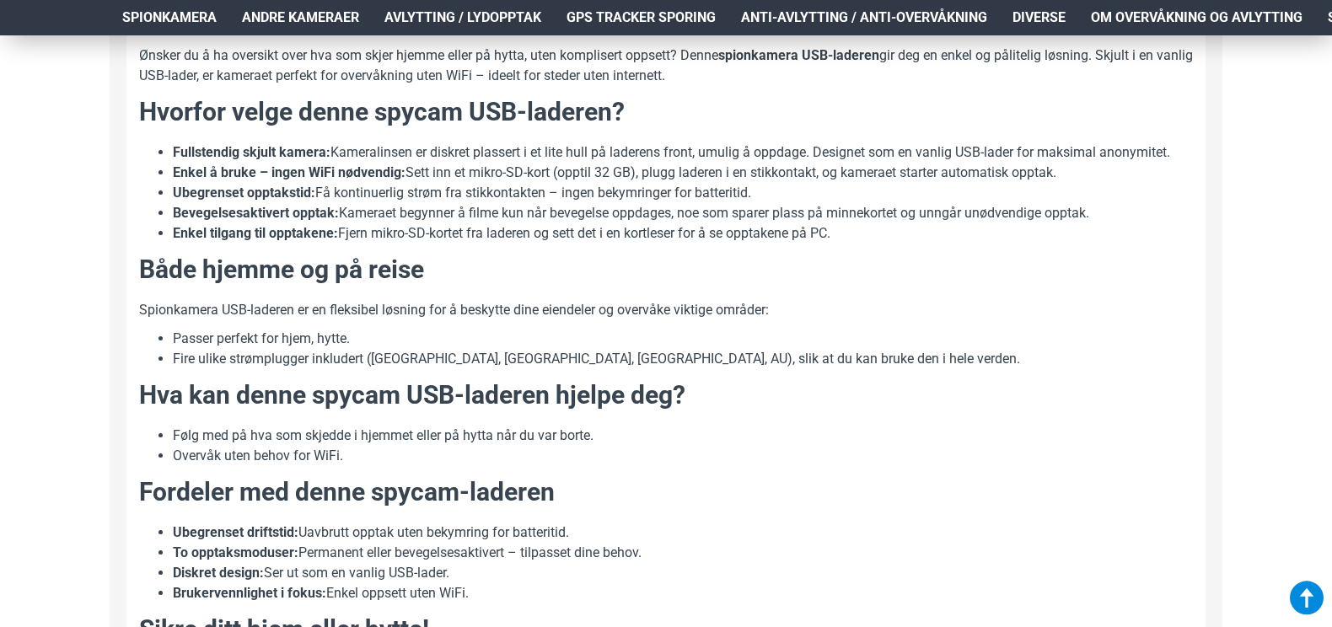
scroll to position [951, 0]
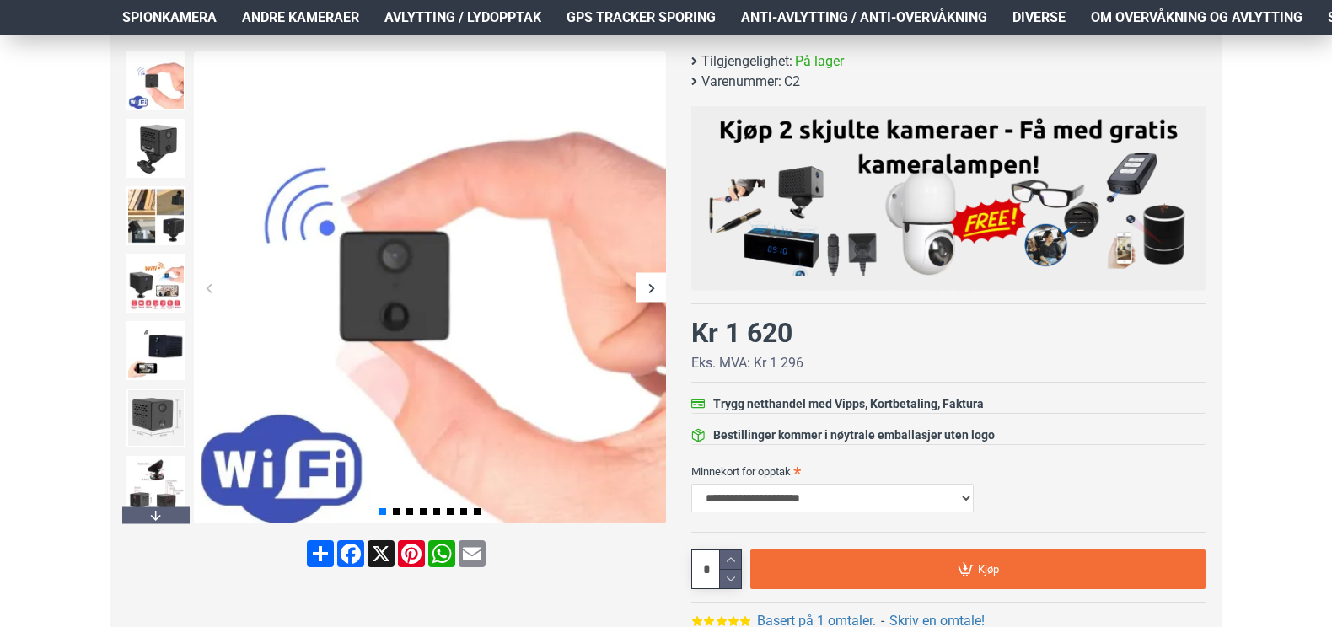
scroll to position [236, 0]
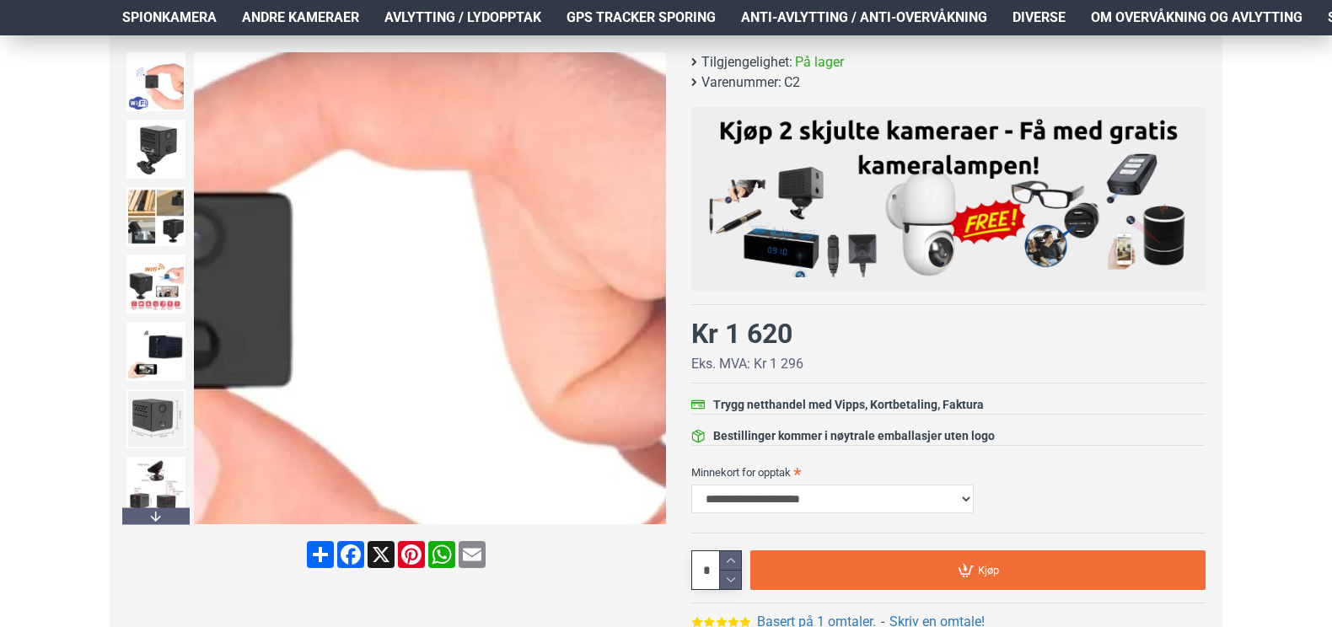
click at [650, 283] on div "Next slide" at bounding box center [650, 288] width 29 height 29
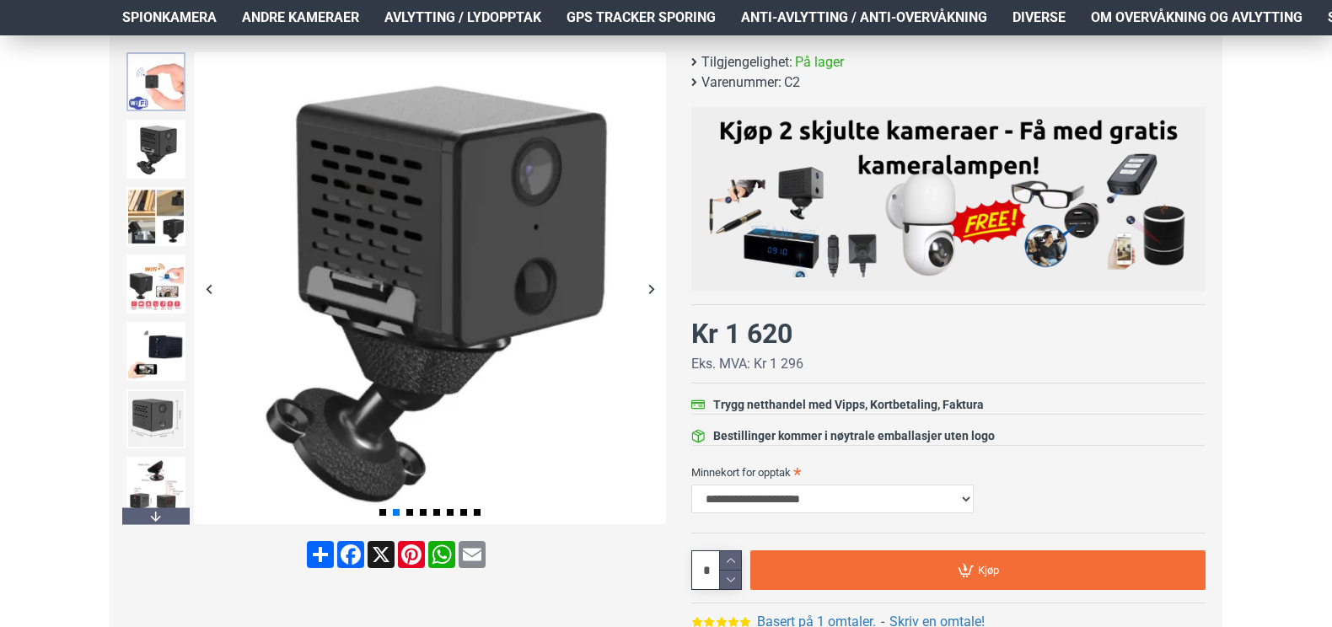
click at [157, 74] on img at bounding box center [155, 81] width 59 height 59
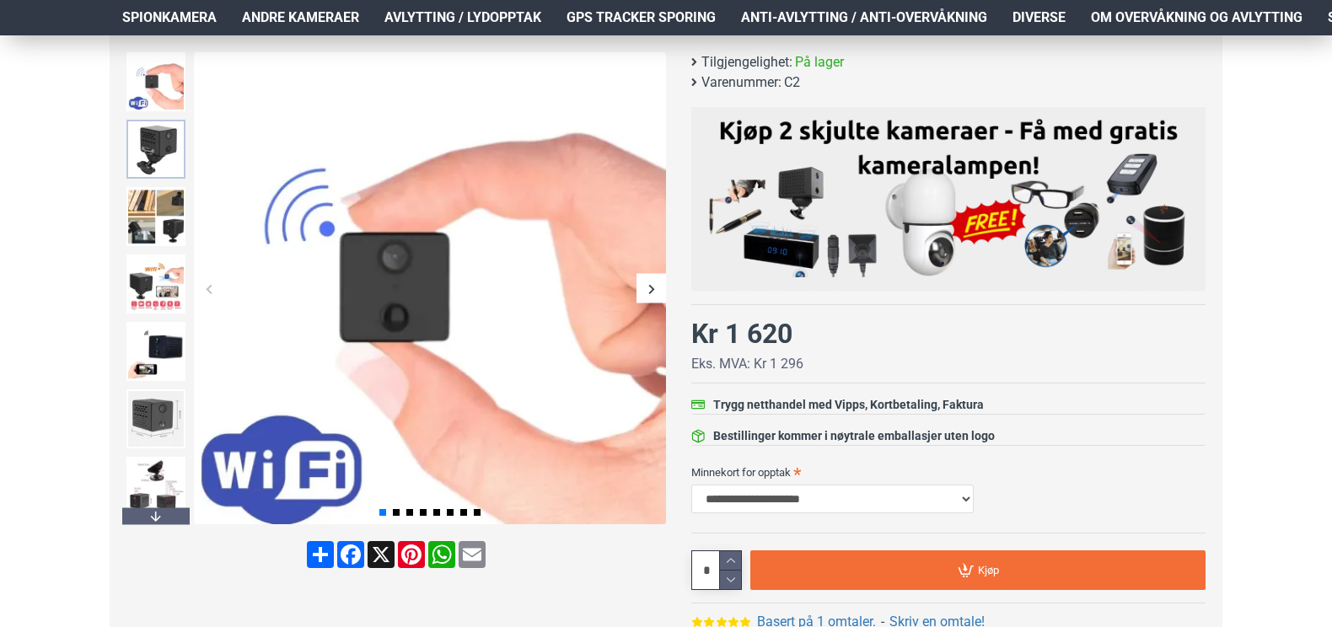
click at [158, 133] on img at bounding box center [155, 149] width 59 height 59
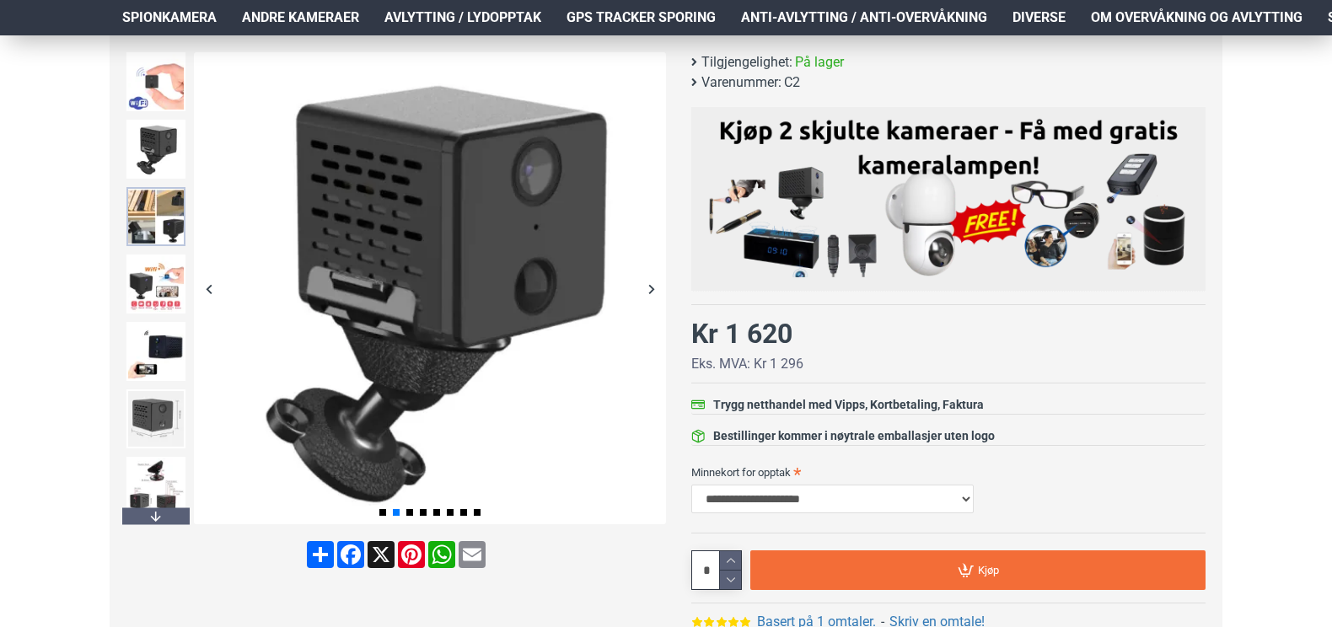
click at [156, 211] on img at bounding box center [155, 216] width 59 height 59
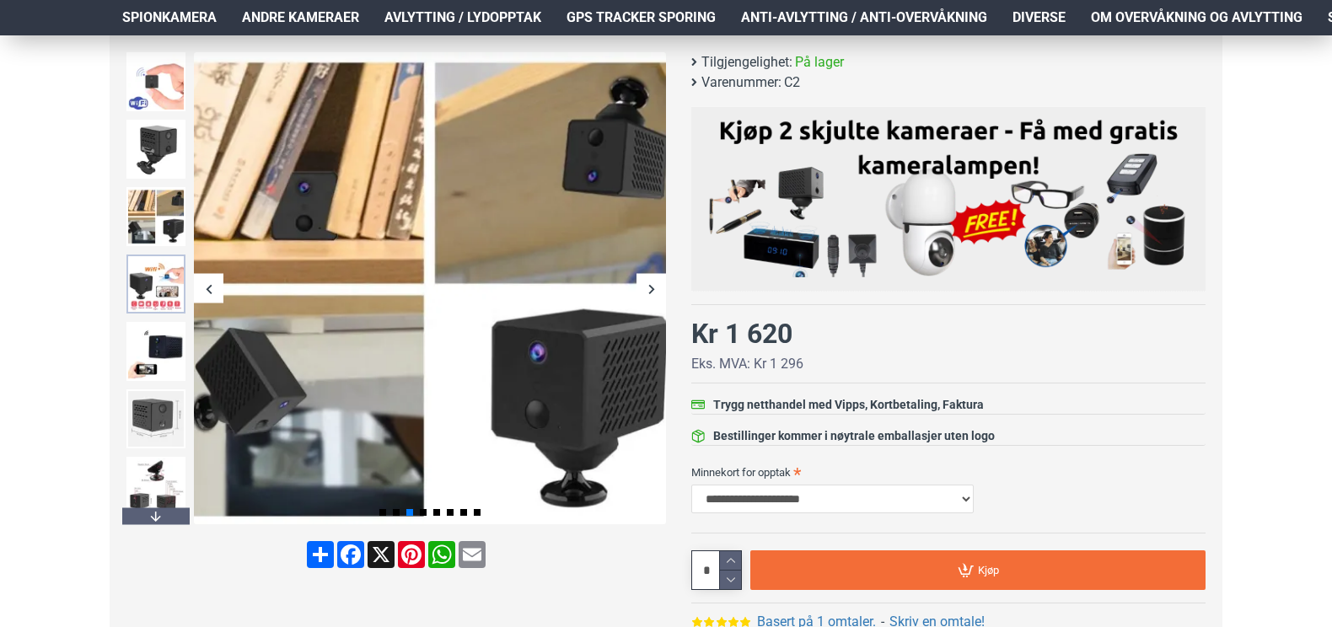
click at [151, 289] on img at bounding box center [155, 284] width 59 height 59
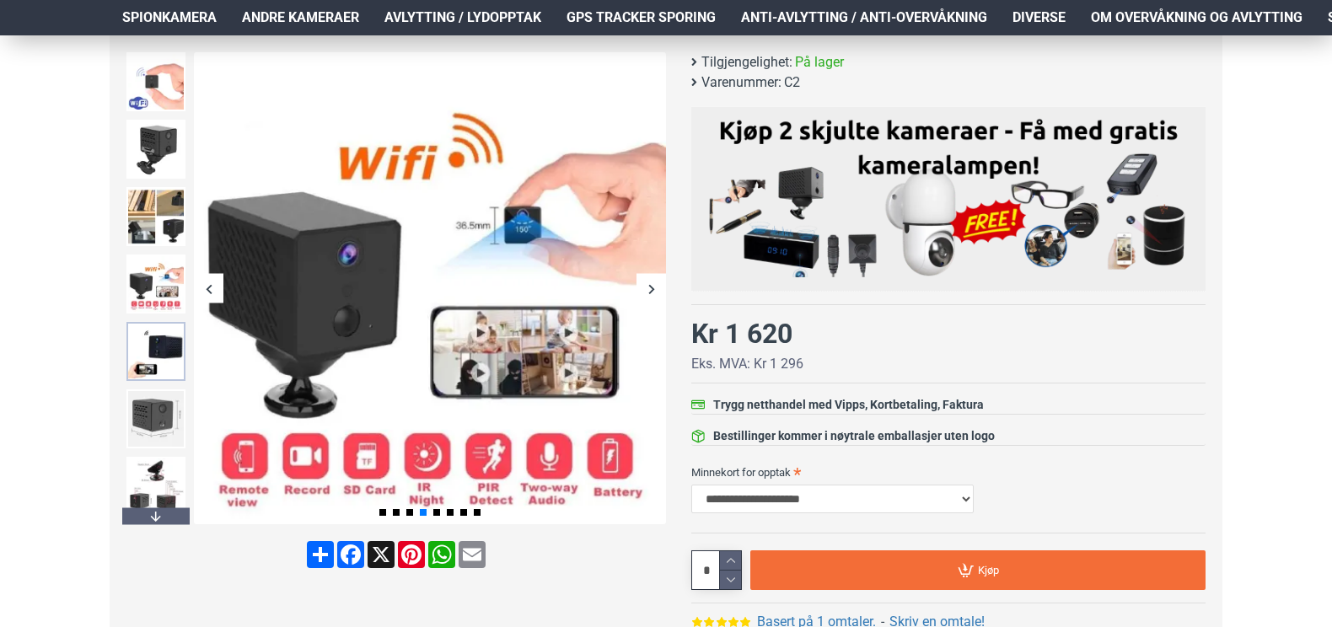
click at [148, 346] on img at bounding box center [155, 351] width 59 height 59
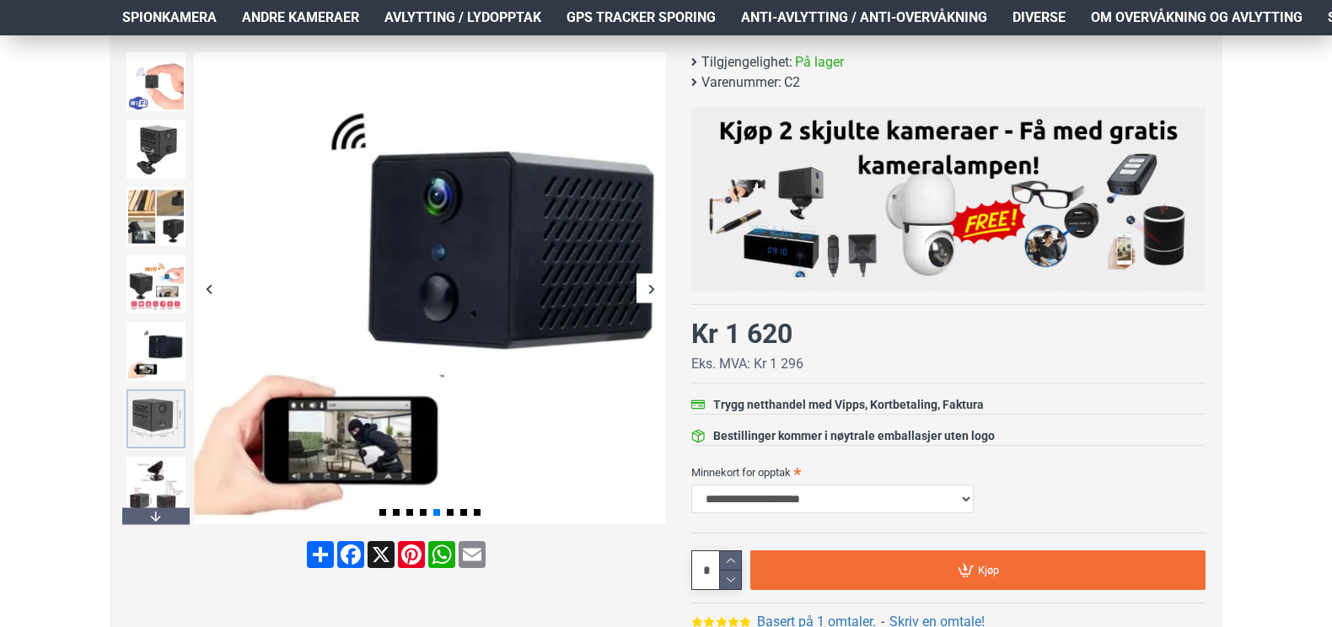
click at [147, 390] on img at bounding box center [155, 418] width 59 height 59
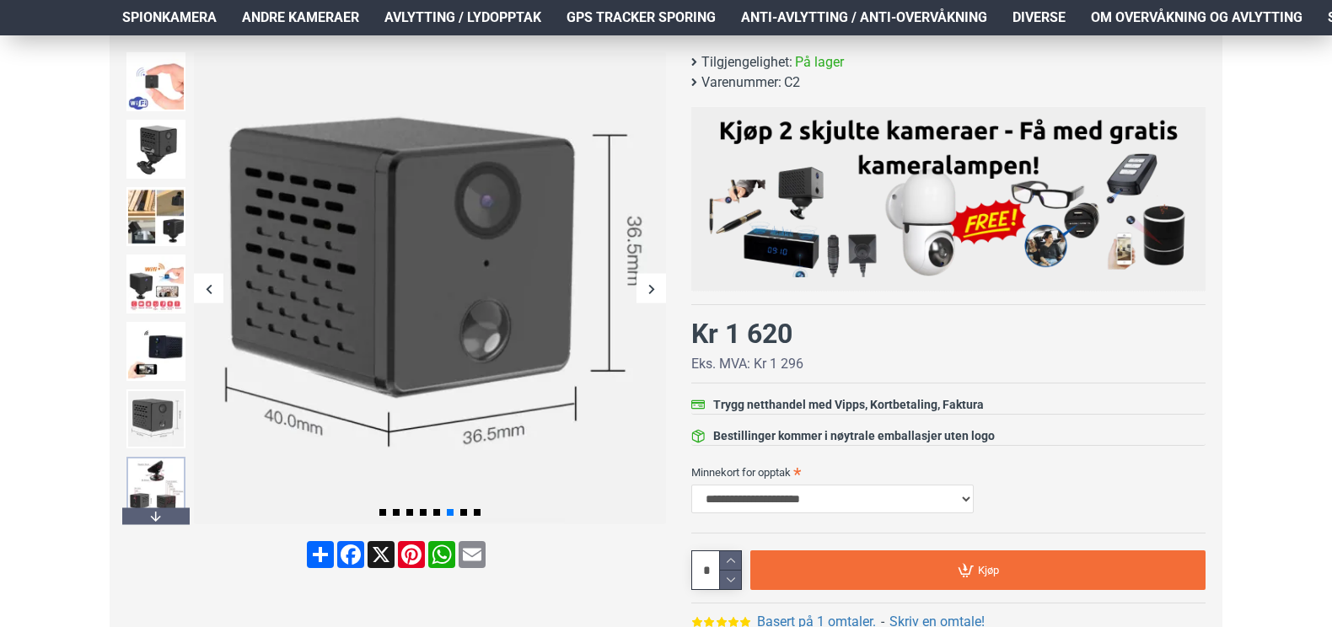
click at [154, 468] on img at bounding box center [155, 486] width 59 height 59
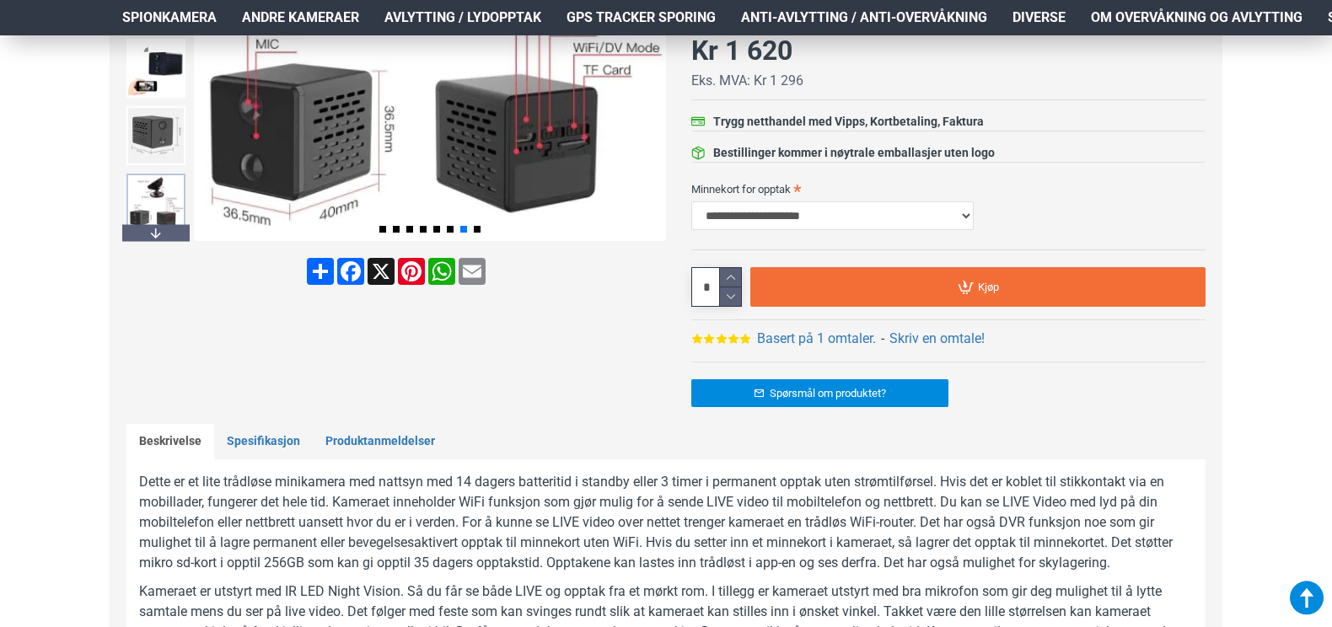
scroll to position [520, 0]
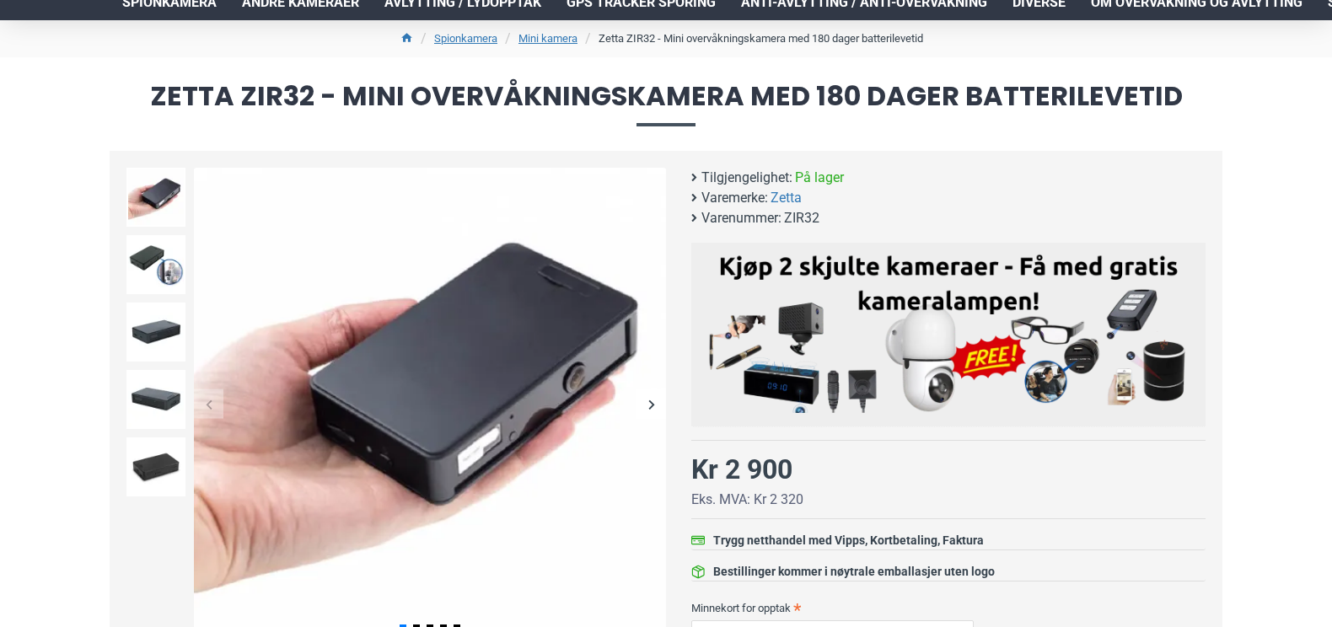
scroll to position [126, 0]
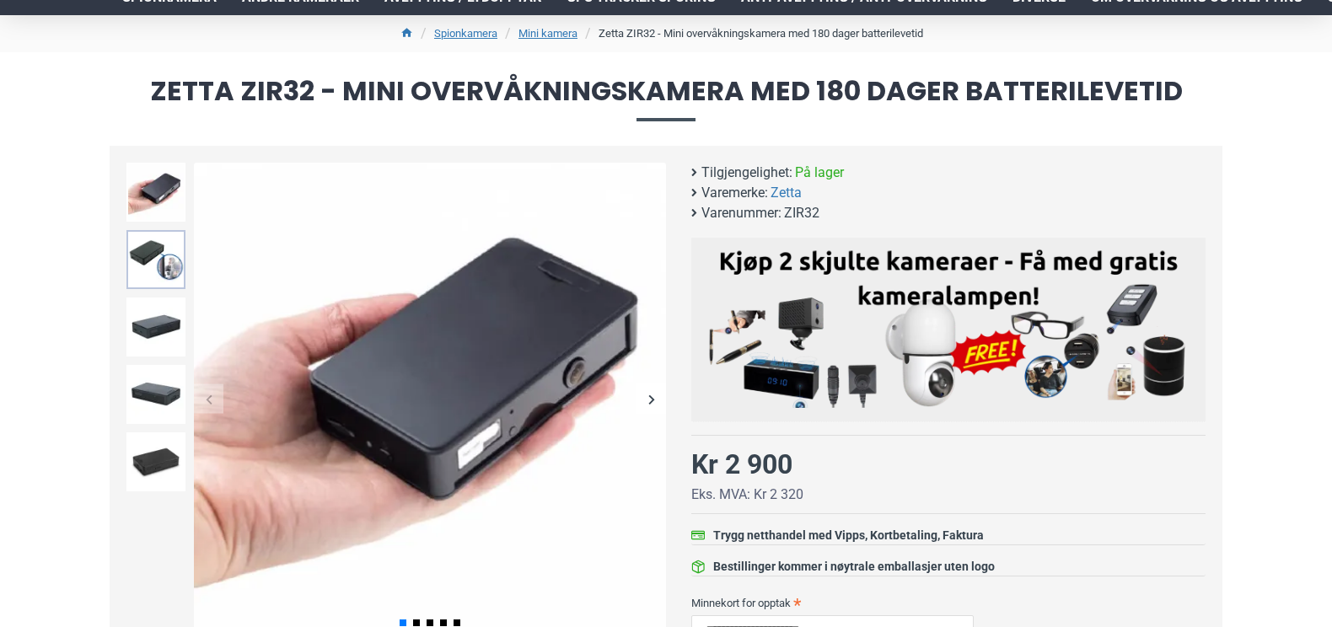
click at [151, 260] on img at bounding box center [155, 259] width 59 height 59
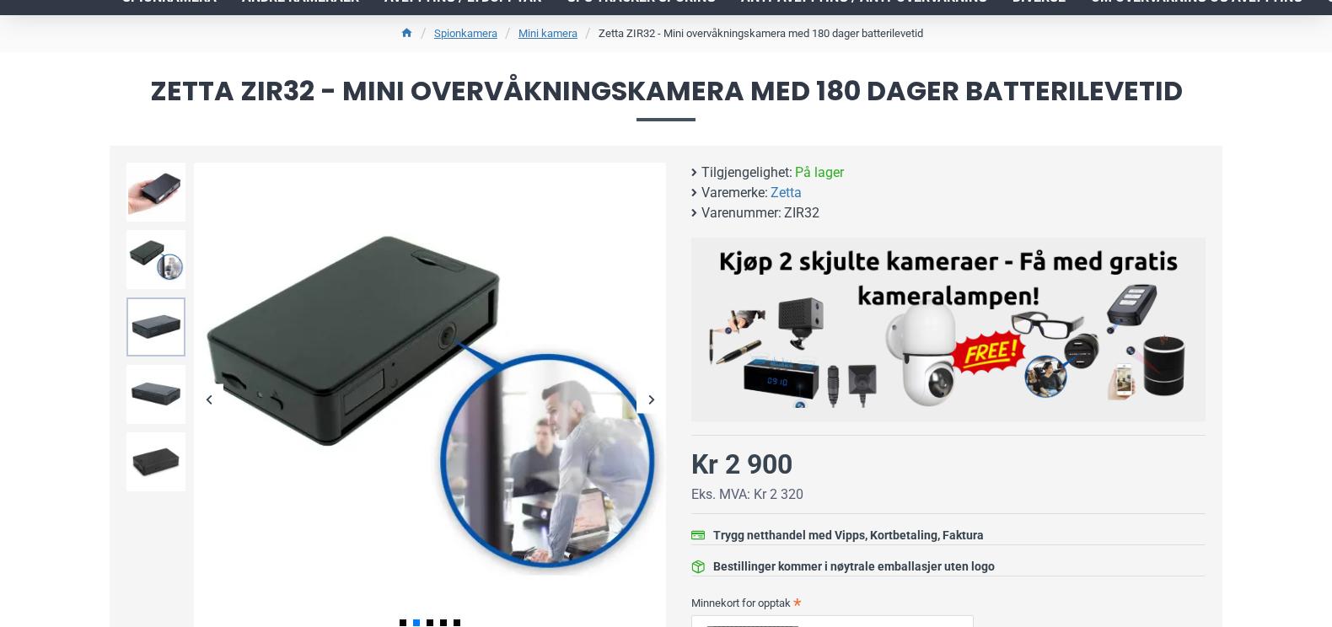
click at [151, 309] on img at bounding box center [155, 326] width 59 height 59
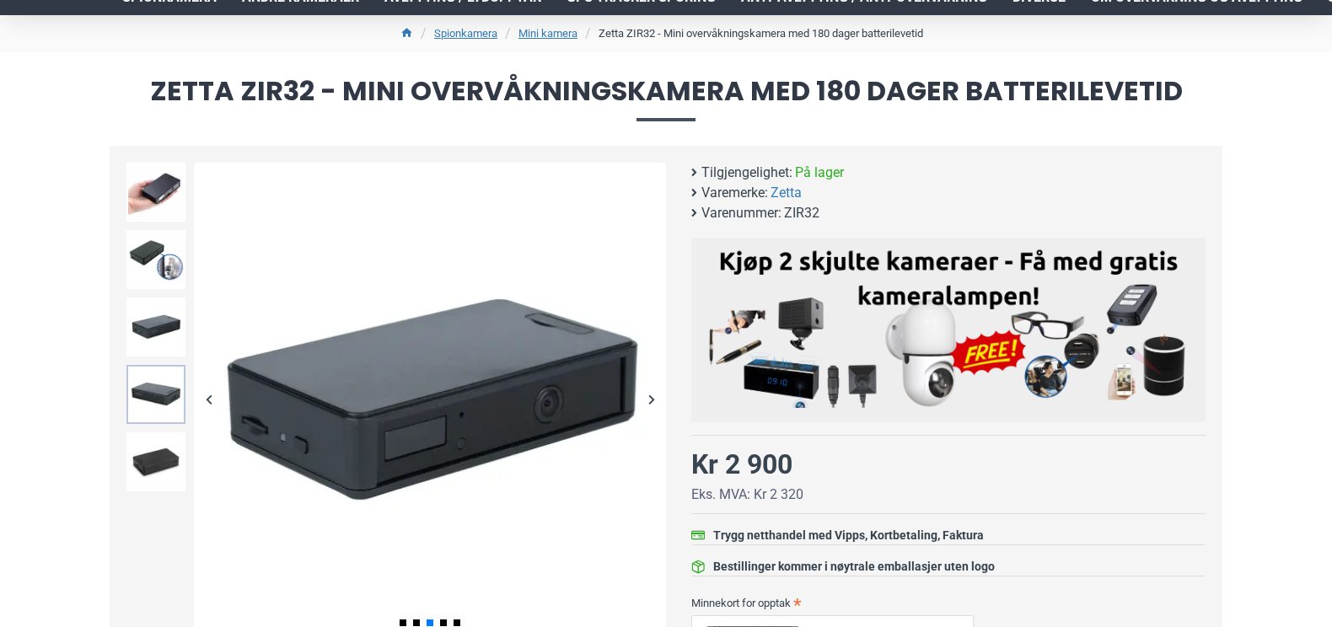
click at [147, 388] on img at bounding box center [155, 394] width 59 height 59
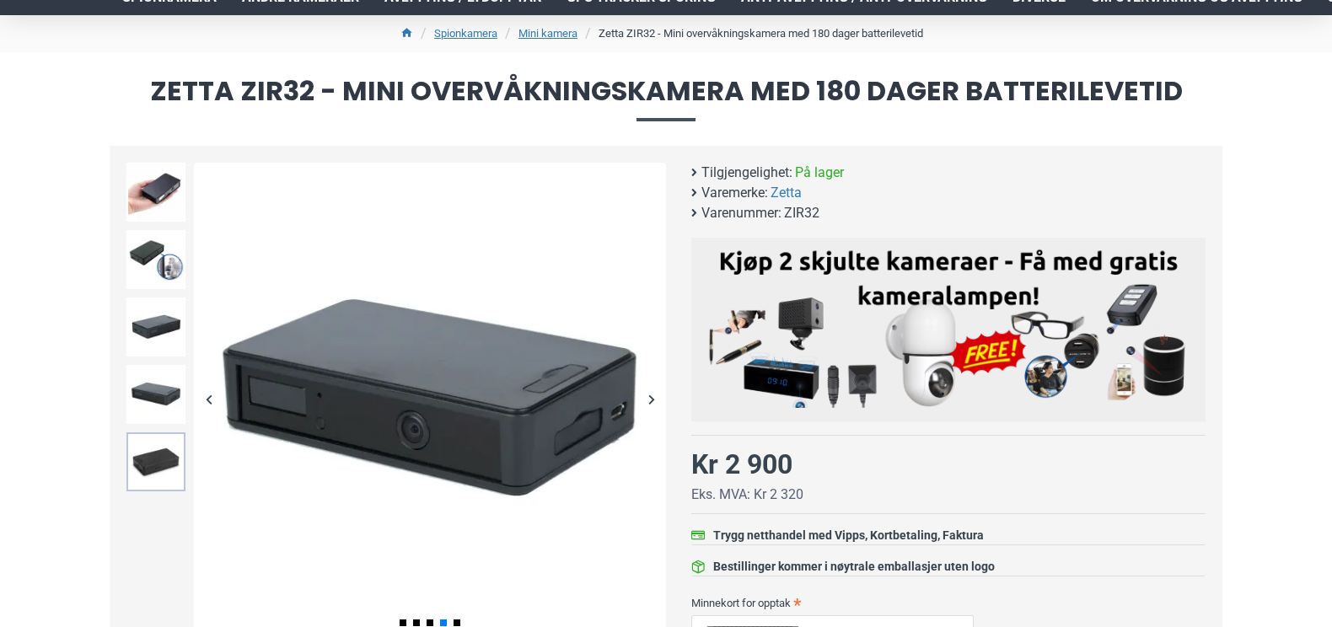
click at [153, 450] on img at bounding box center [155, 461] width 59 height 59
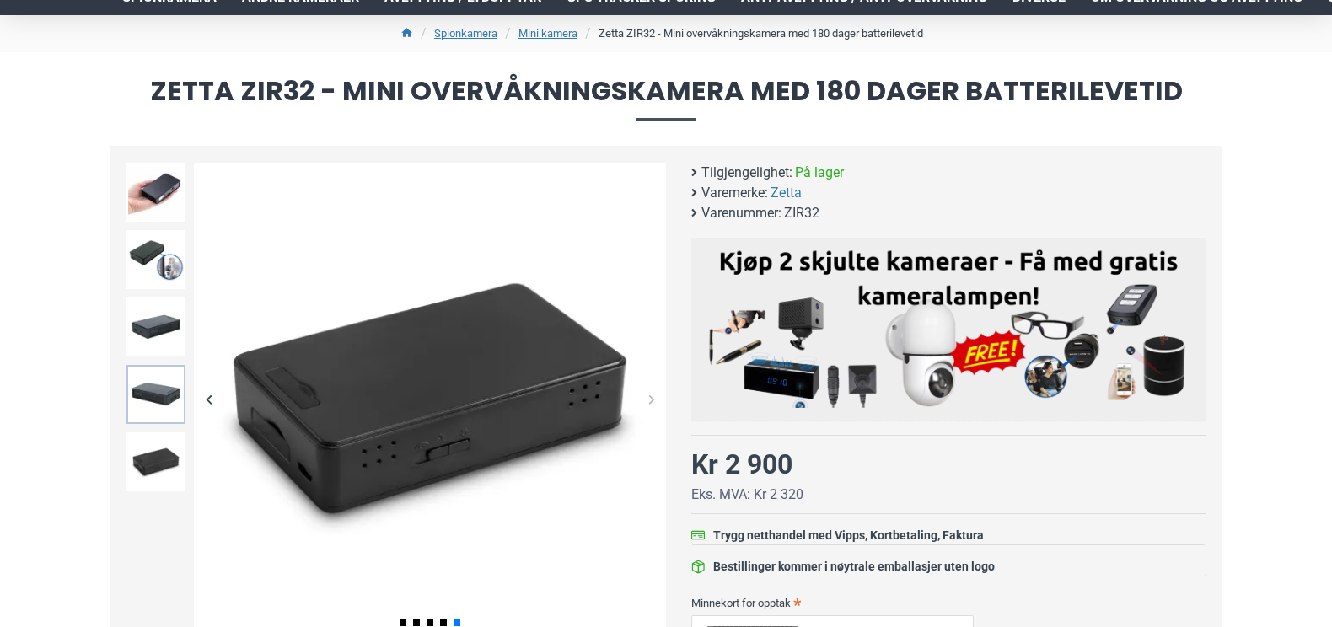
click at [158, 411] on img at bounding box center [155, 394] width 59 height 59
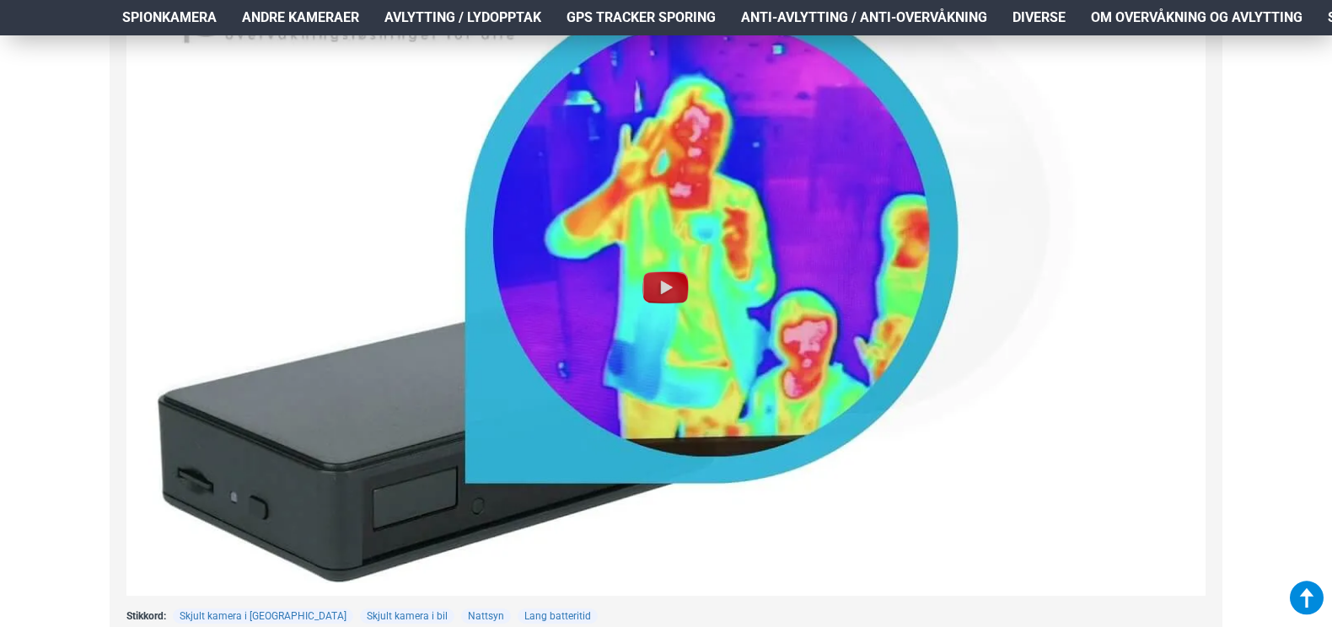
scroll to position [2116, 0]
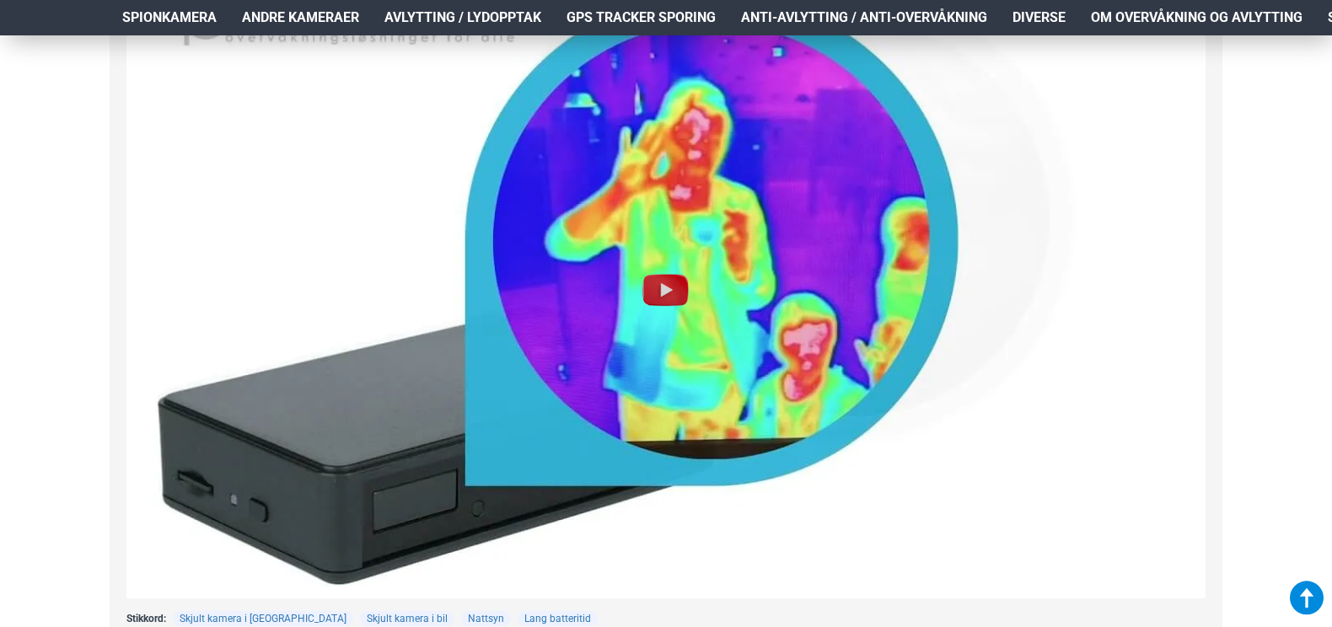
click at [666, 285] on img at bounding box center [666, 290] width 54 height 54
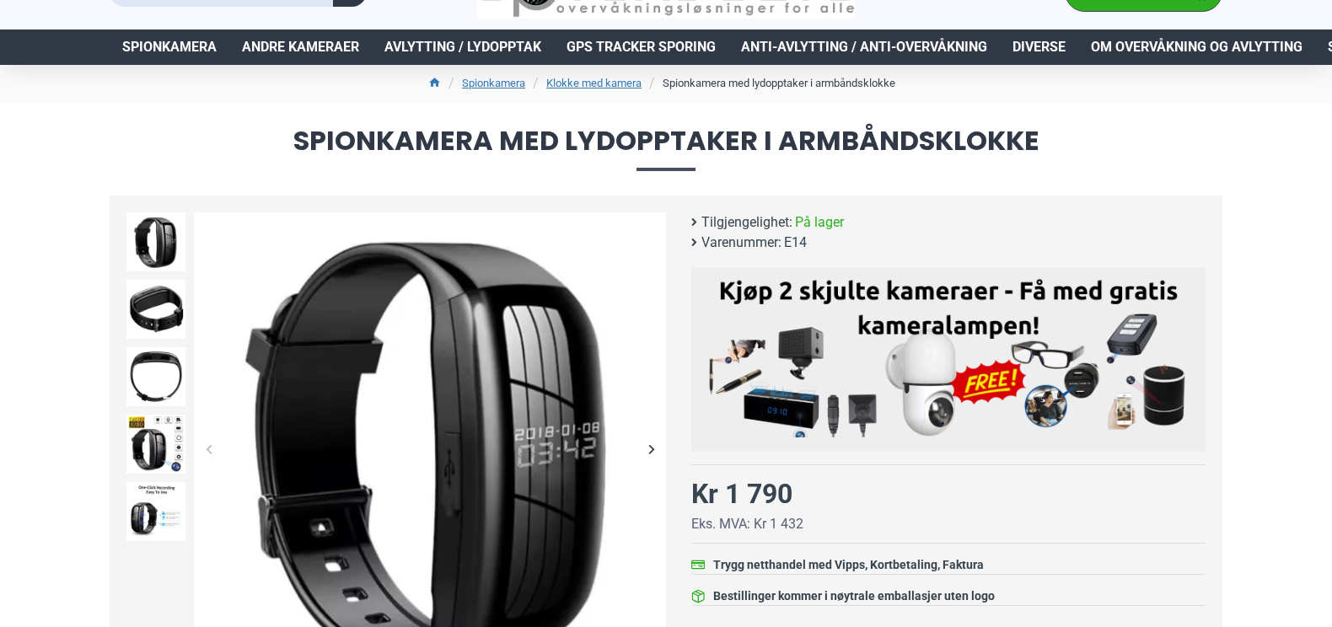
scroll to position [77, 0]
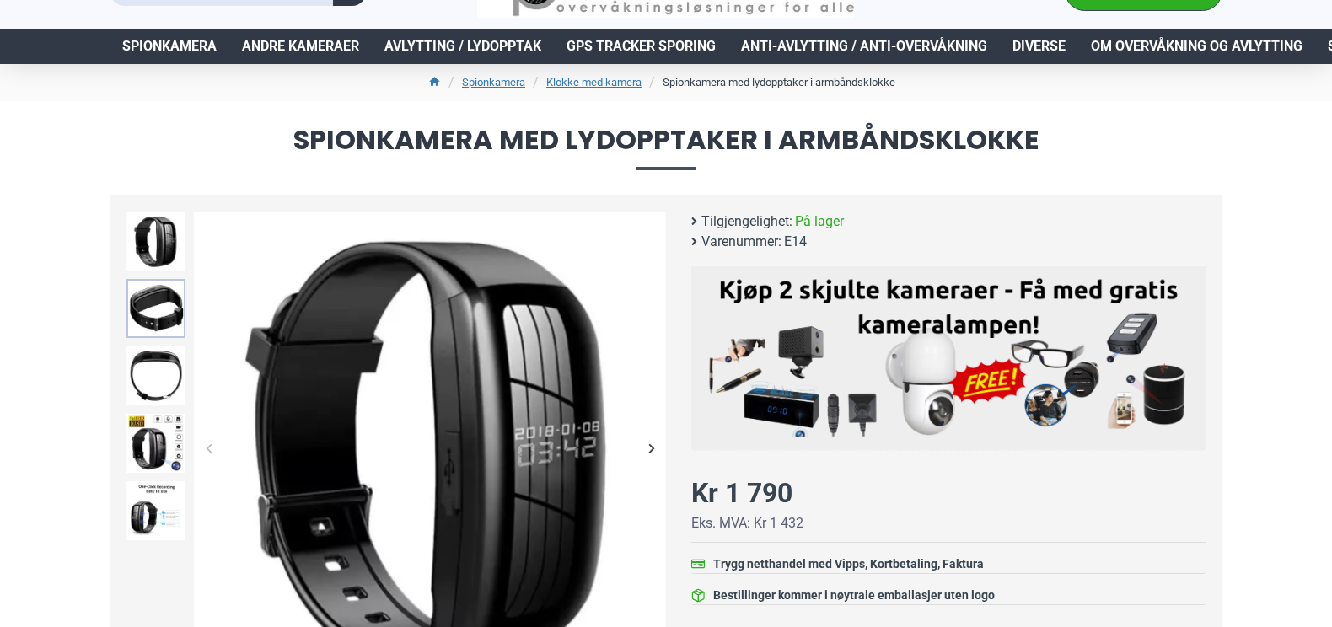
click at [170, 319] on img at bounding box center [155, 308] width 59 height 59
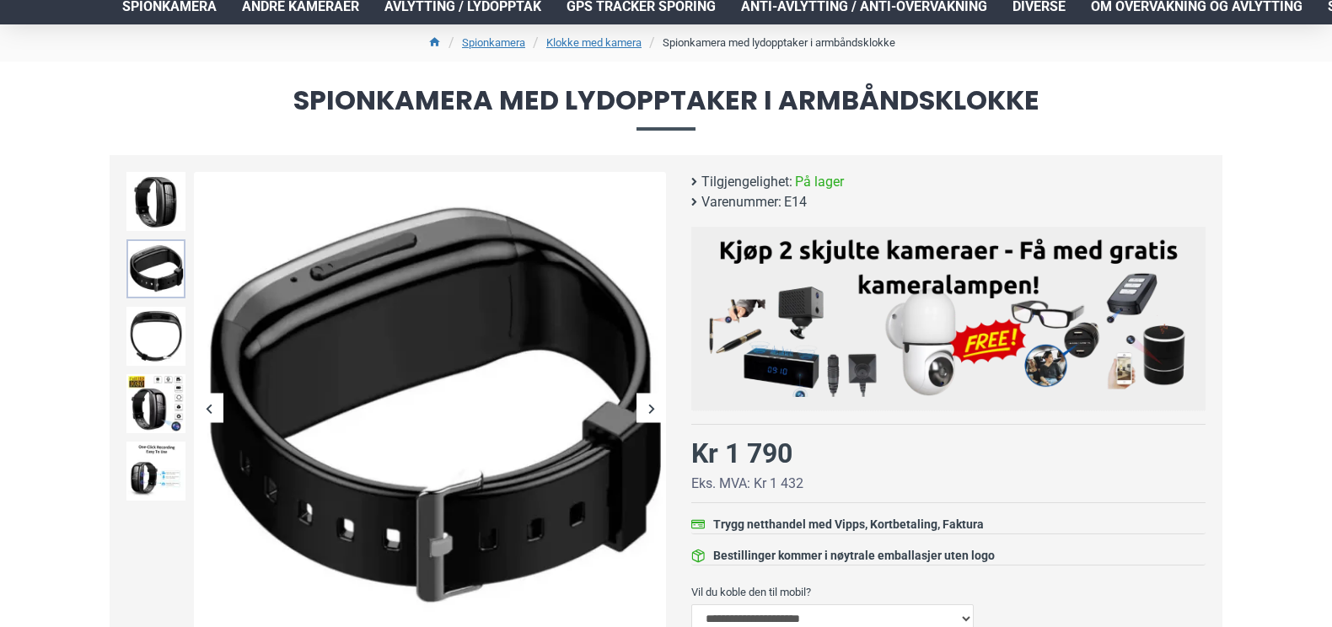
scroll to position [117, 0]
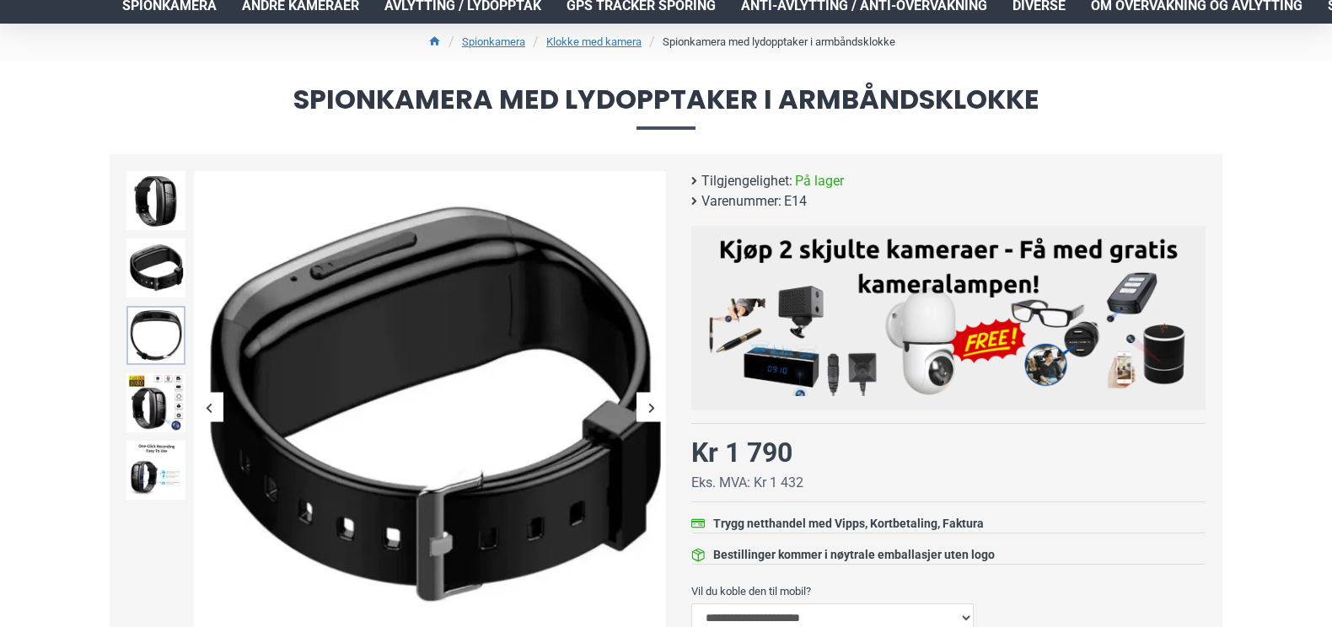
click at [169, 320] on img at bounding box center [155, 335] width 59 height 59
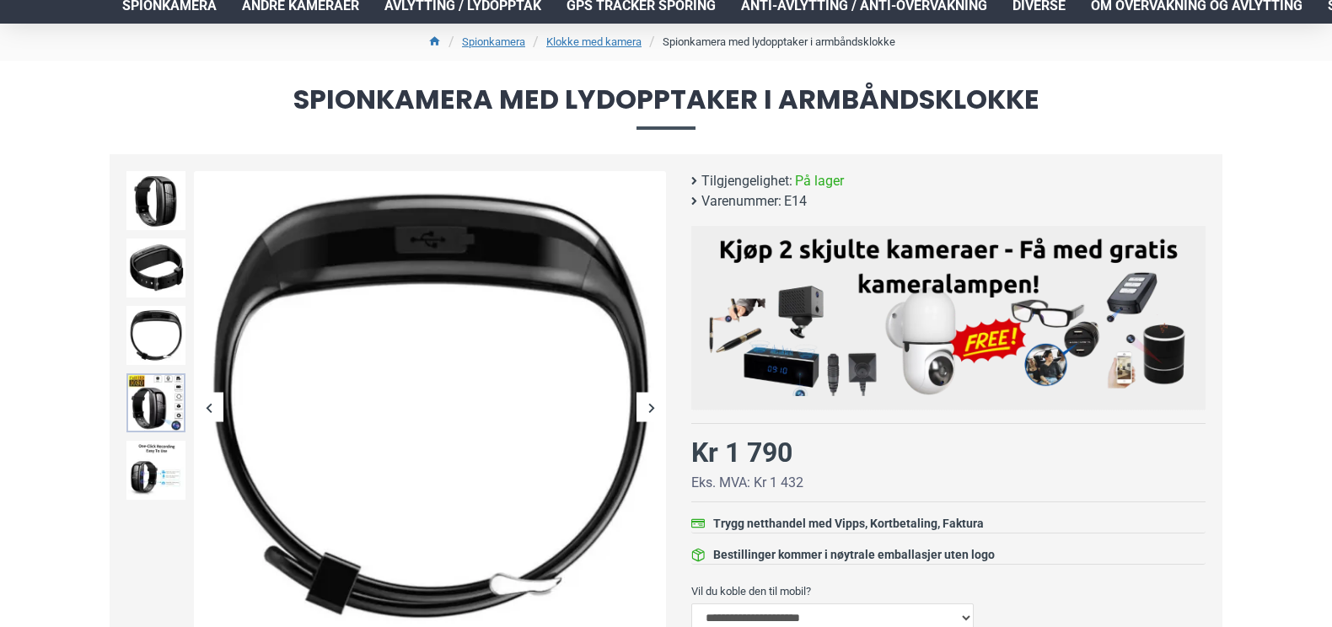
click at [162, 391] on img at bounding box center [155, 402] width 59 height 59
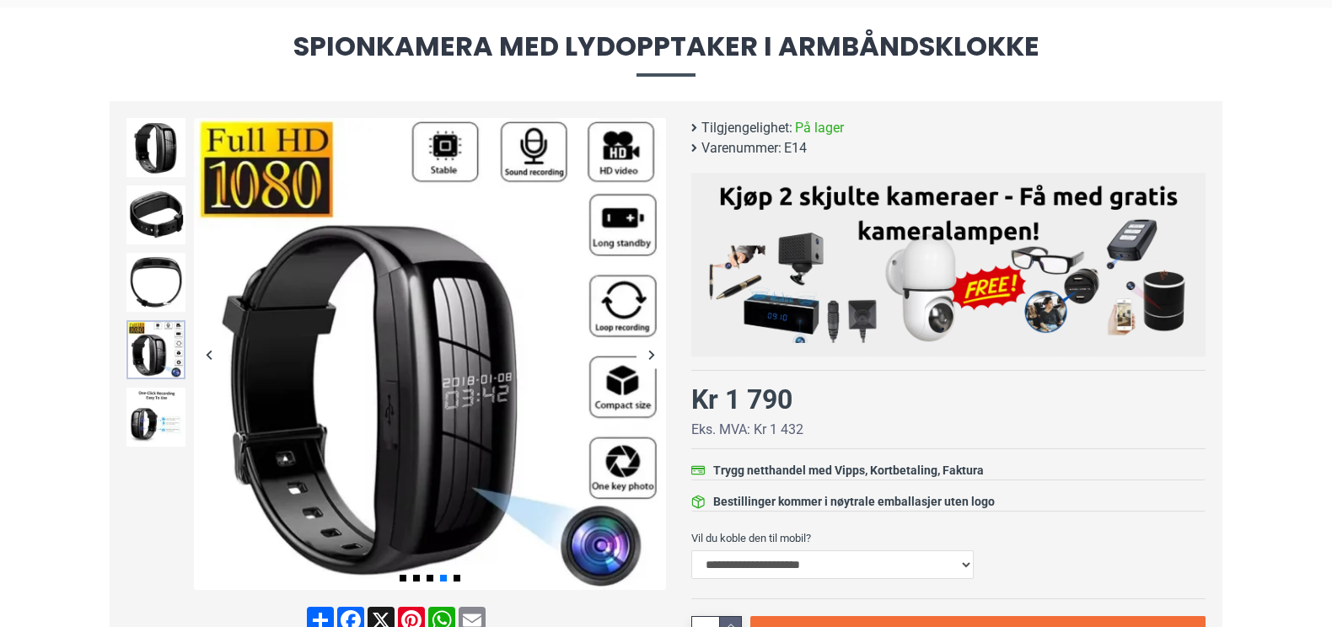
scroll to position [174, 0]
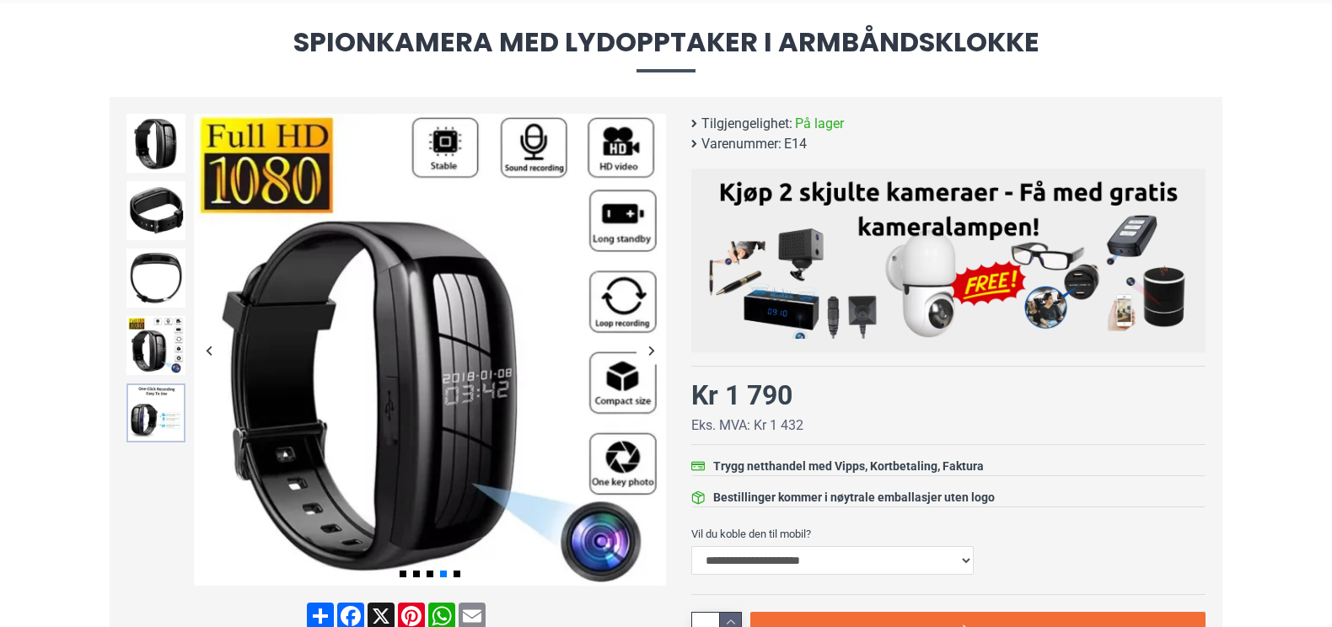
click at [159, 404] on img at bounding box center [155, 412] width 59 height 59
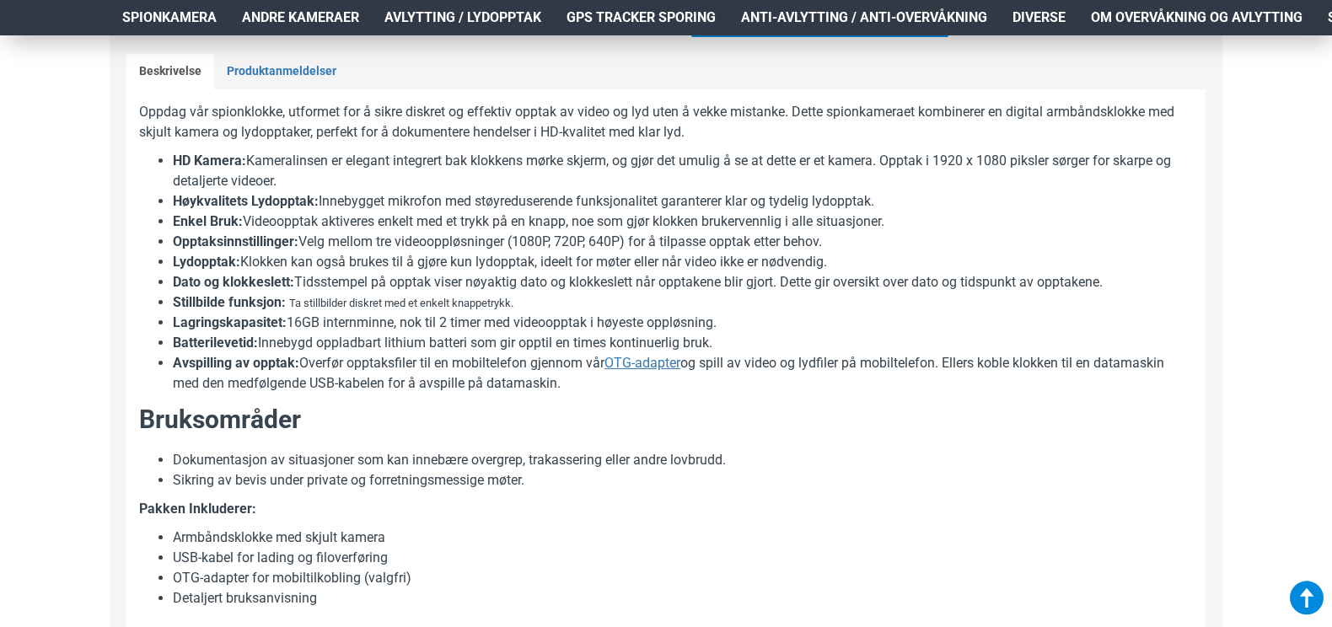
scroll to position [891, 0]
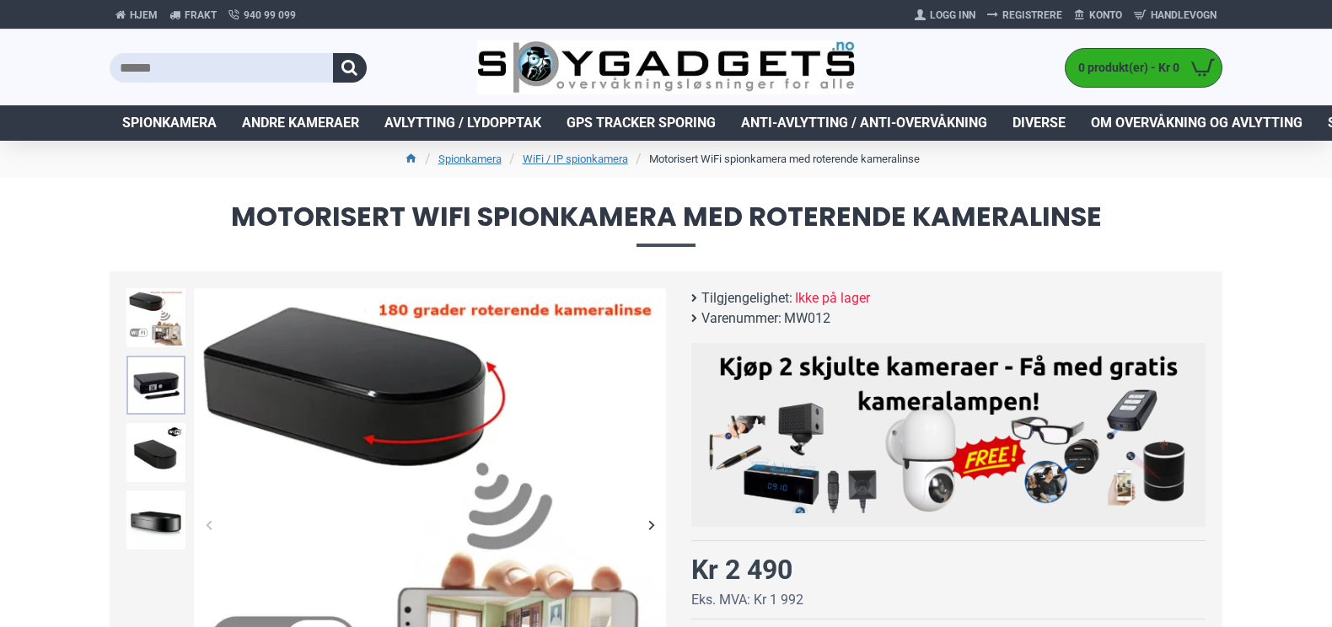
click at [156, 393] on img at bounding box center [155, 385] width 59 height 59
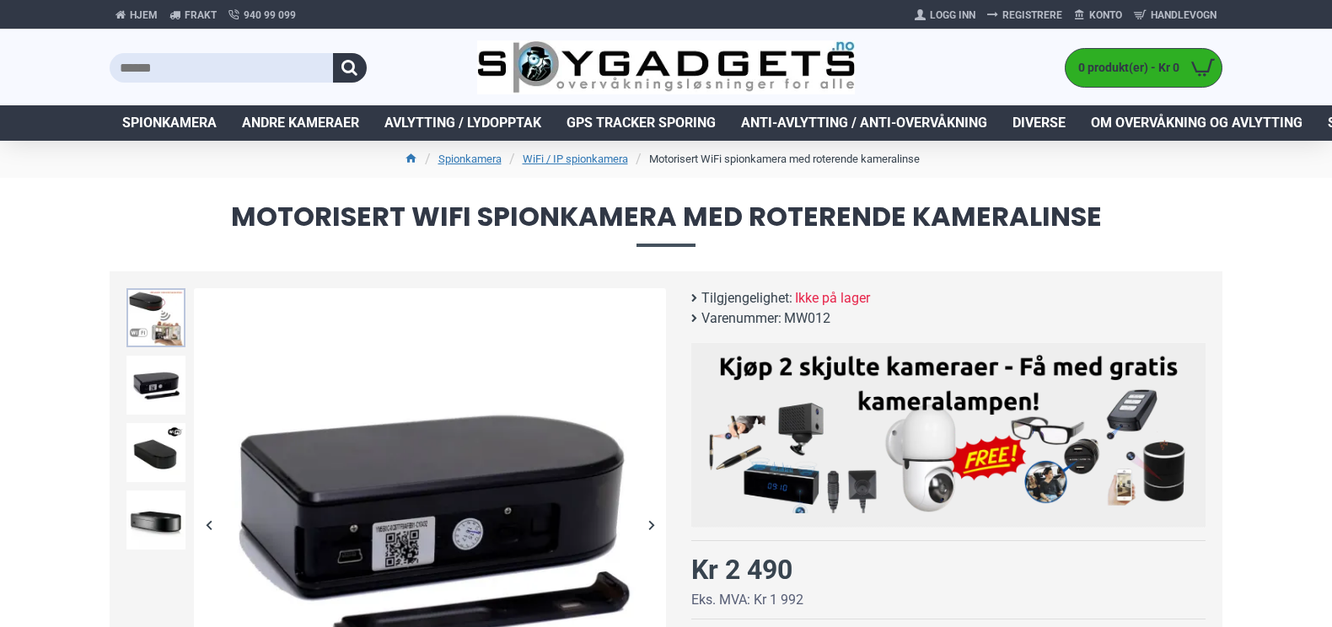
click at [156, 335] on img at bounding box center [155, 317] width 59 height 59
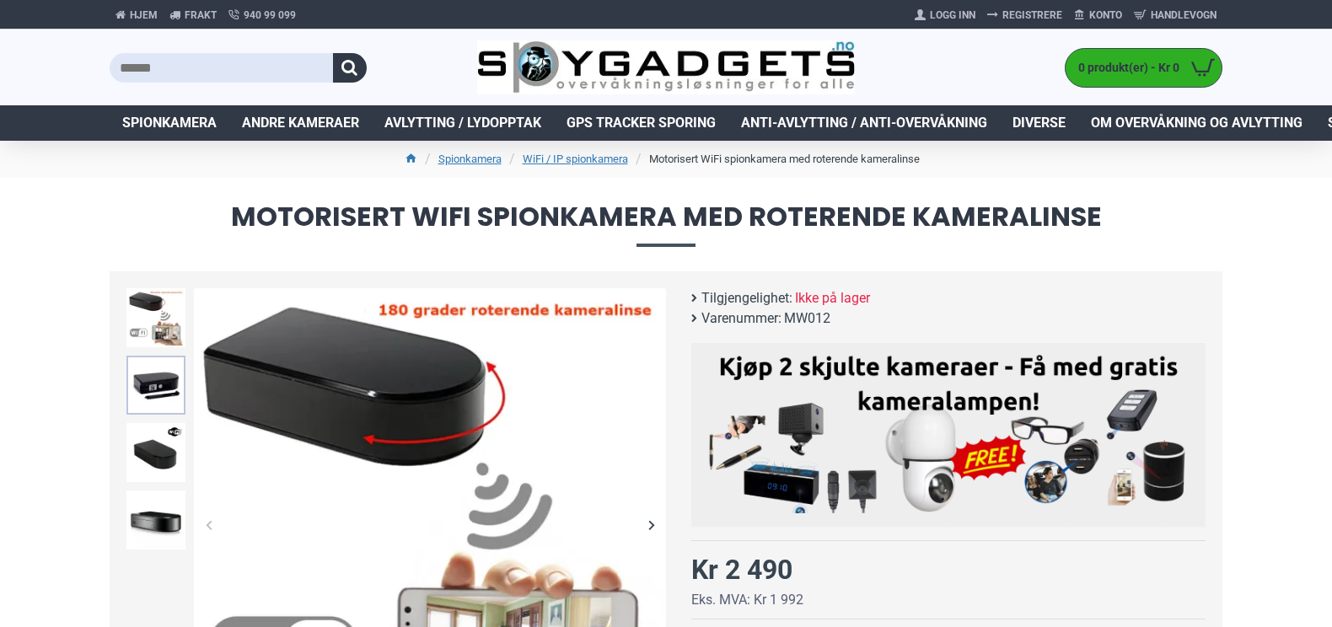
click at [160, 394] on img at bounding box center [155, 385] width 59 height 59
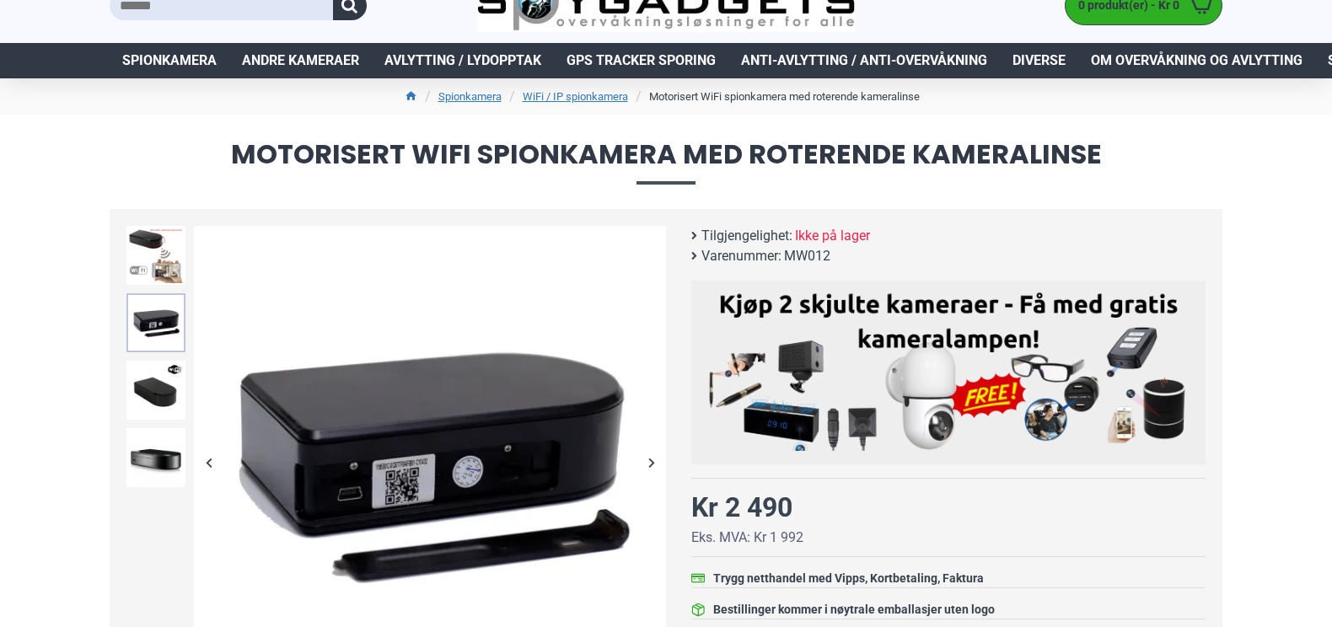
scroll to position [65, 0]
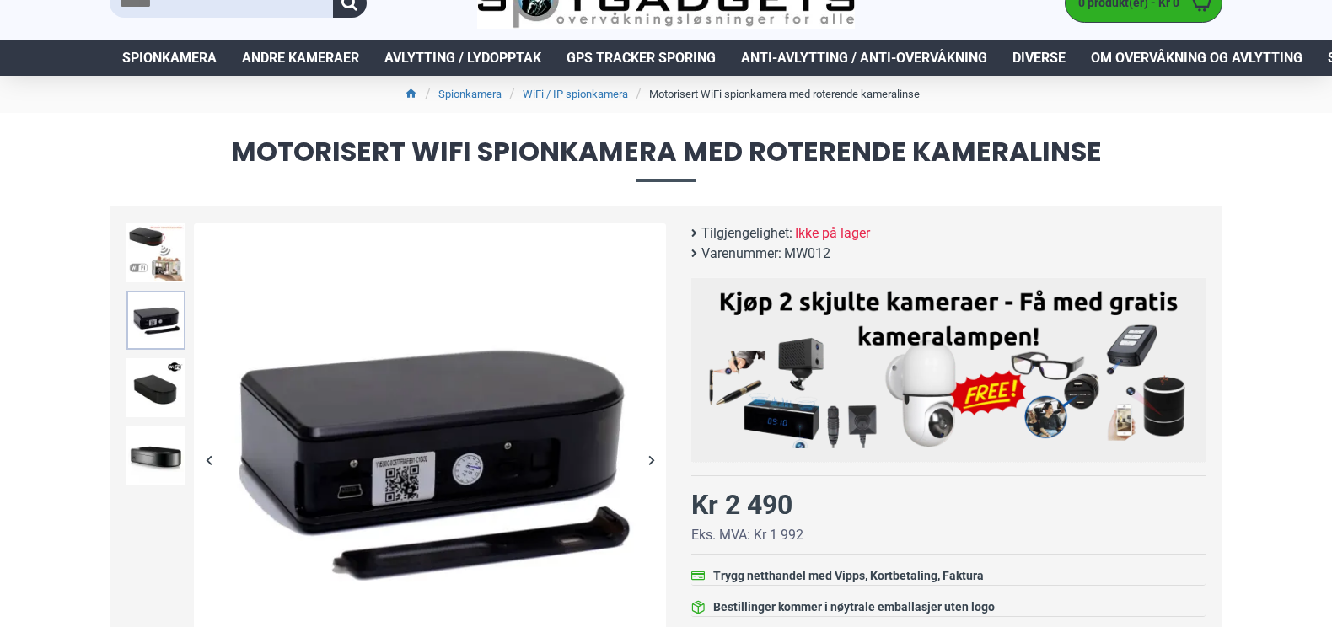
click at [160, 394] on img at bounding box center [155, 387] width 59 height 59
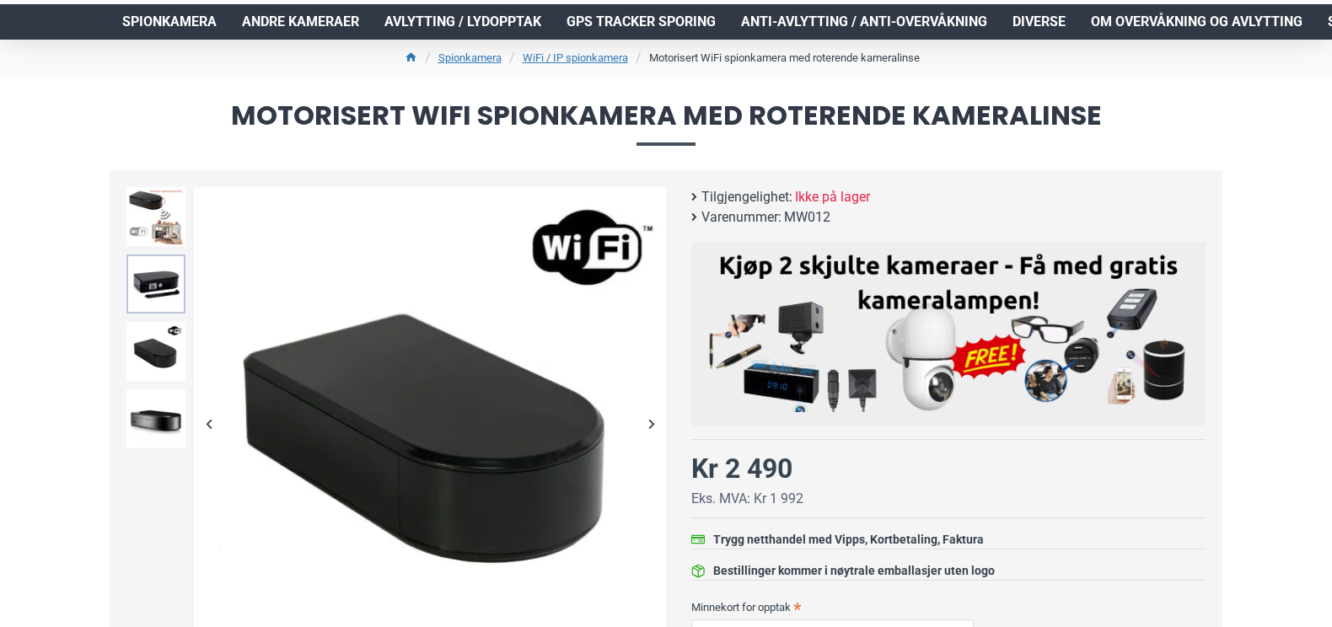
scroll to position [101, 0]
click at [160, 413] on img at bounding box center [155, 418] width 59 height 59
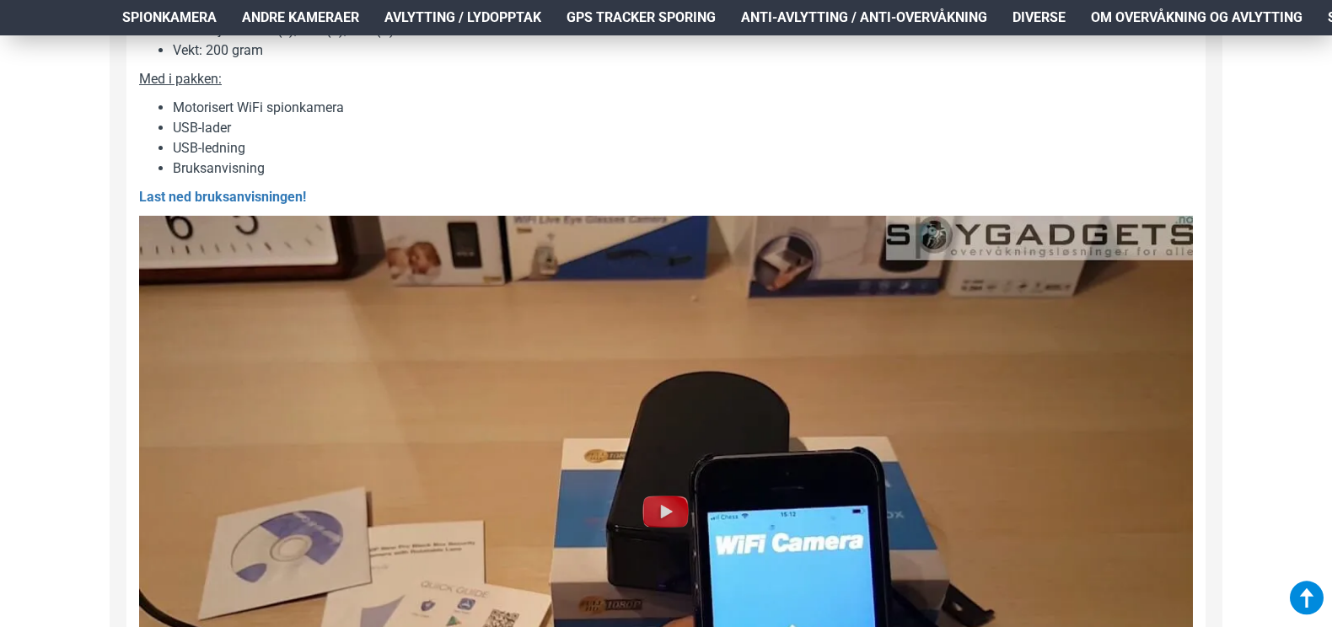
scroll to position [1463, 0]
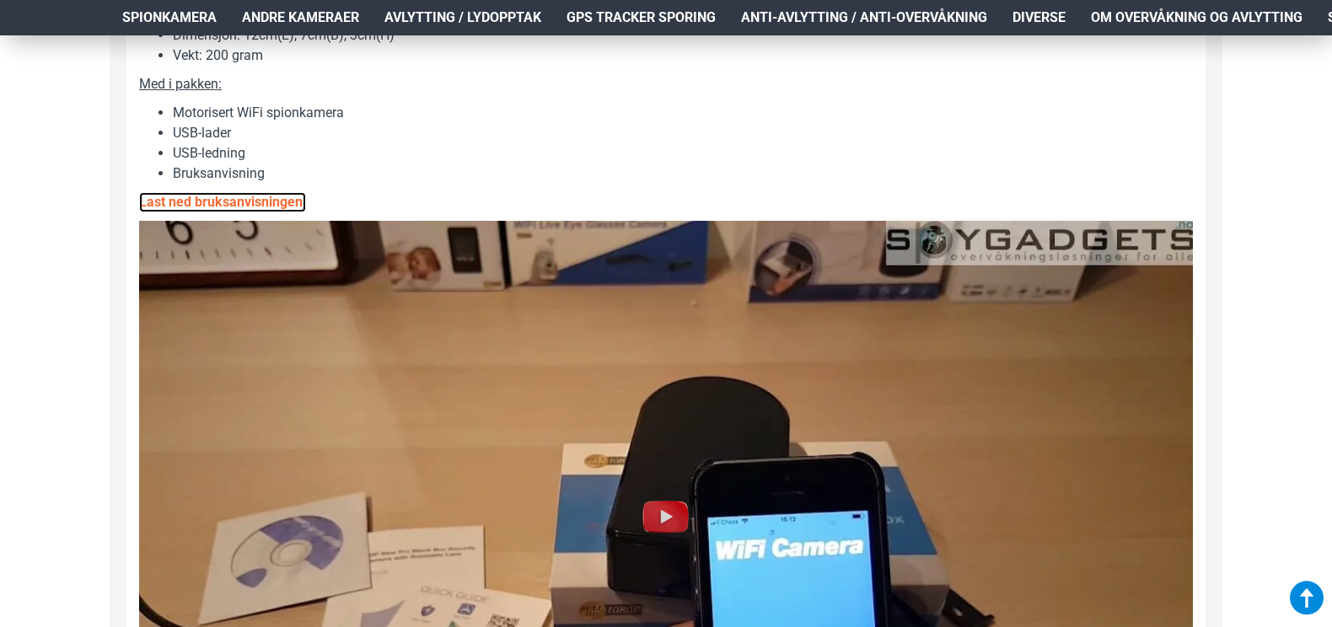
click at [259, 200] on link "Last ned bruksanvisningen!" at bounding box center [222, 202] width 167 height 20
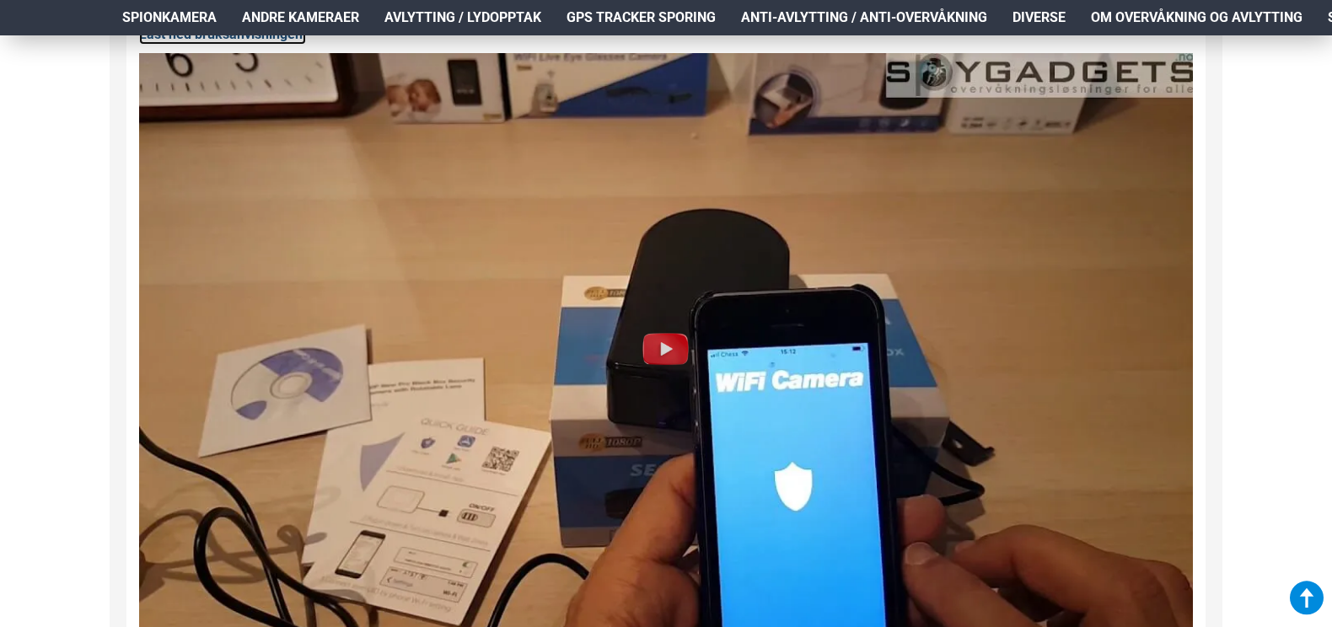
scroll to position [1632, 0]
click at [661, 345] on img at bounding box center [666, 348] width 54 height 54
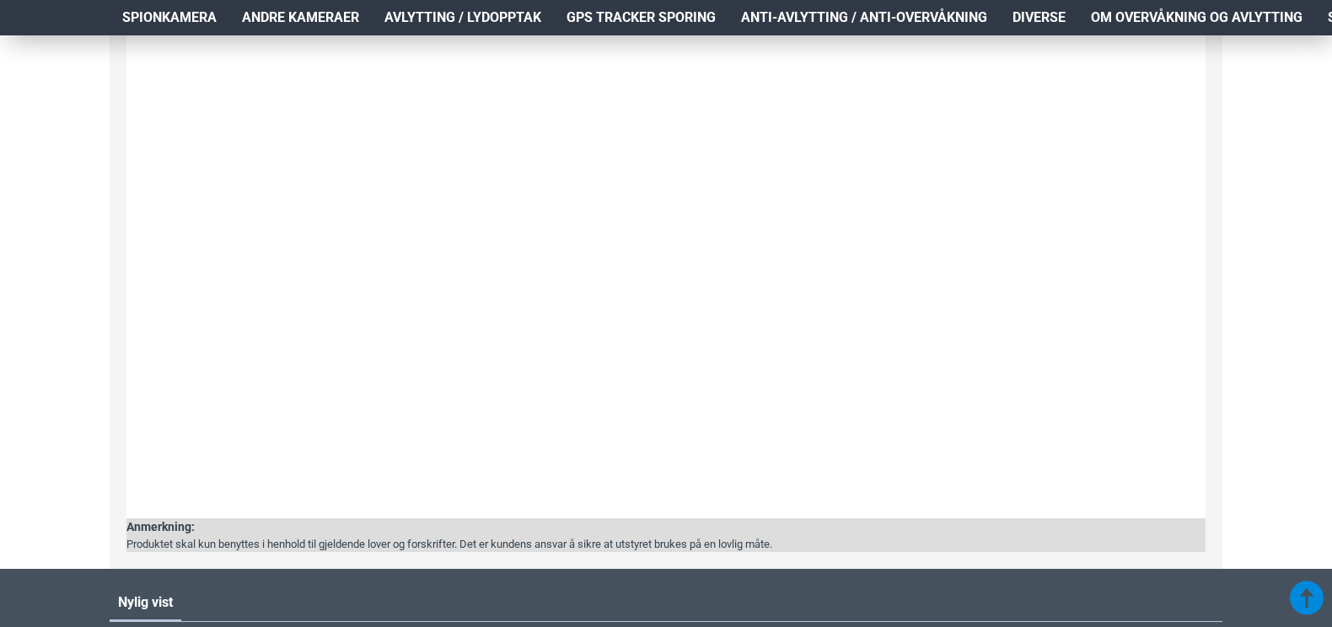
scroll to position [1771, 0]
